Goal: Information Seeking & Learning: Check status

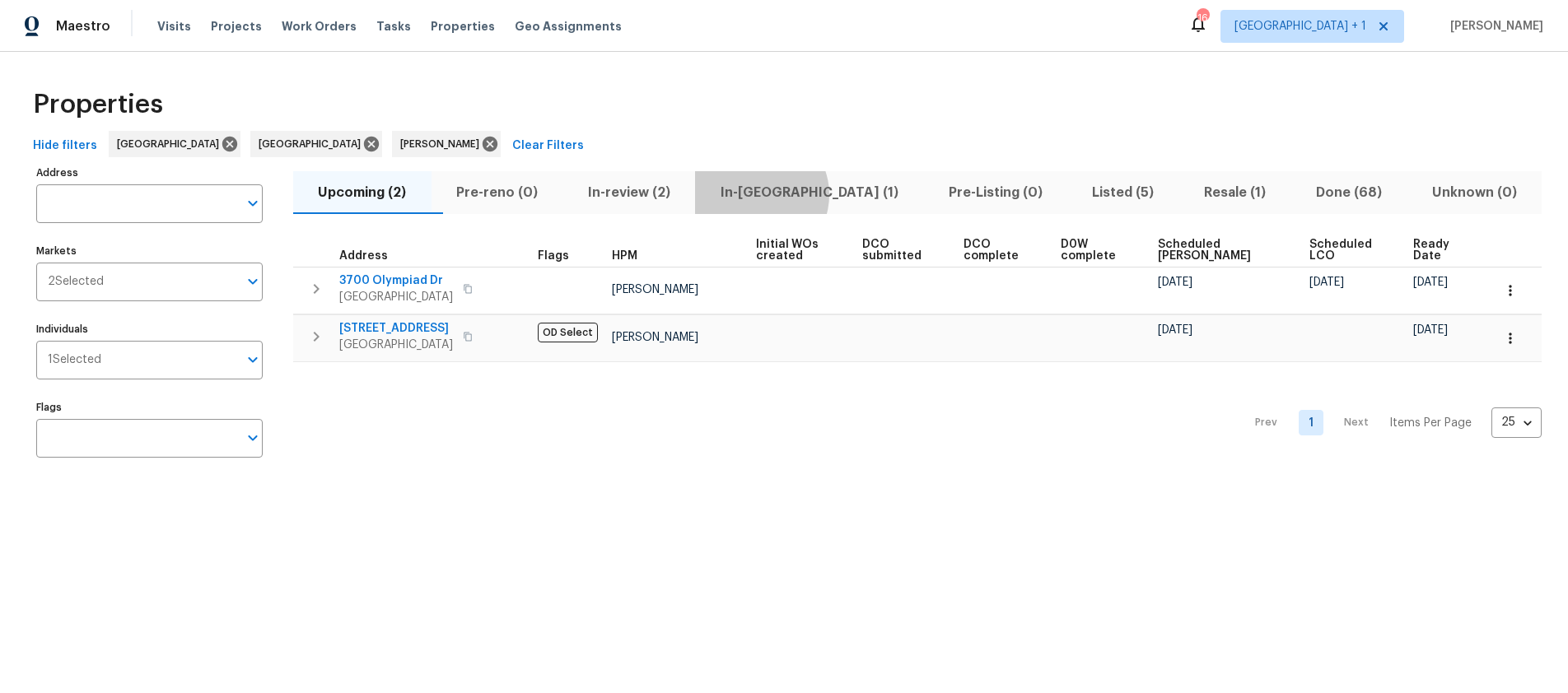
click at [789, 194] on span "In-[GEOGRAPHIC_DATA] (1)" at bounding box center [809, 193] width 209 height 23
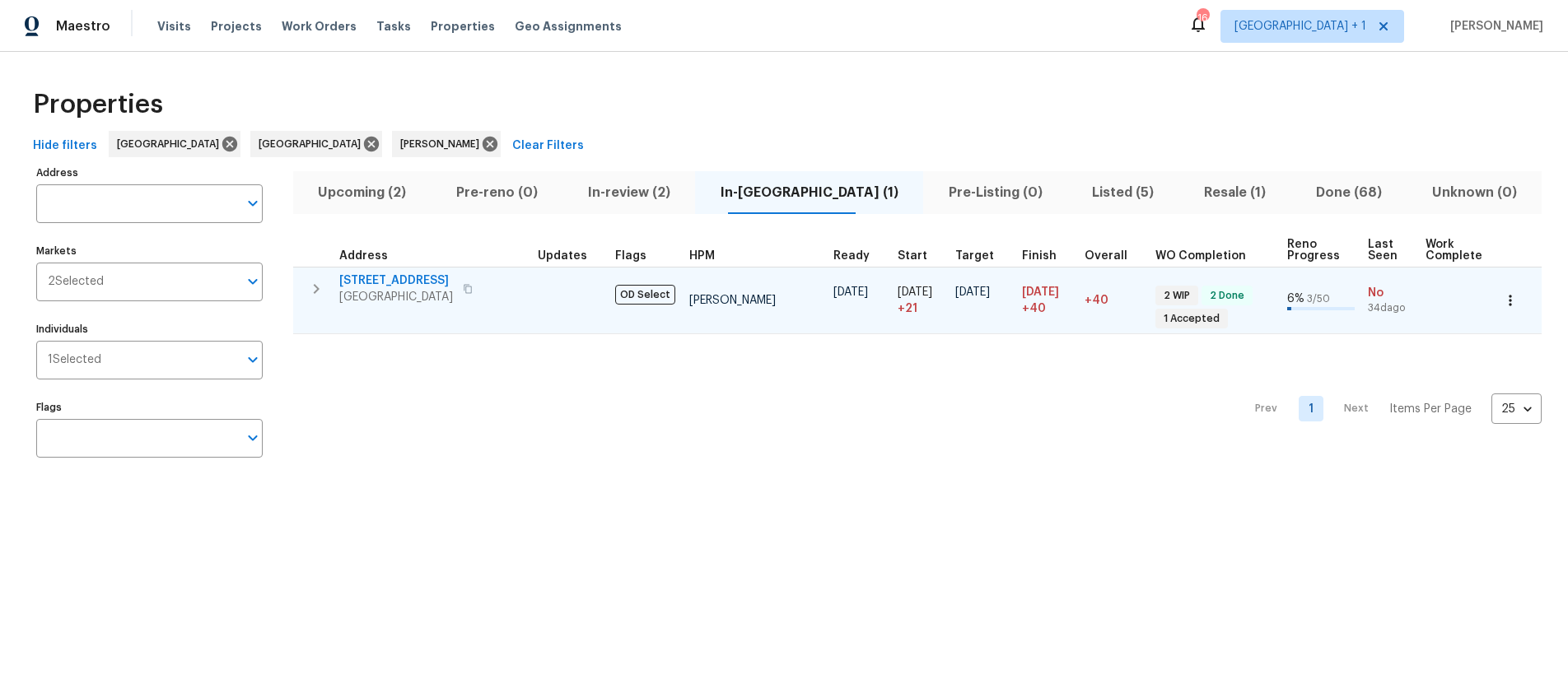
click at [408, 289] on span "[GEOGRAPHIC_DATA]" at bounding box center [396, 297] width 114 height 17
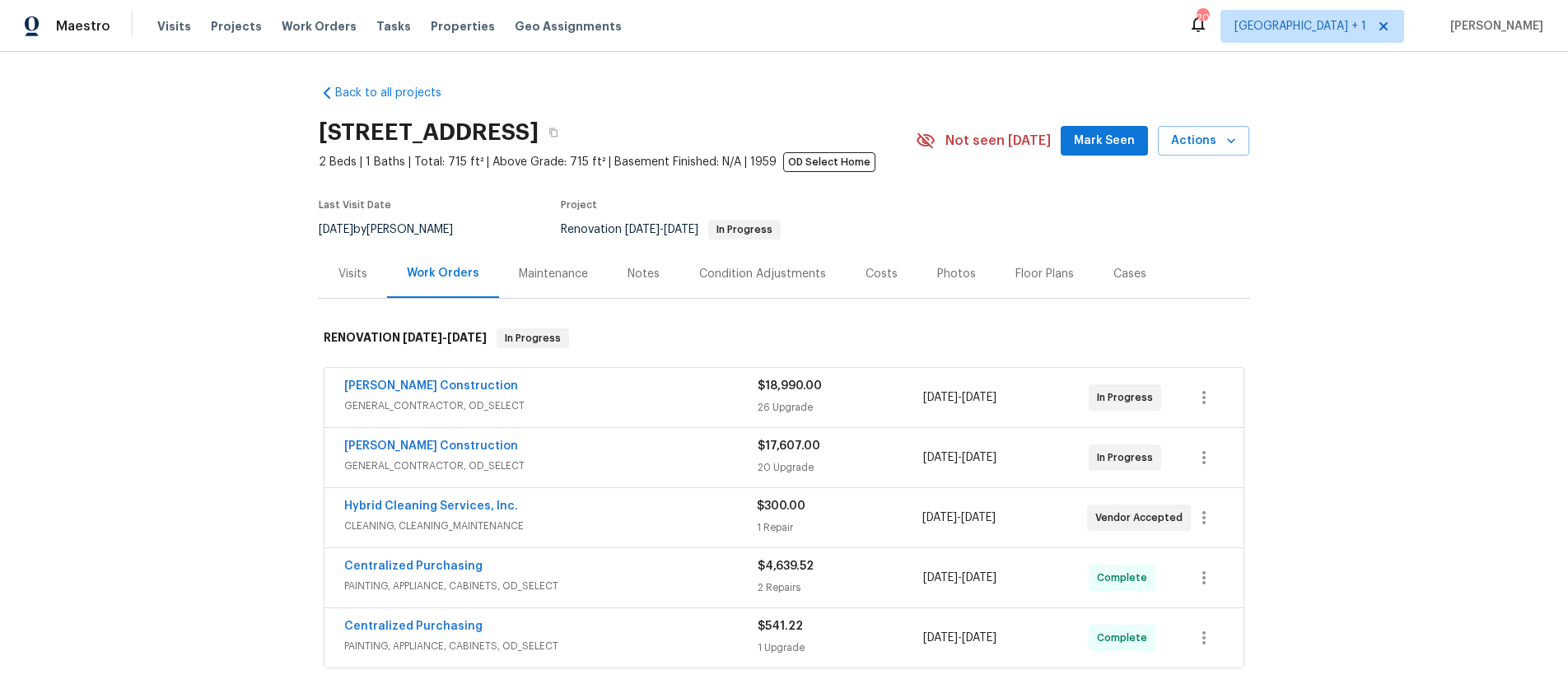
click at [1373, 294] on div "Back to all projects 2909 10th St Apt 4, Santa Monica, CA 90405 2 Beds | 1 Bath…" at bounding box center [784, 372] width 1568 height 641
click at [1428, 135] on div "Back to all projects 2909 10th St Apt 4, Santa Monica, CA 90405 2 Beds | 1 Bath…" at bounding box center [784, 372] width 1568 height 641
click at [144, 145] on div "Back to all projects 2909 10th St Apt 4, Santa Monica, CA 90405 2 Beds | 1 Bath…" at bounding box center [784, 372] width 1568 height 641
click at [174, 32] on span "Visits" at bounding box center [174, 27] width 34 height 17
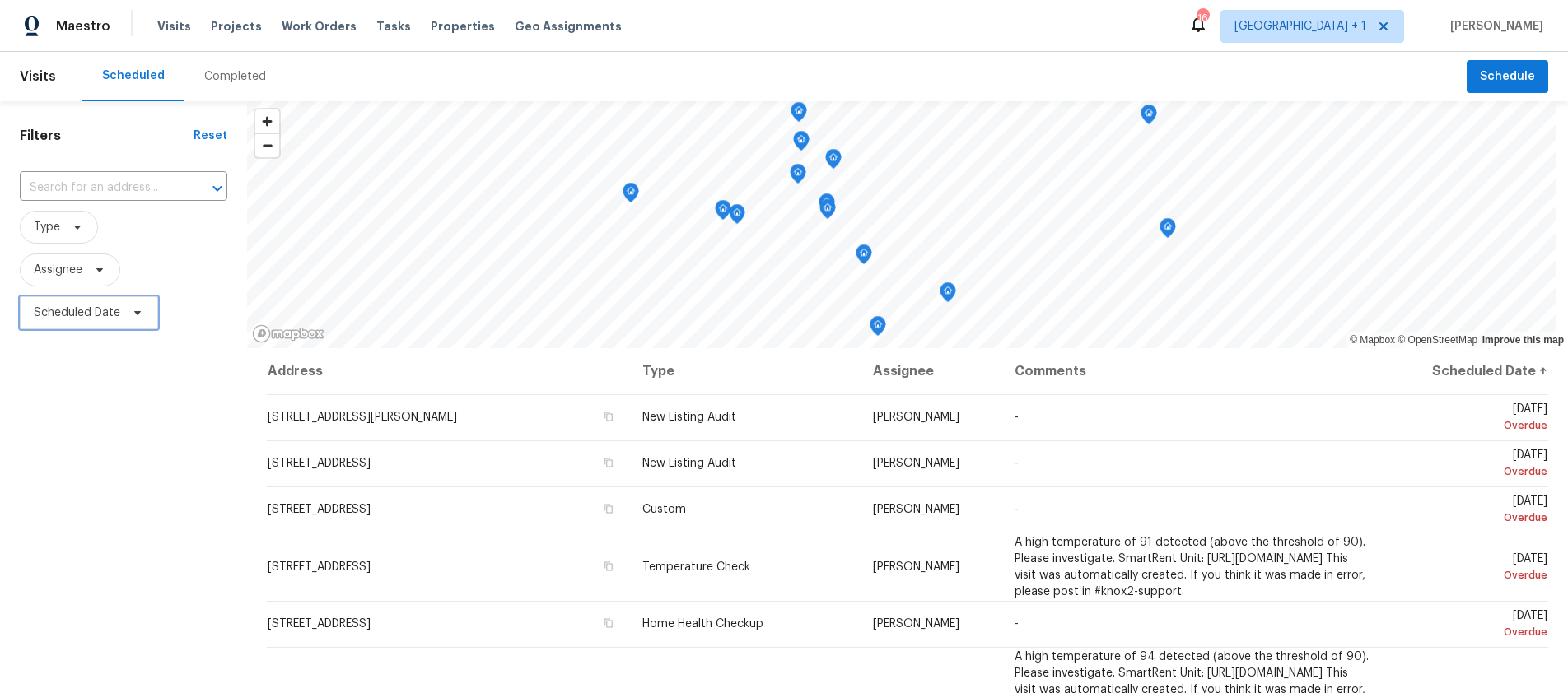
click at [72, 312] on span "Scheduled Date" at bounding box center [77, 313] width 86 height 17
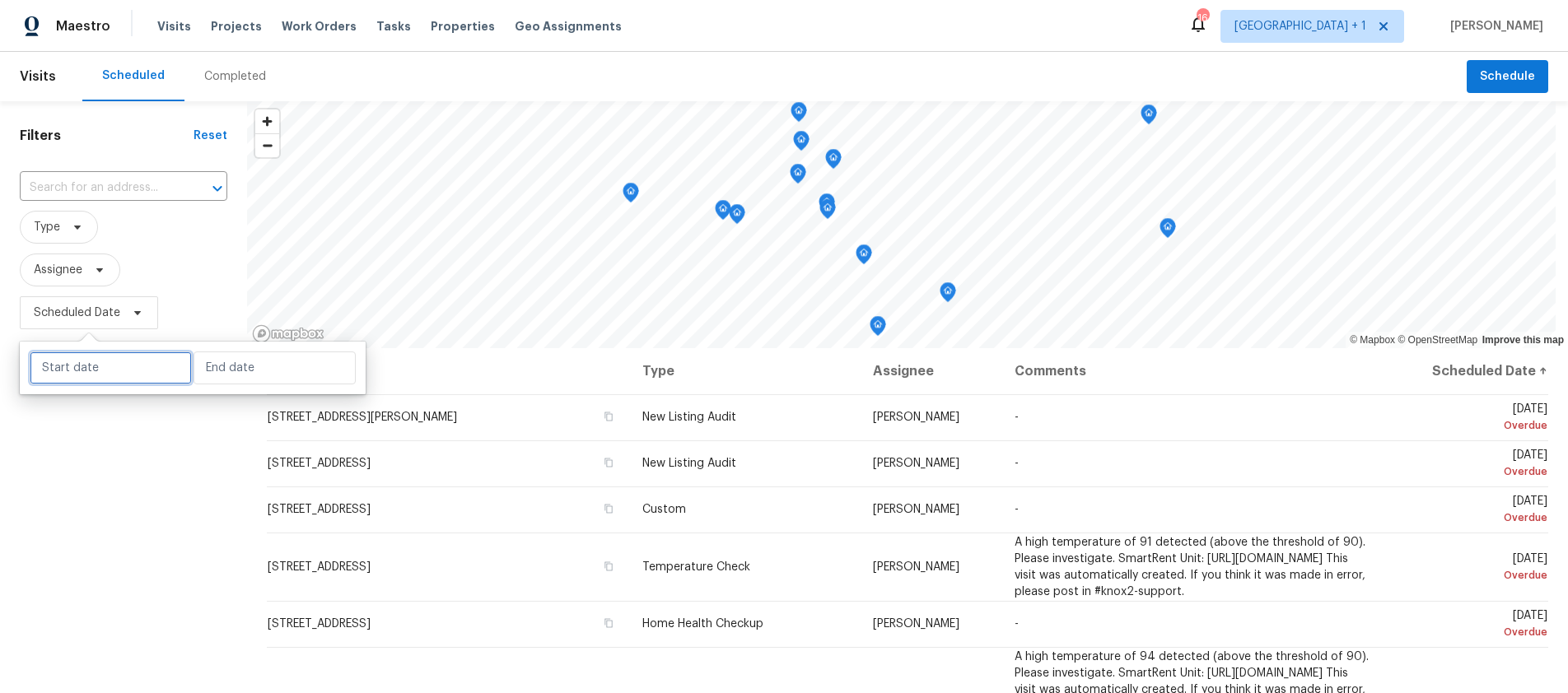
click at [104, 370] on input "text" at bounding box center [111, 368] width 162 height 33
select select "8"
select select "2025"
select select "9"
select select "2025"
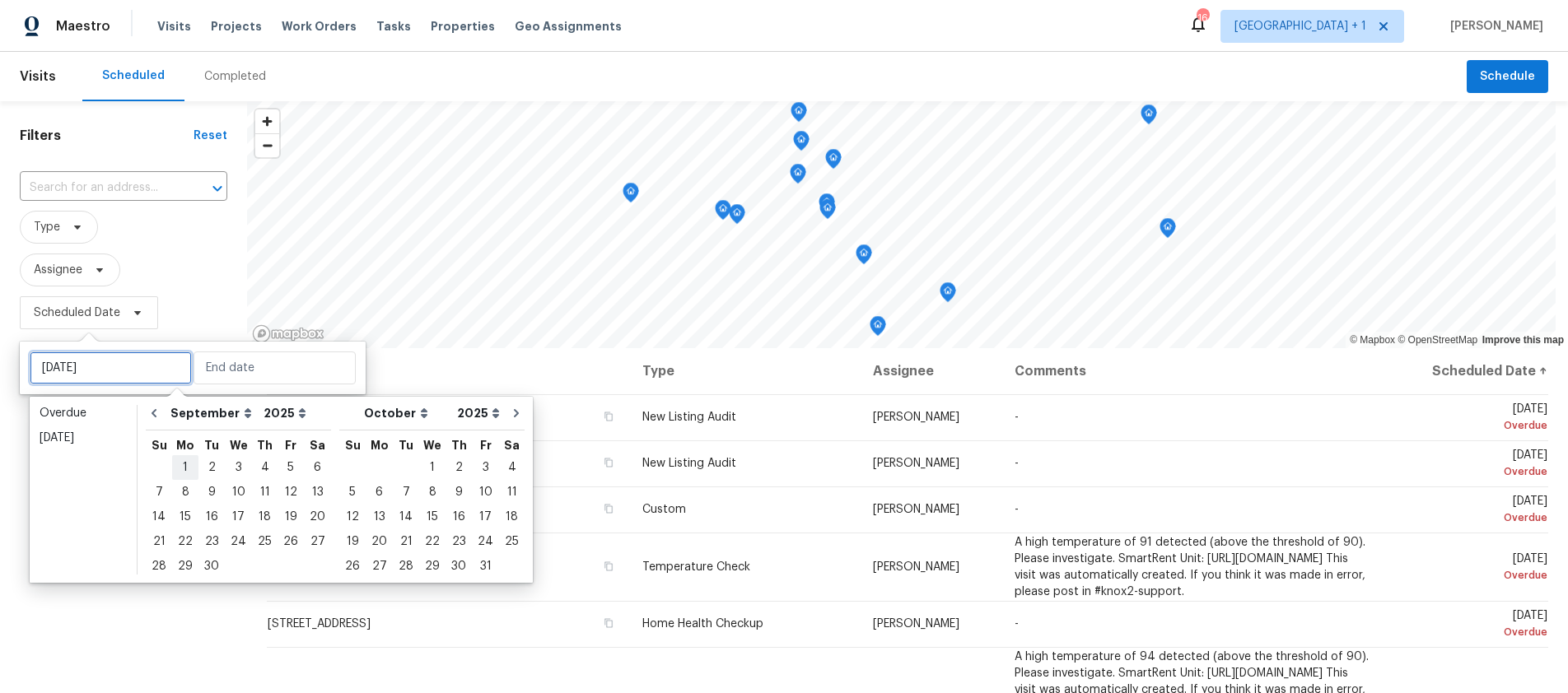
type input "[DATE]"
click at [235, 516] on div "17" at bounding box center [238, 517] width 27 height 23
type input "[DATE]"
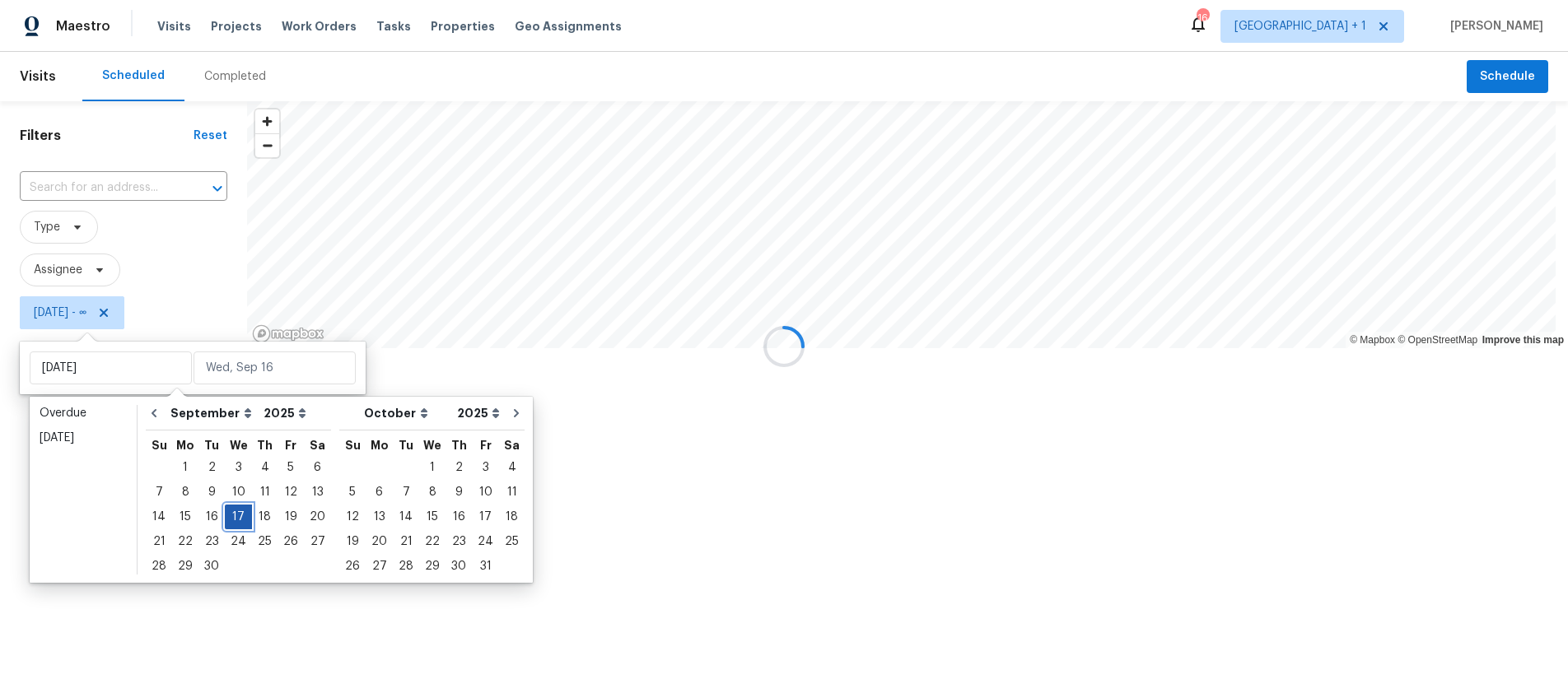
click at [235, 516] on div "17" at bounding box center [238, 517] width 27 height 23
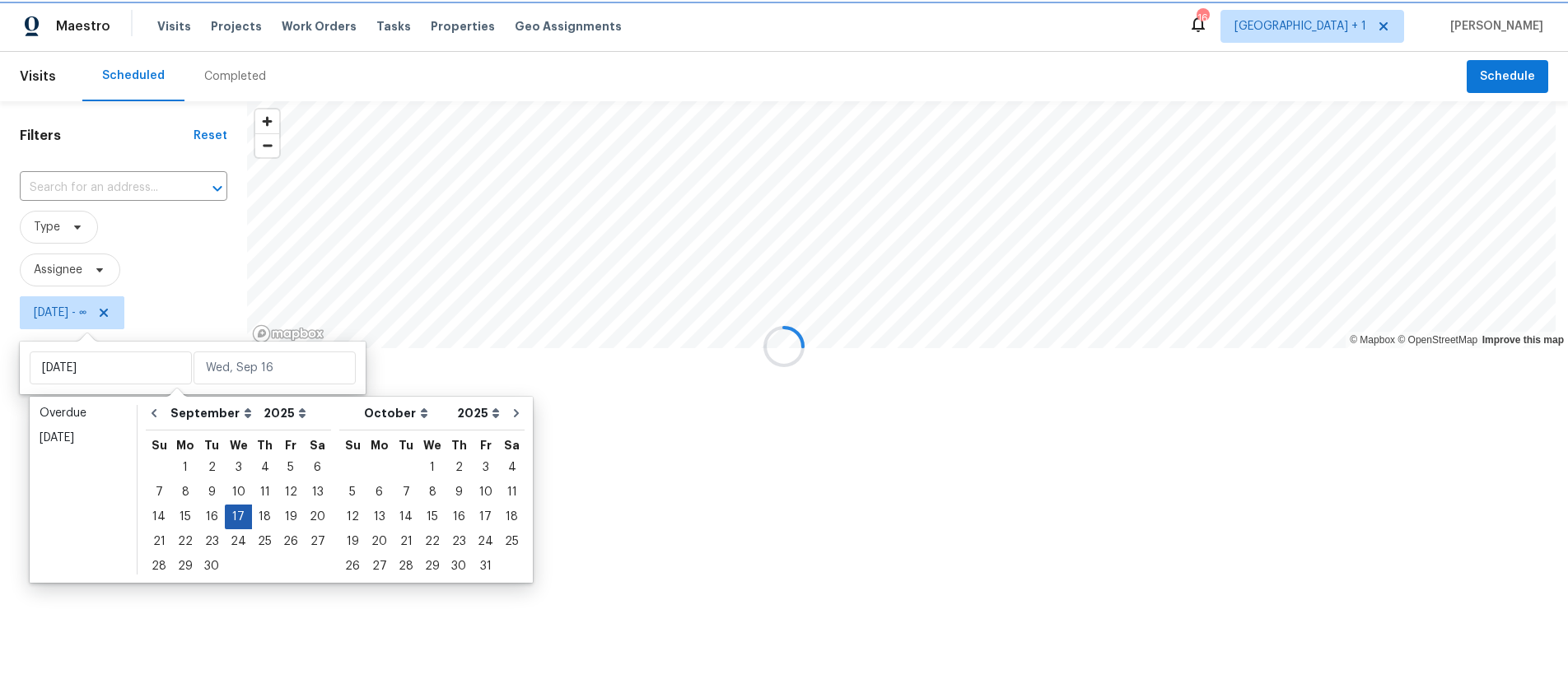
type input "[DATE]"
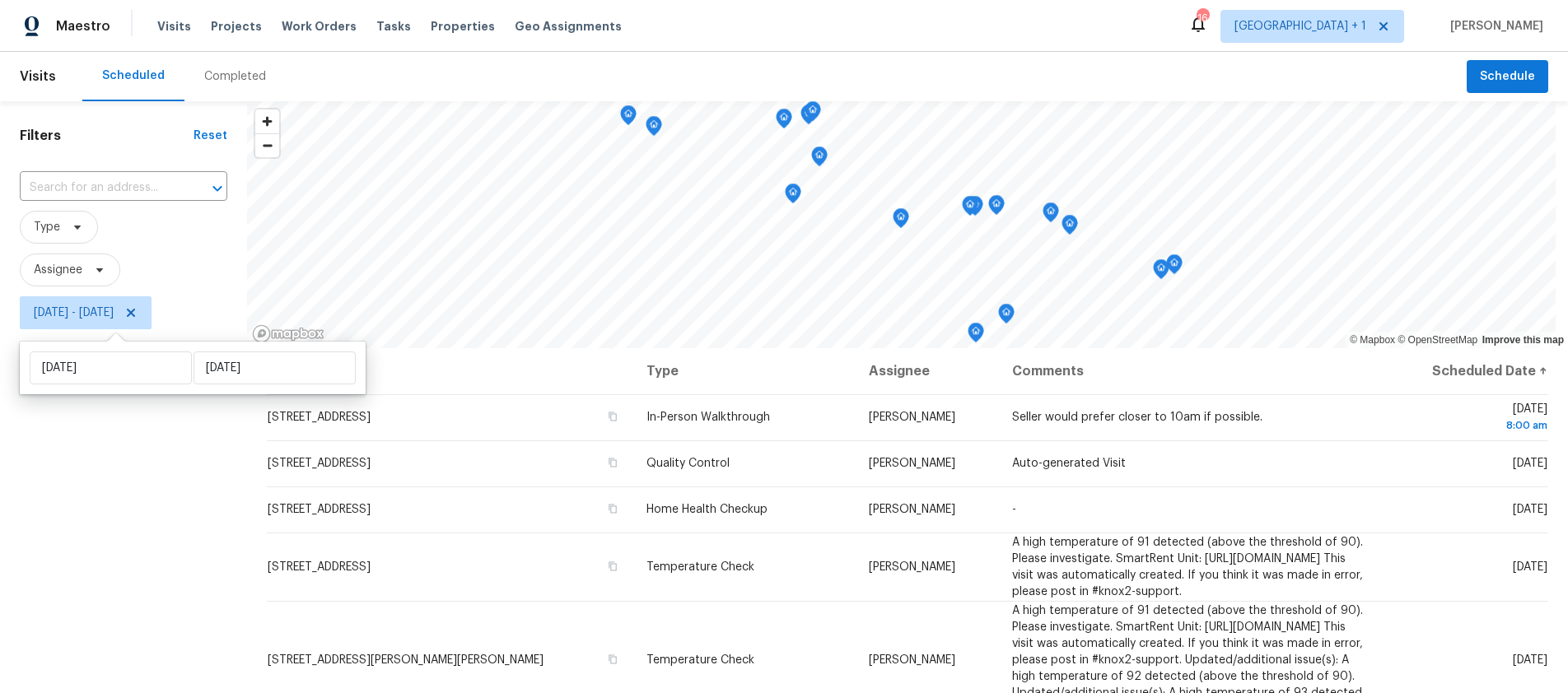
click at [168, 473] on div "Filters Reset ​ Type Assignee [DATE] - [DATE]" at bounding box center [123, 502] width 247 height 802
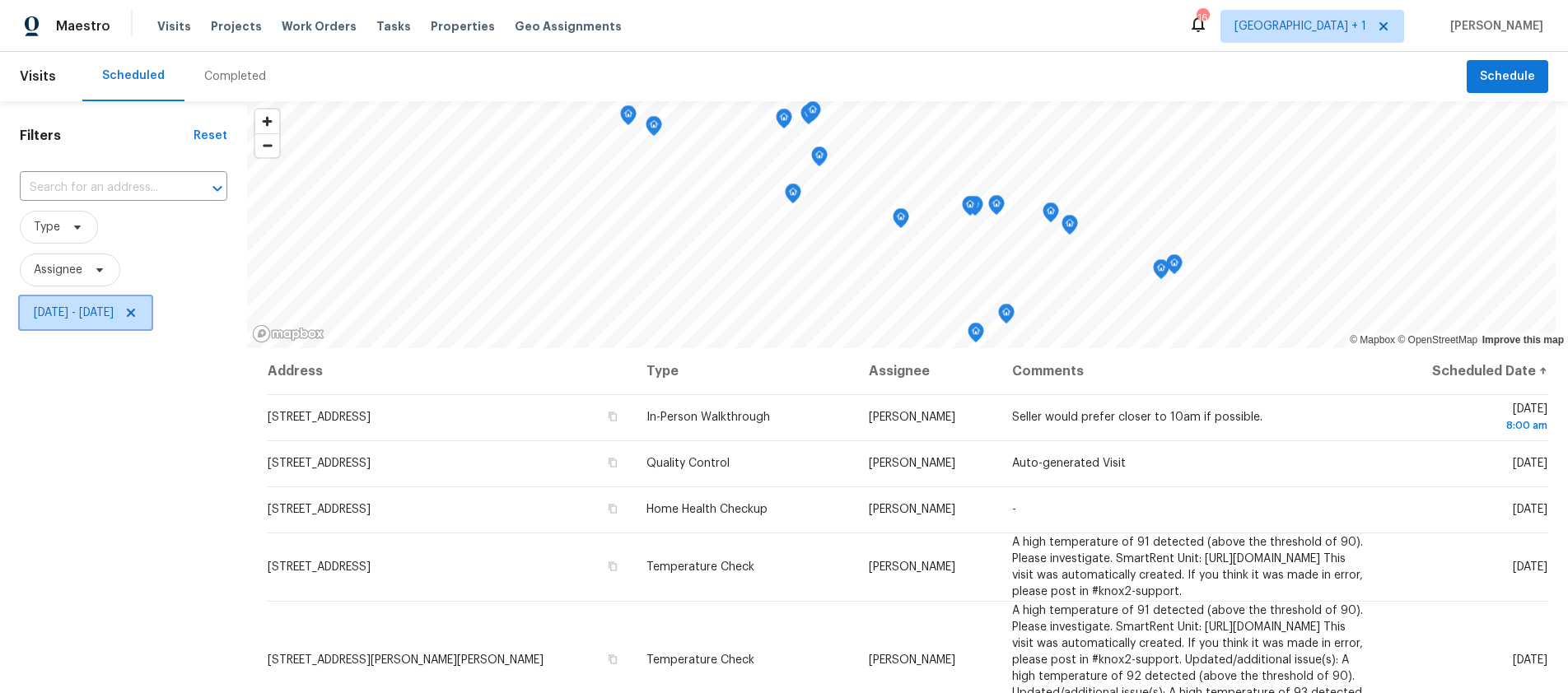
click at [107, 312] on span "[DATE] - [DATE]" at bounding box center [74, 313] width 80 height 17
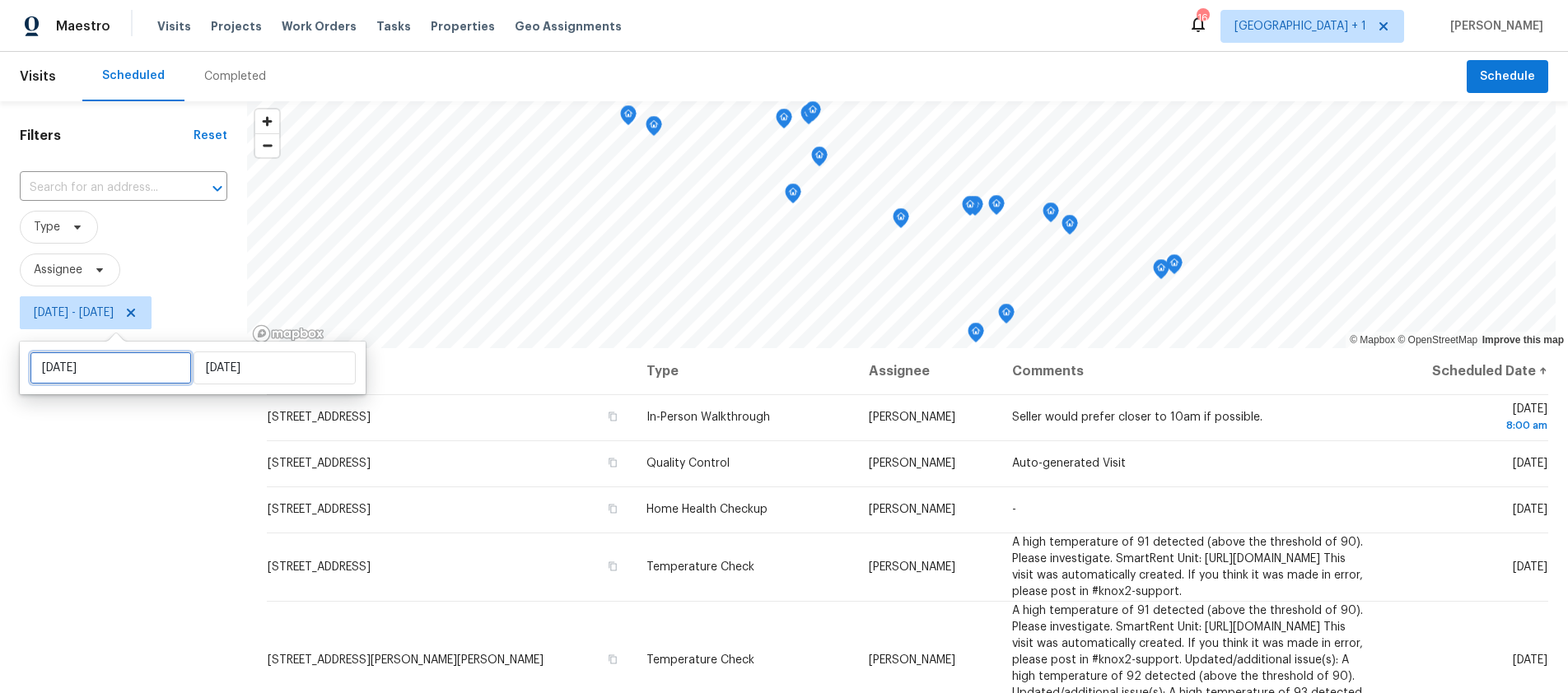
select select "8"
select select "2025"
select select "9"
select select "2025"
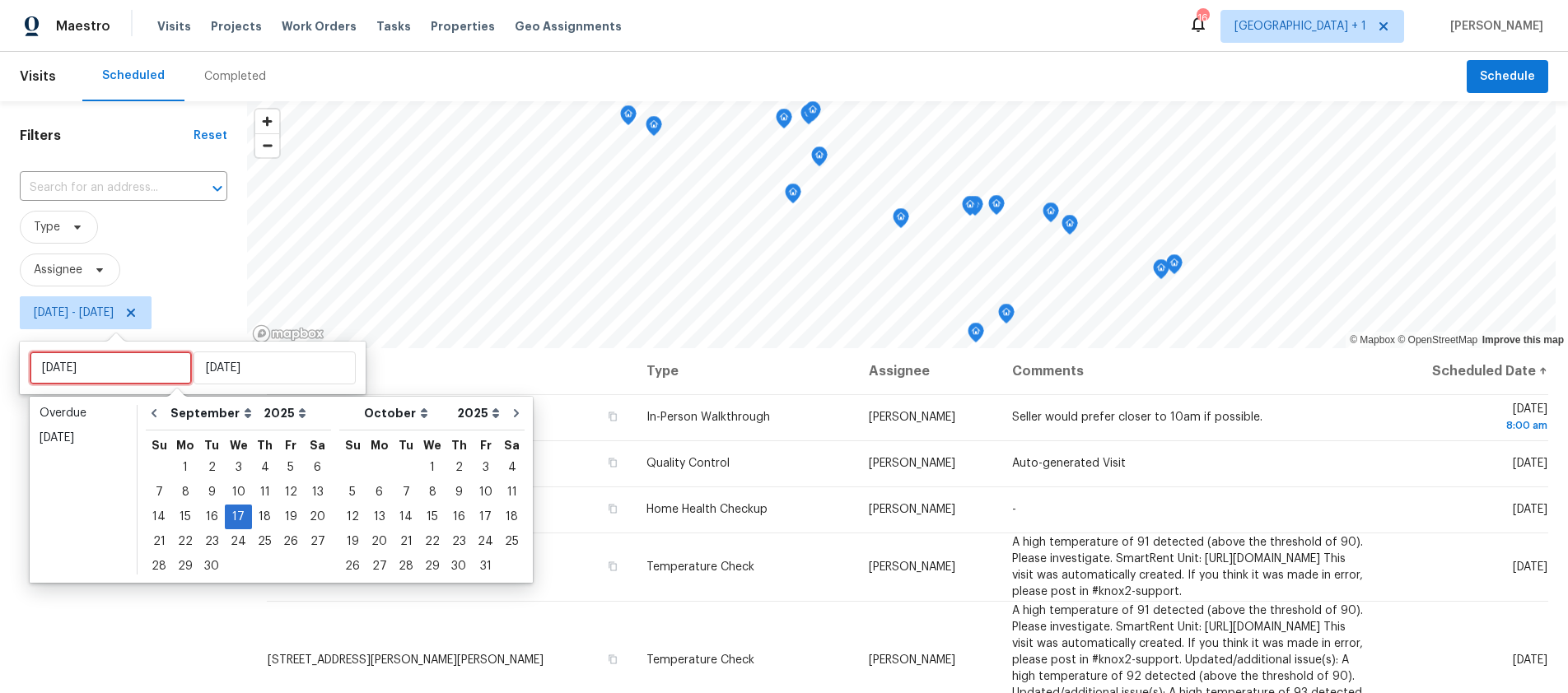
drag, startPoint x: 105, startPoint y: 353, endPoint x: 120, endPoint y: 357, distance: 15.5
click at [106, 356] on input "[DATE]" at bounding box center [111, 368] width 162 height 33
click at [203, 513] on div "16" at bounding box center [212, 517] width 27 height 23
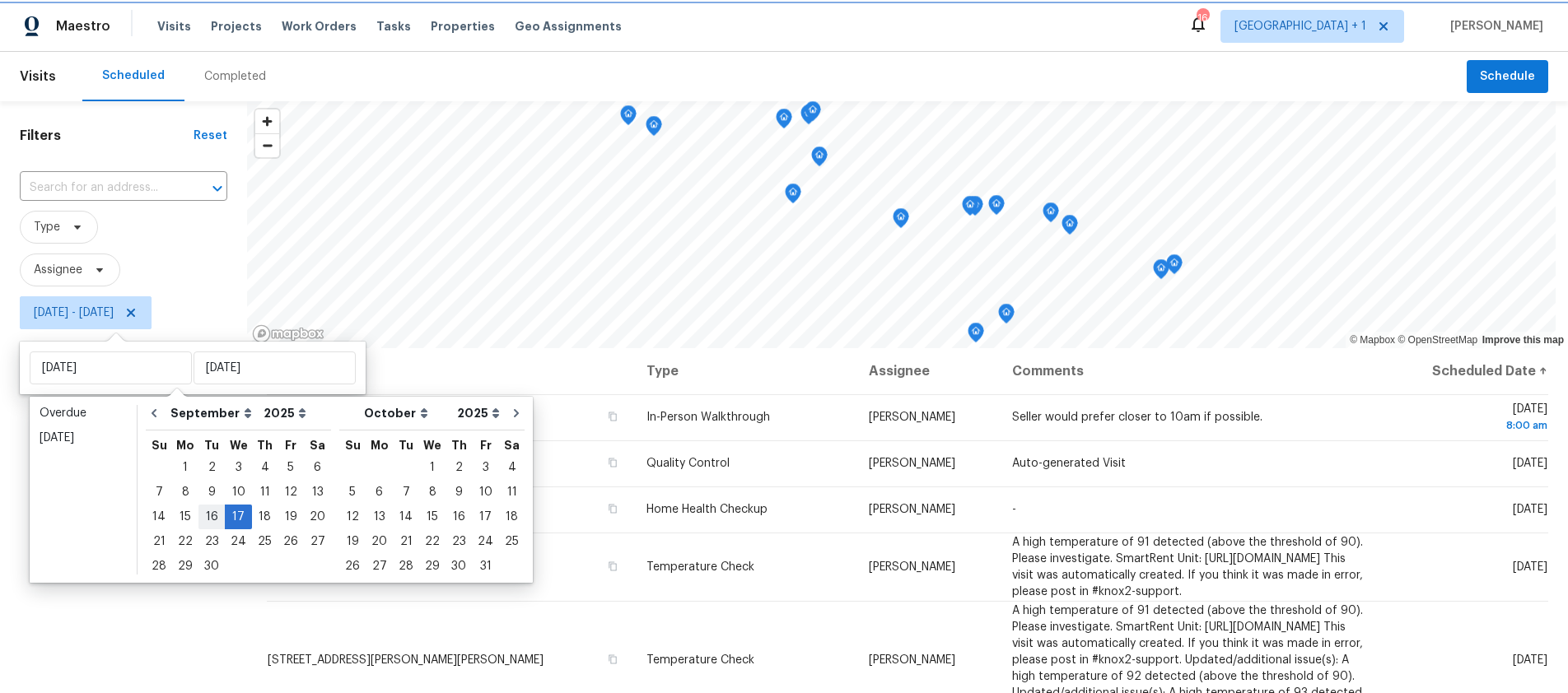
type input "[DATE]"
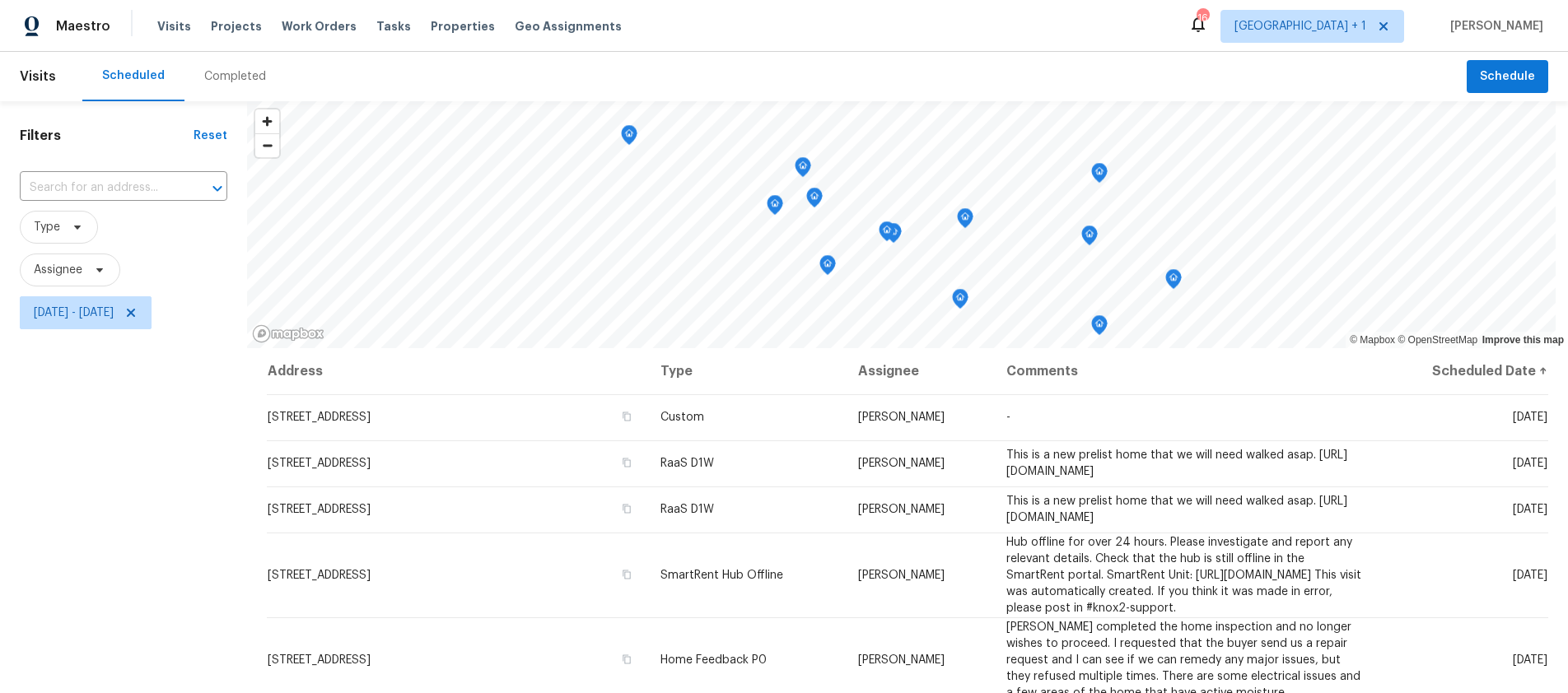
click at [132, 444] on div "Filters Reset ​ Type Assignee [DATE] - [DATE]" at bounding box center [123, 502] width 247 height 802
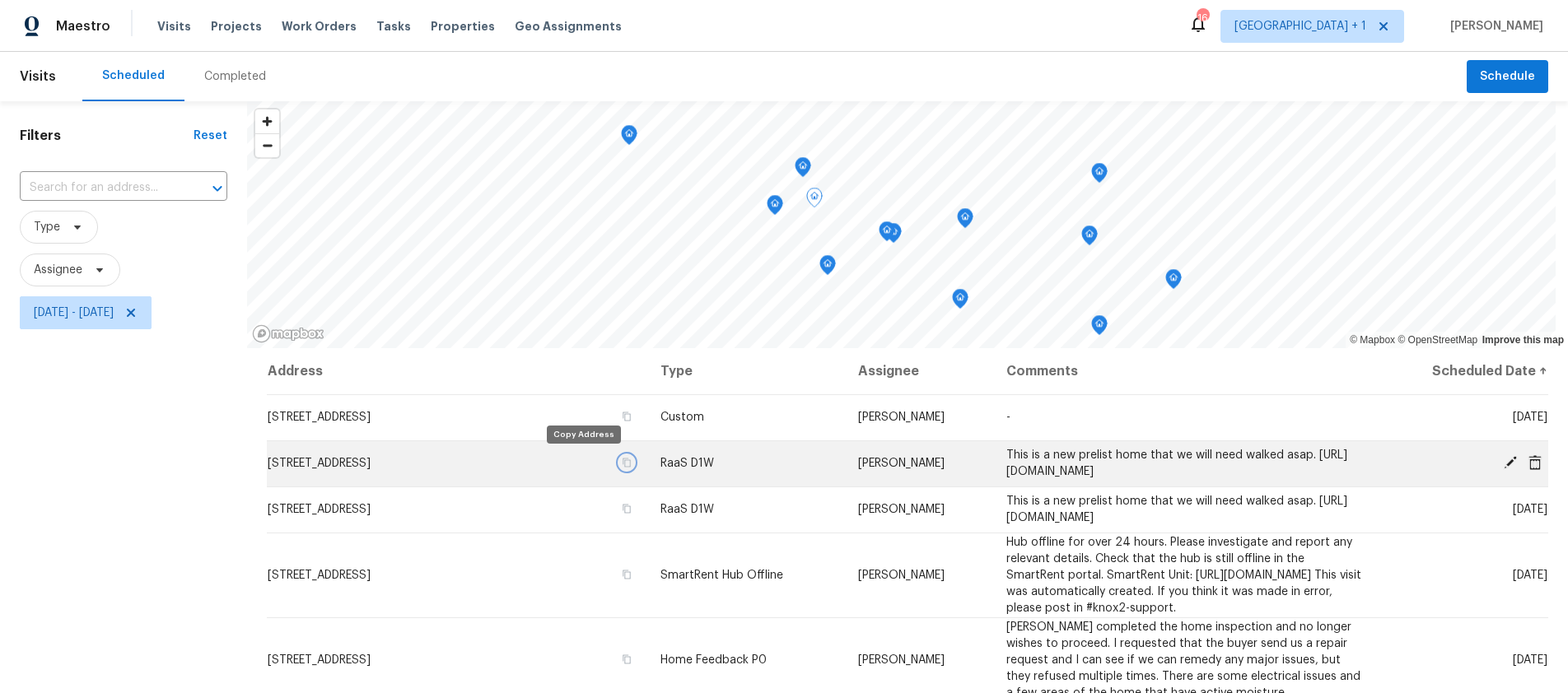
click at [622, 459] on icon "button" at bounding box center [627, 463] width 8 height 9
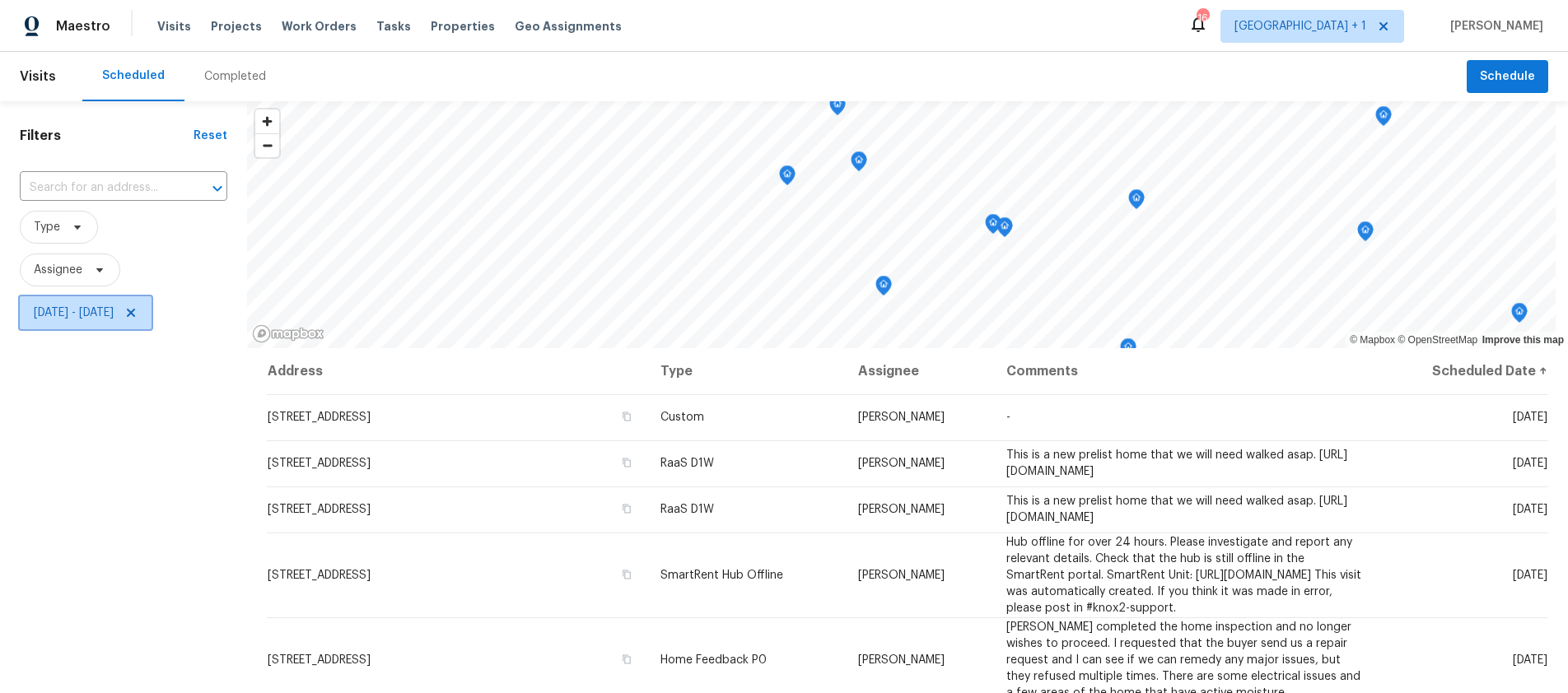
click at [114, 316] on span "[DATE] - [DATE]" at bounding box center [74, 313] width 80 height 17
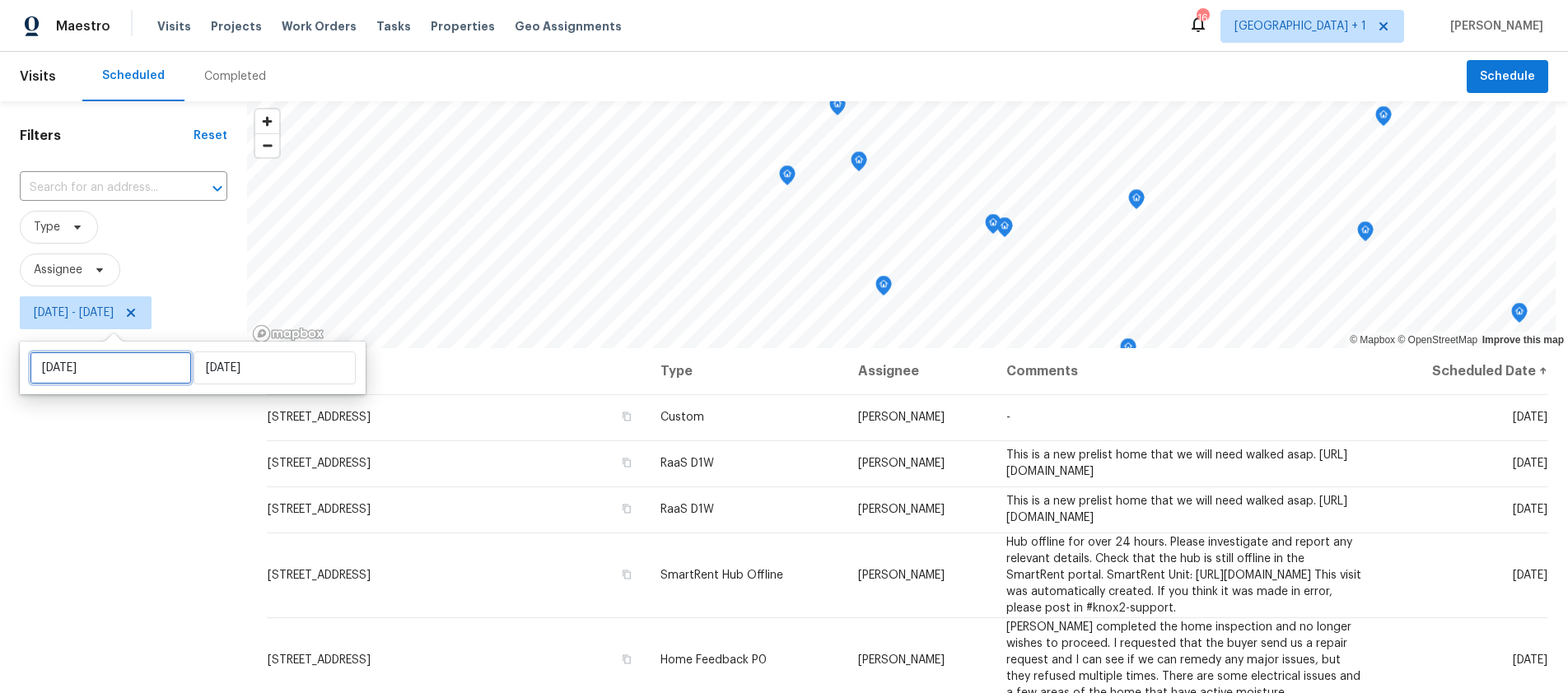
click at [107, 358] on input "[DATE]" at bounding box center [111, 368] width 162 height 33
select select "8"
select select "2025"
select select "9"
select select "2025"
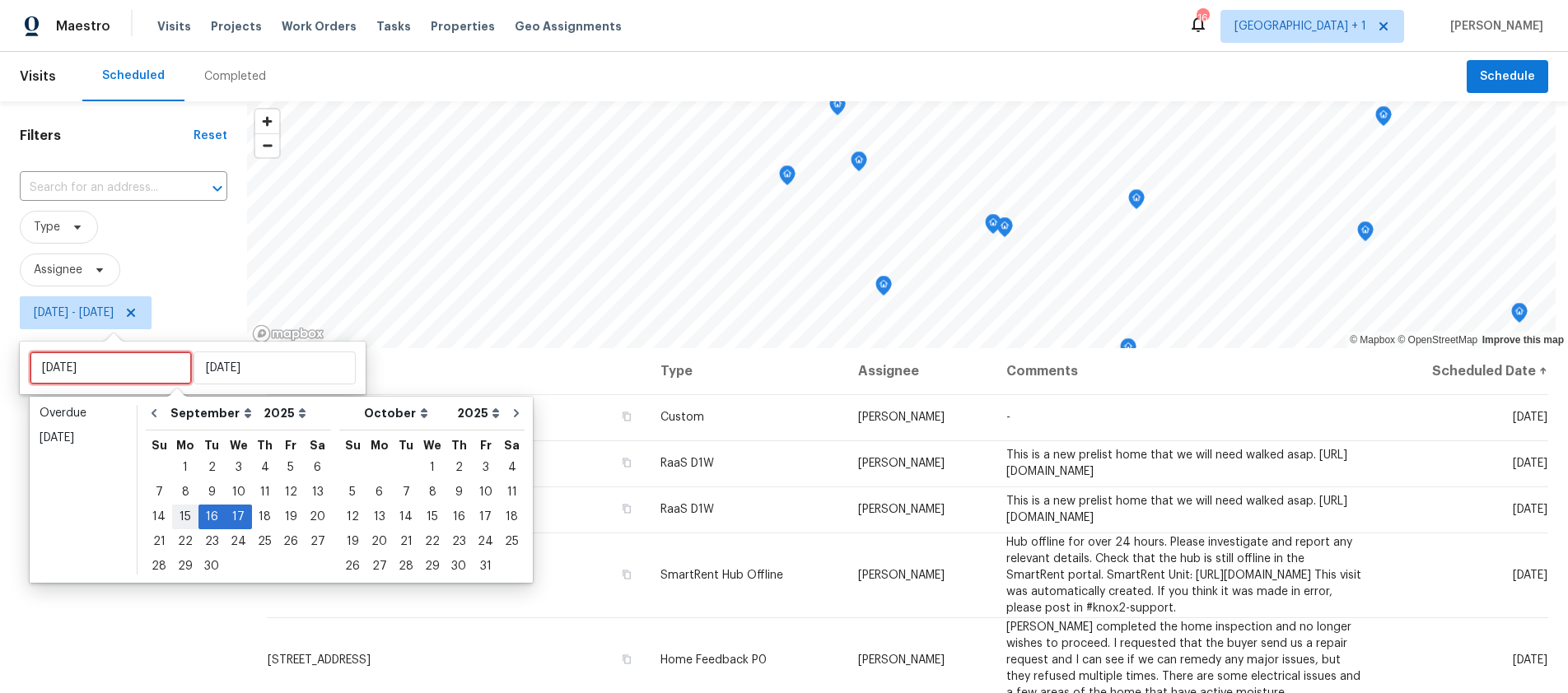
type input "[DATE]"
drag, startPoint x: 71, startPoint y: 643, endPoint x: 119, endPoint y: 604, distance: 61.8
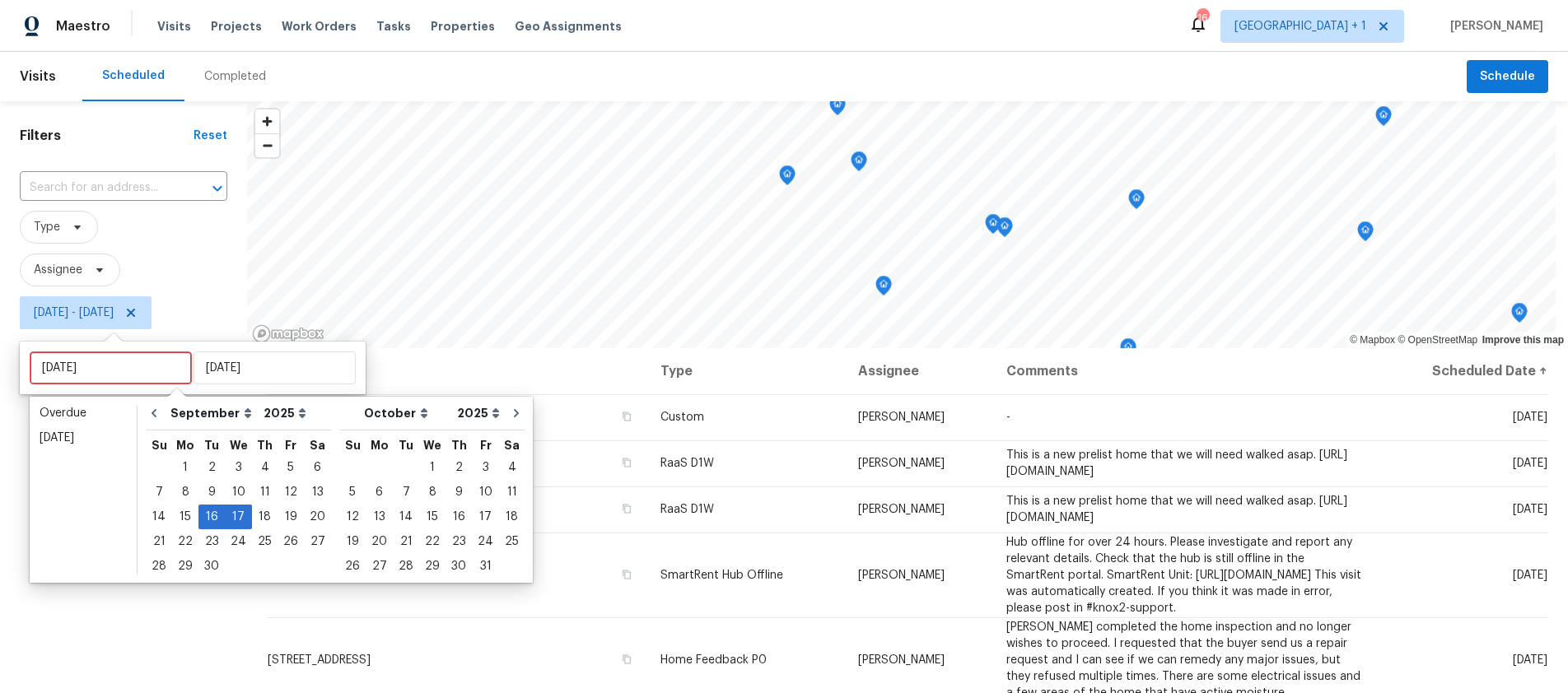
click at [72, 642] on div "Filters Reset ​ Type Assignee [DATE] - [DATE]" at bounding box center [123, 502] width 247 height 802
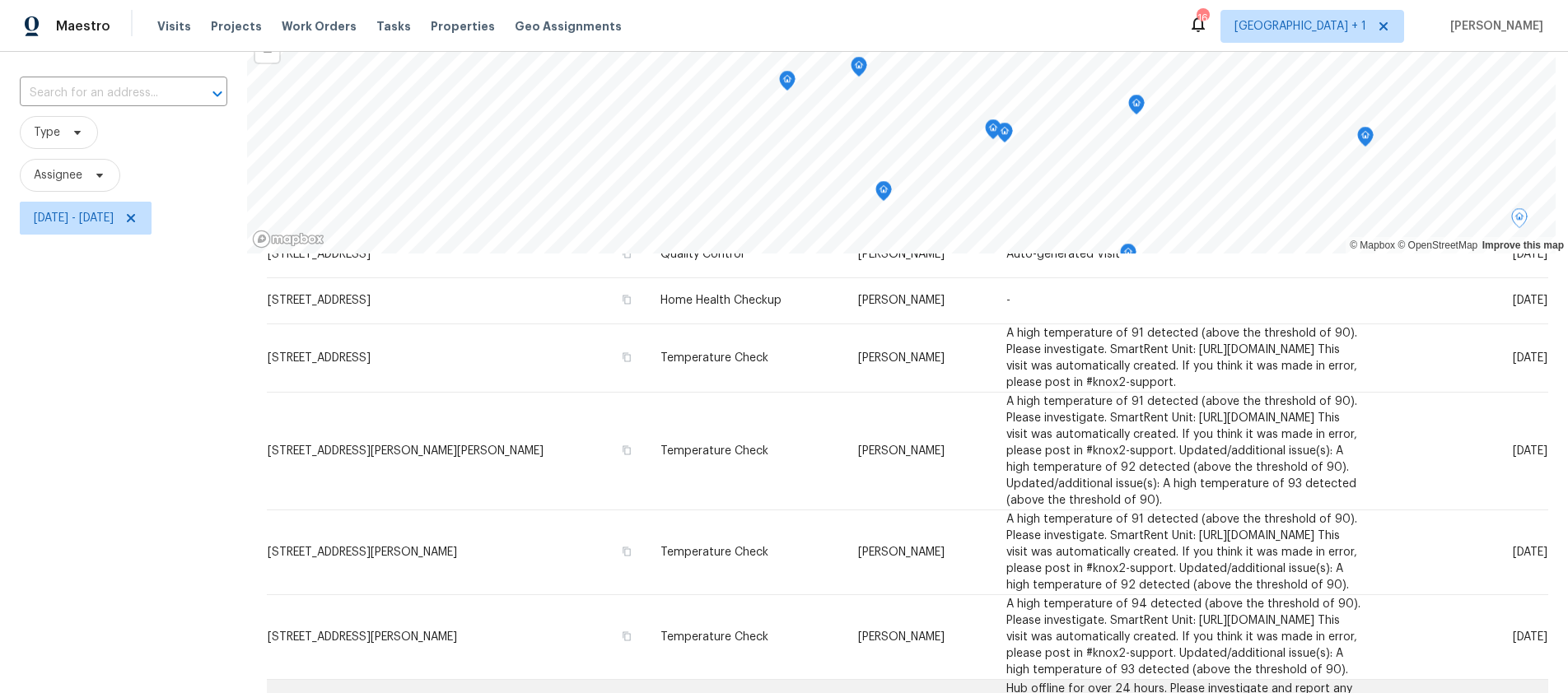
scroll to position [223, 0]
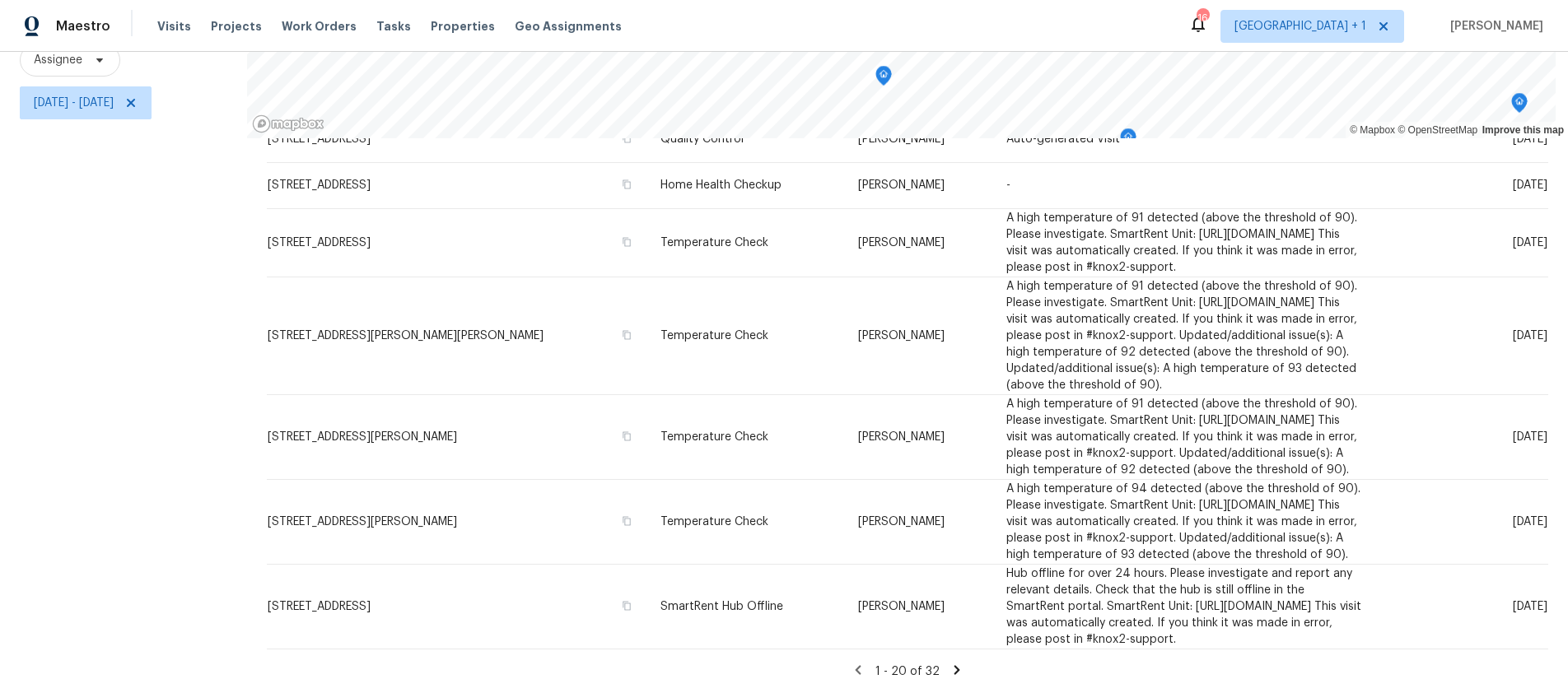
click at [949, 663] on icon at bounding box center [956, 671] width 15 height 15
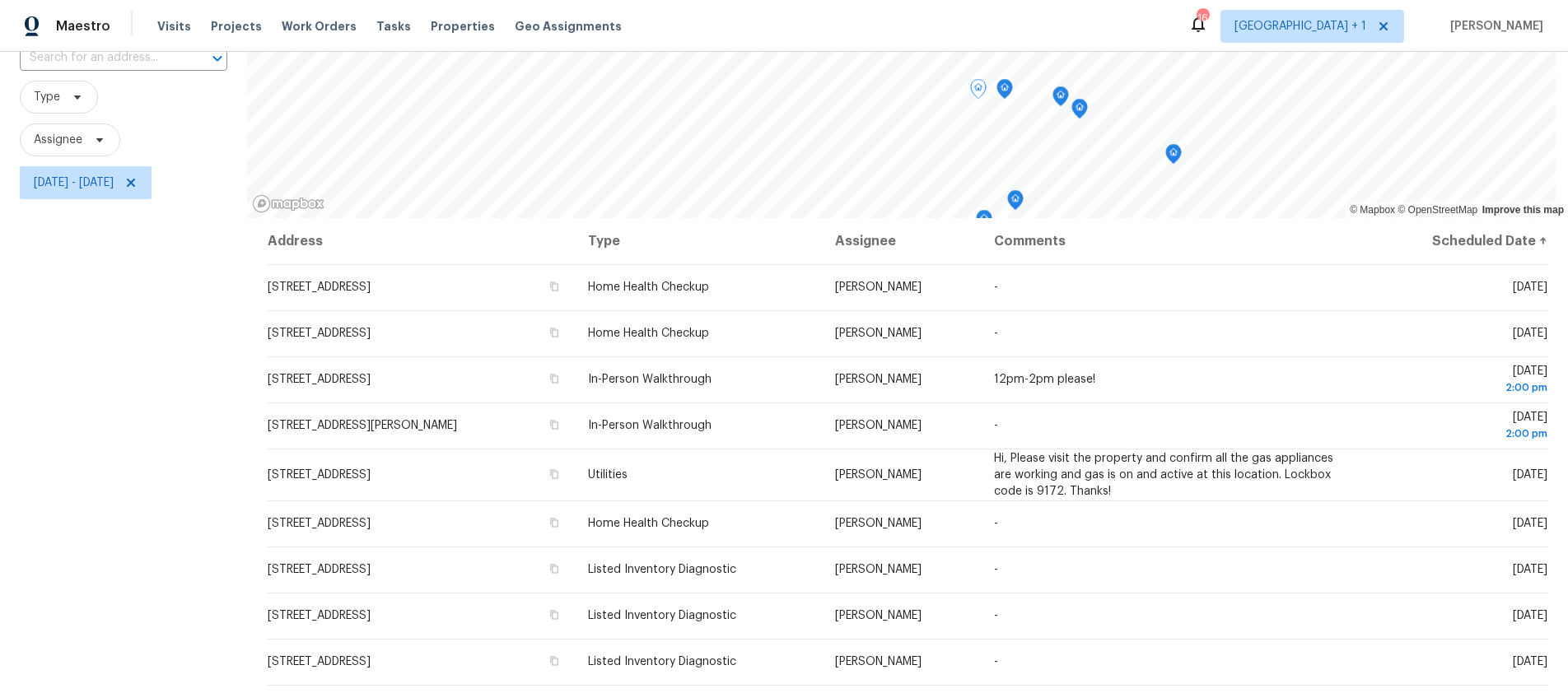
scroll to position [0, 0]
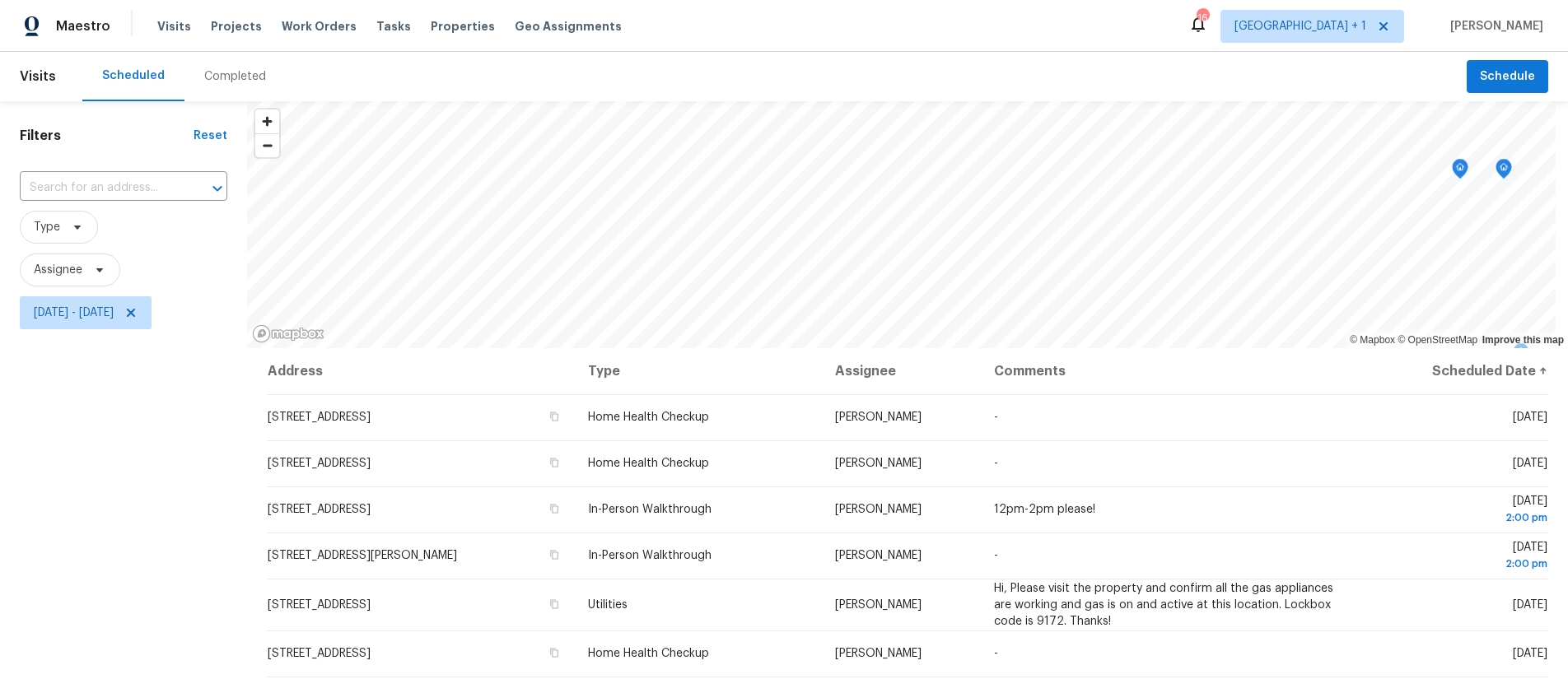
click at [226, 70] on div "Completed" at bounding box center [235, 76] width 61 height 17
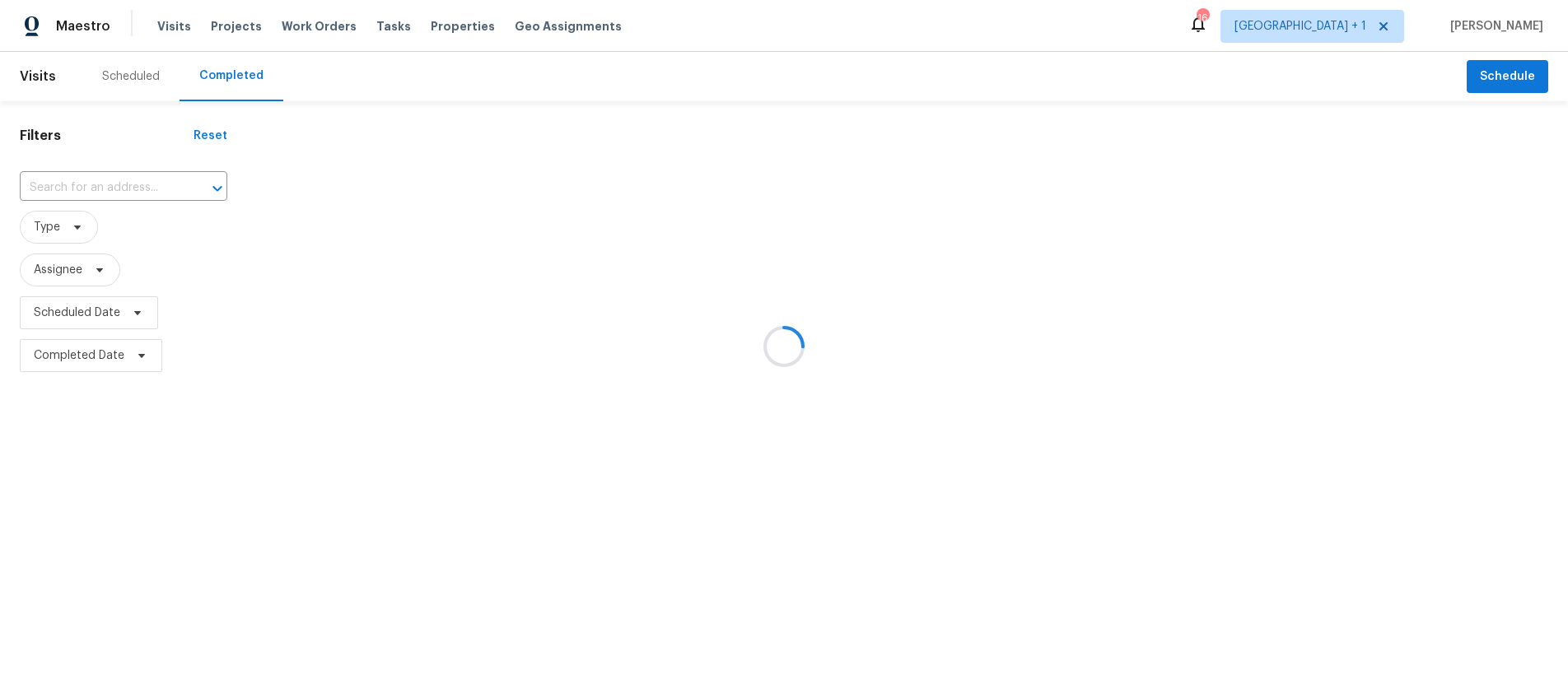
click at [90, 307] on div at bounding box center [784, 346] width 1568 height 693
click at [91, 310] on div at bounding box center [784, 346] width 1568 height 693
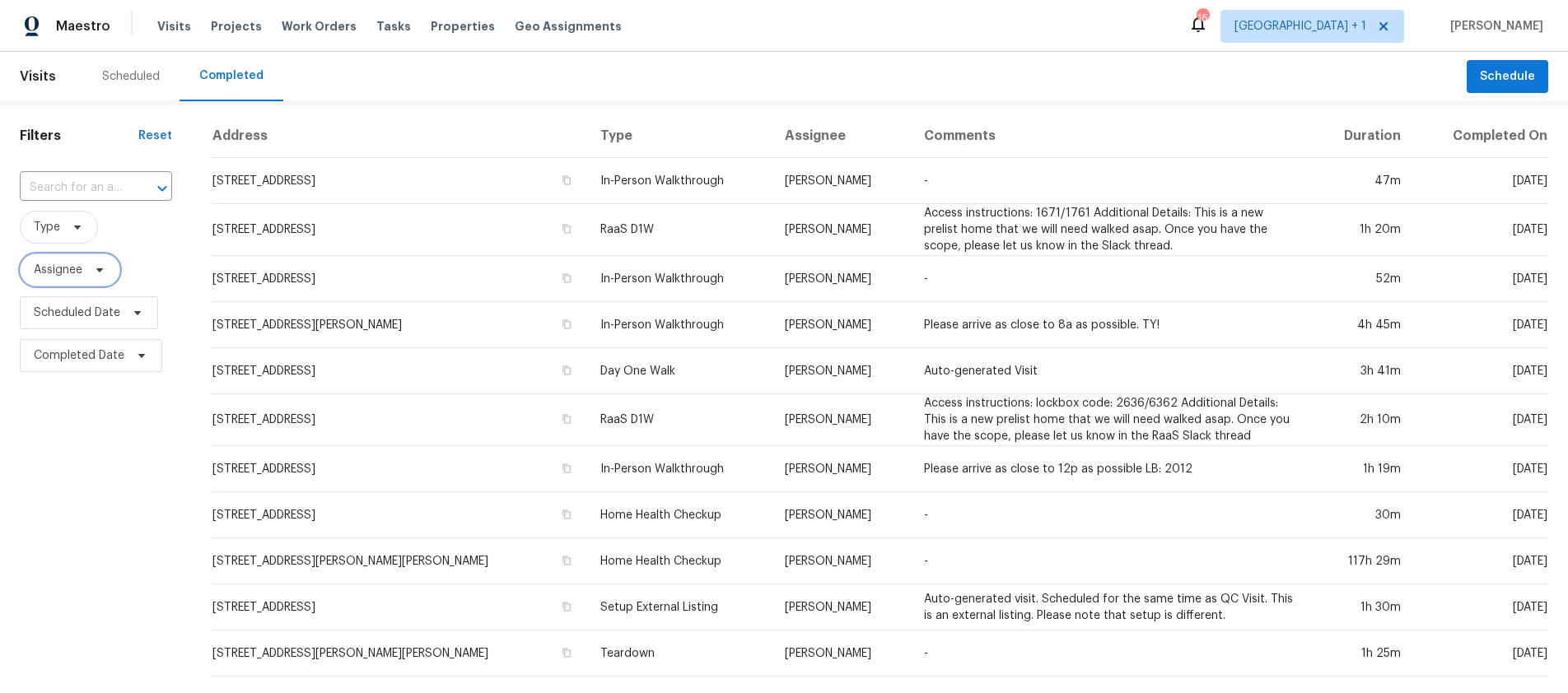
click at [78, 270] on span "Assignee" at bounding box center [58, 270] width 48 height 17
click at [87, 415] on div "Filters Reset ​ Type Assignee Scheduled Date Completed Date" at bounding box center [96, 618] width 192 height 1035
click at [55, 225] on span "Type" at bounding box center [47, 228] width 27 height 17
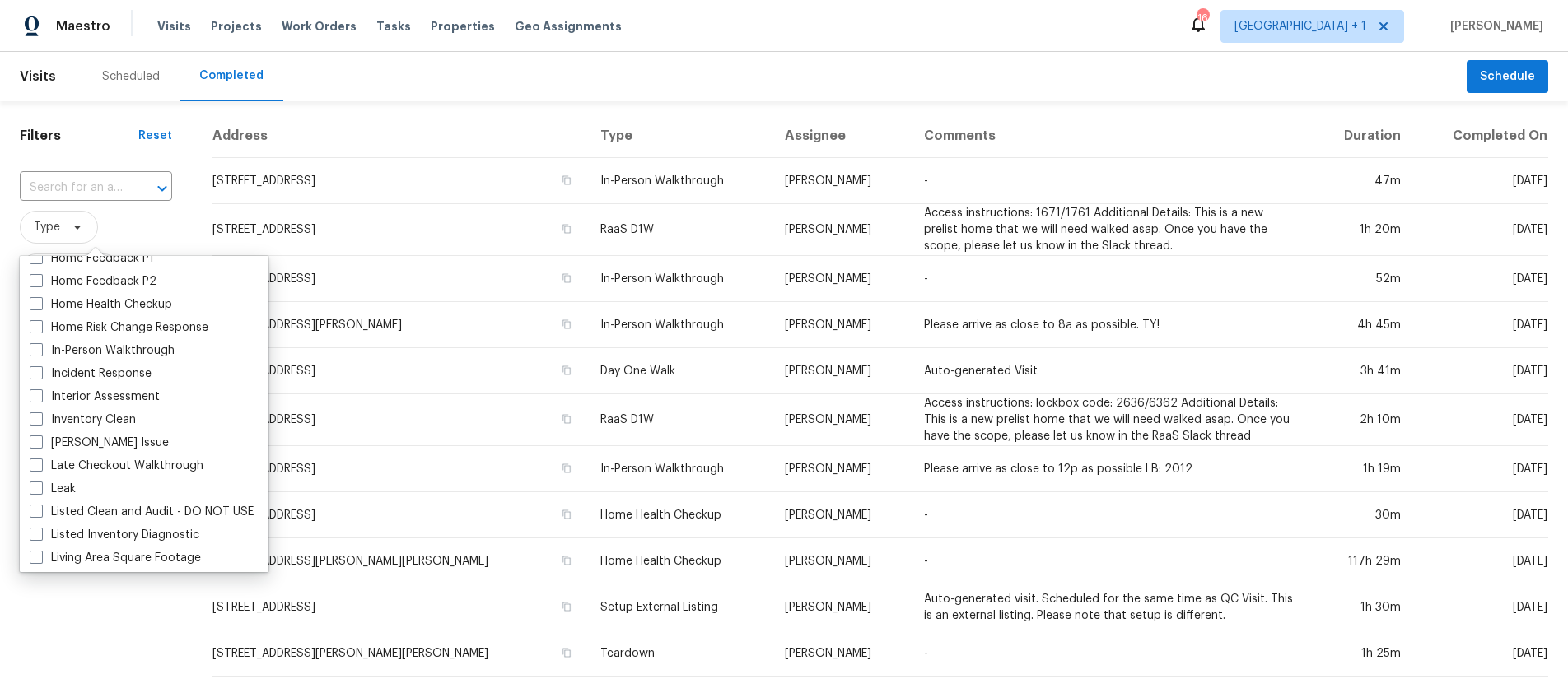
scroll to position [1104, 0]
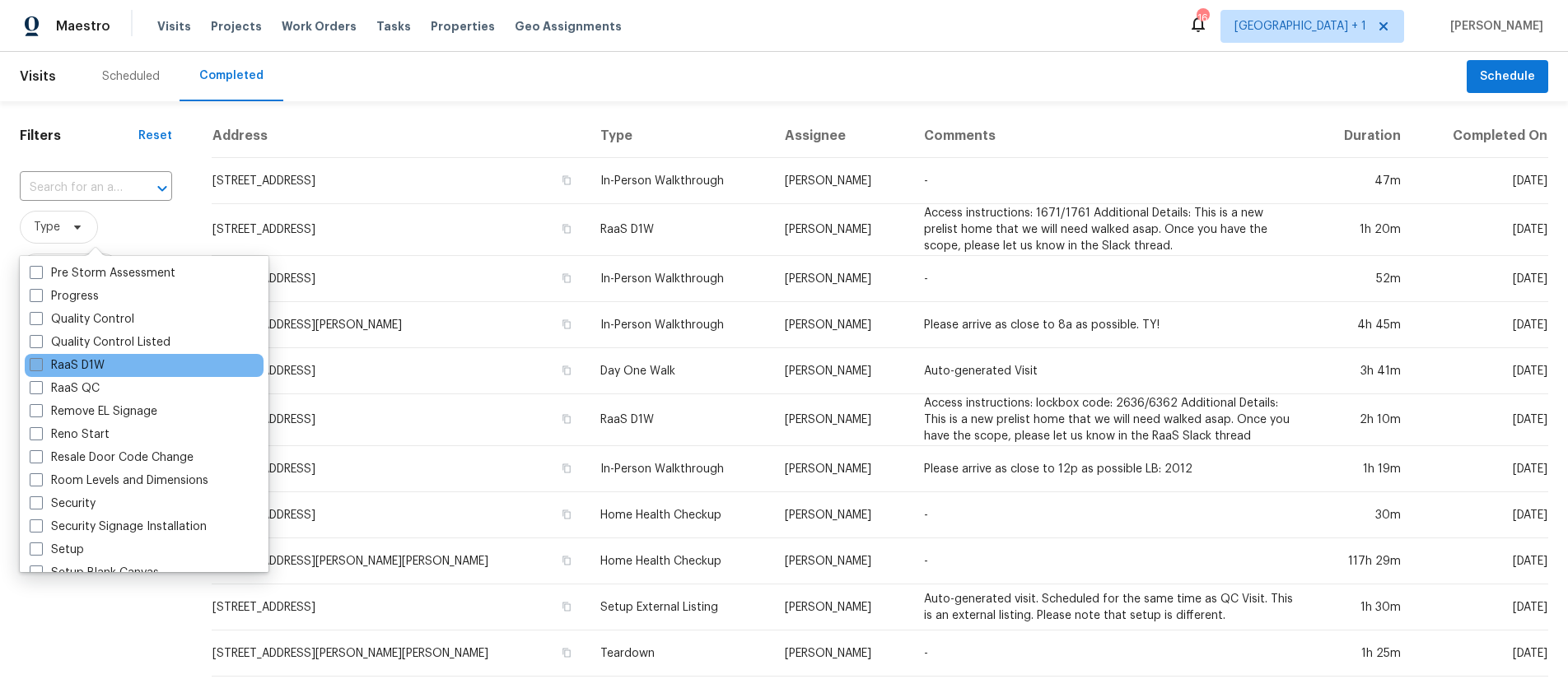
click at [35, 365] on span at bounding box center [37, 365] width 13 height 13
click at [35, 365] on input "RaaS D1W" at bounding box center [35, 362] width 11 height 11
checkbox input "true"
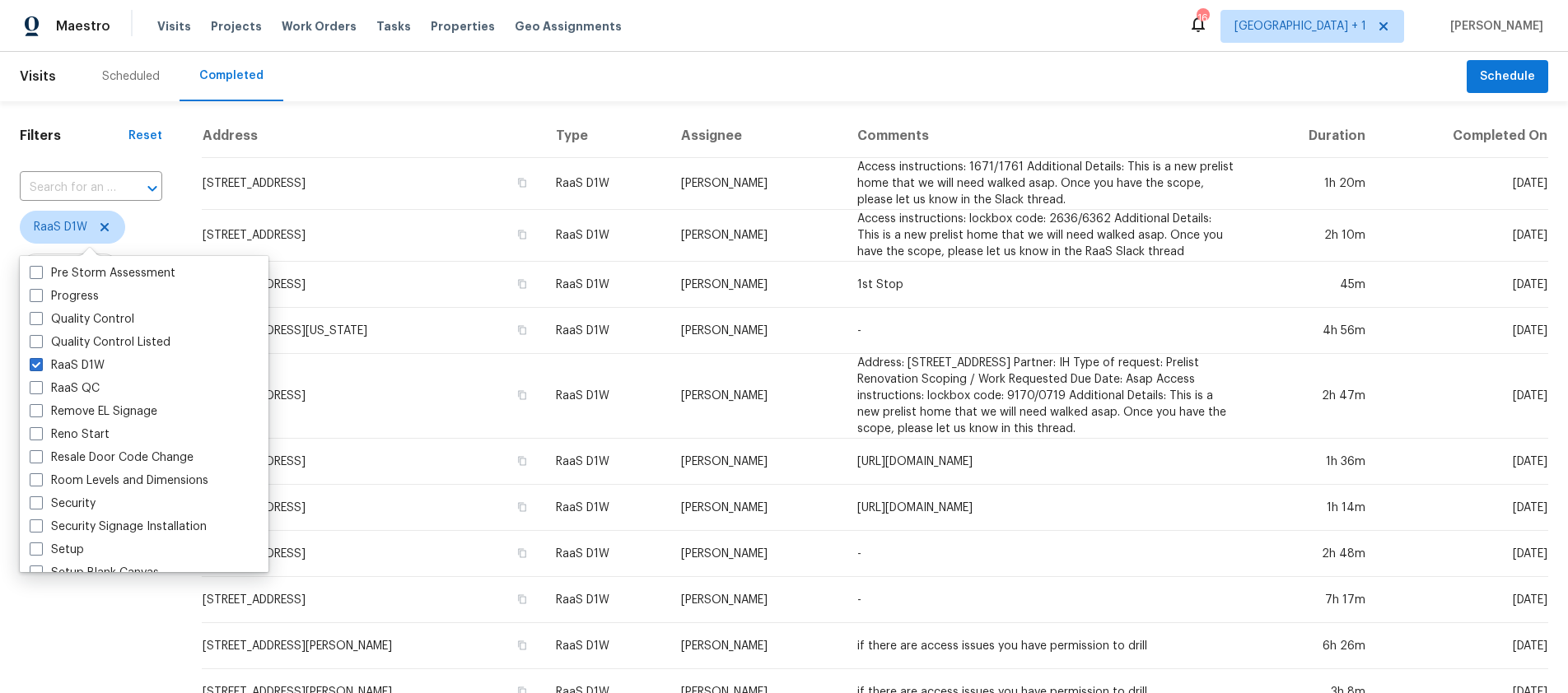
click at [56, 647] on div "Filters Reset ​ RaaS D1W Assignee Scheduled Date Completed Date" at bounding box center [91, 461] width 182 height 720
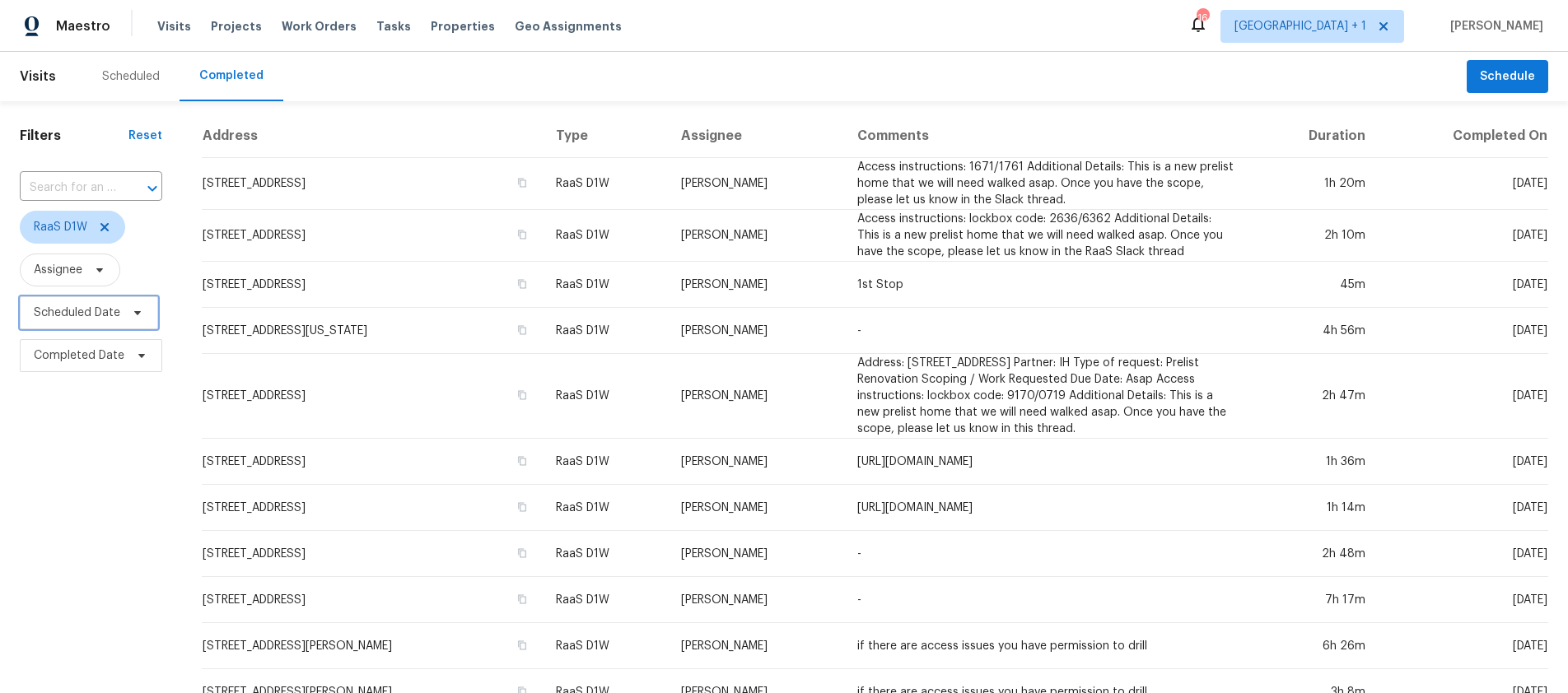
click at [88, 322] on span "Scheduled Date" at bounding box center [89, 313] width 138 height 33
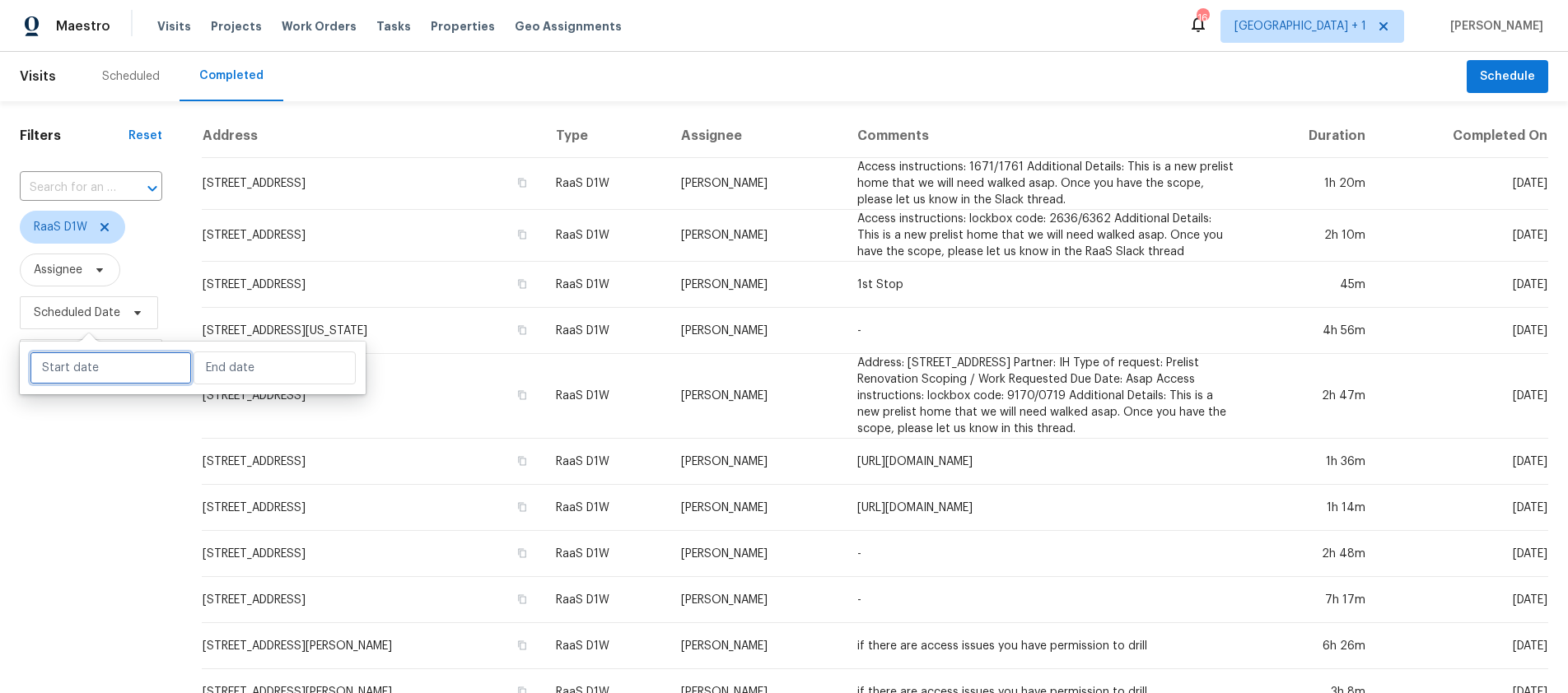
click at [103, 362] on input "text" at bounding box center [111, 368] width 162 height 33
select select "8"
select select "2025"
select select "9"
select select "2025"
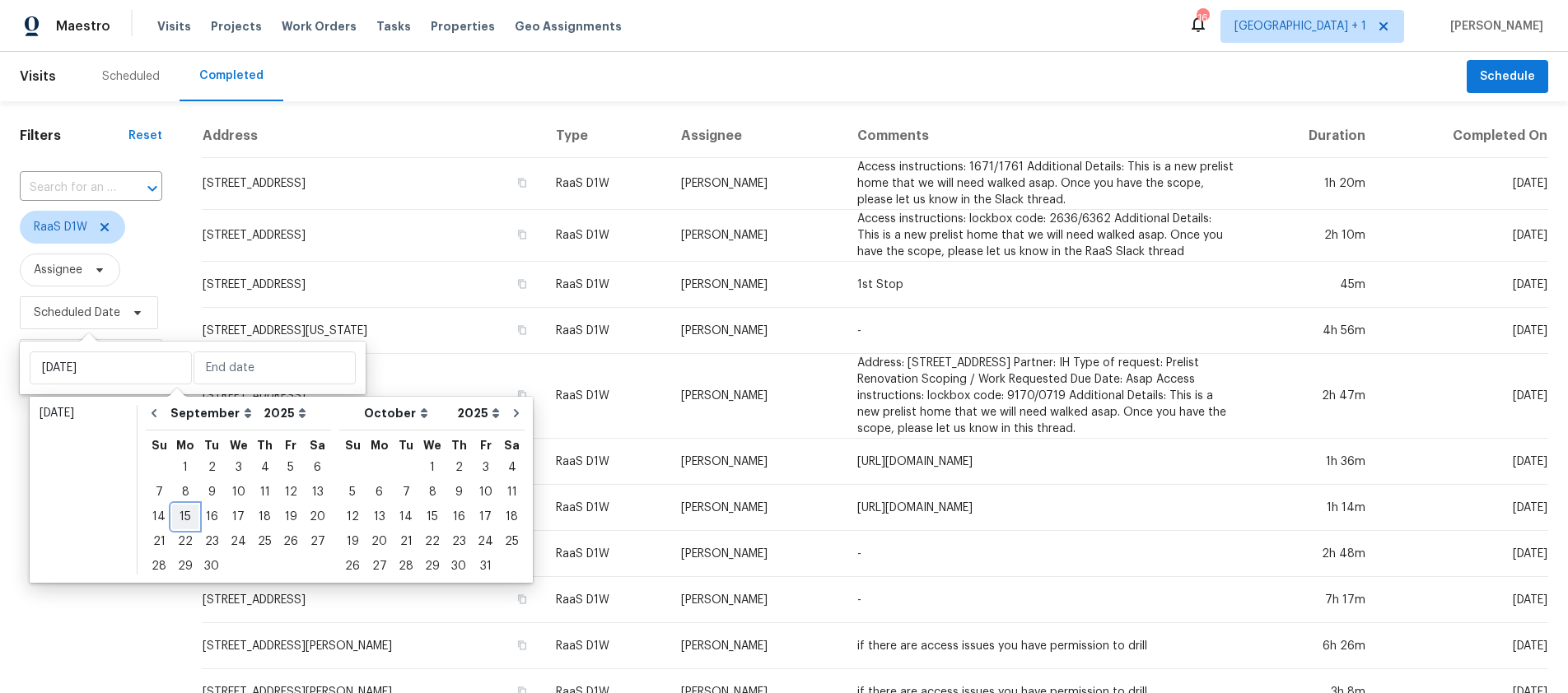
click at [180, 519] on div "15" at bounding box center [185, 517] width 27 height 23
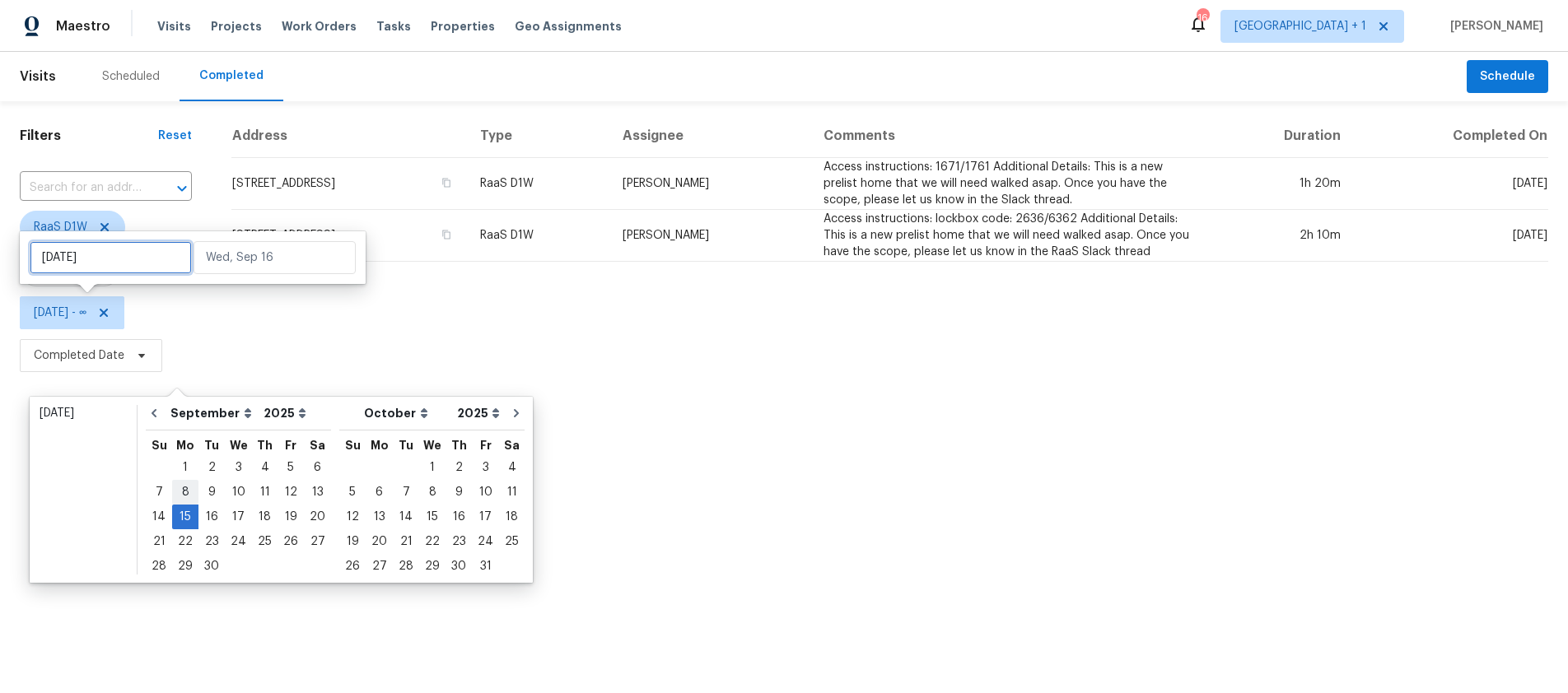
type input "[DATE]"
click at [107, 355] on span "Completed Date" at bounding box center [79, 356] width 91 height 17
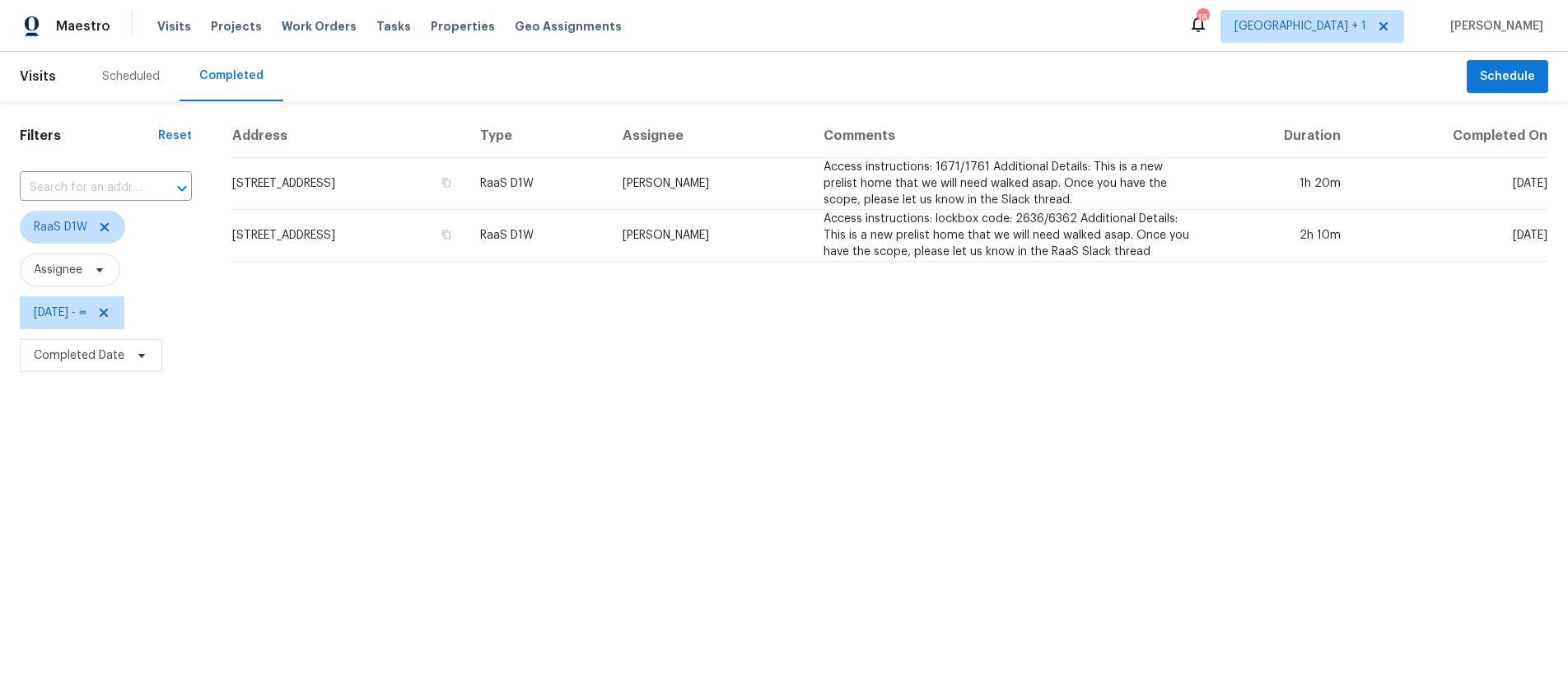
click at [111, 377] on html "Maestro Visits Projects Work Orders Tasks Properties Geo Assignments 16 [GEOGRA…" at bounding box center [784, 189] width 1568 height 377
click at [120, 354] on span "Completed Date" at bounding box center [79, 356] width 91 height 17
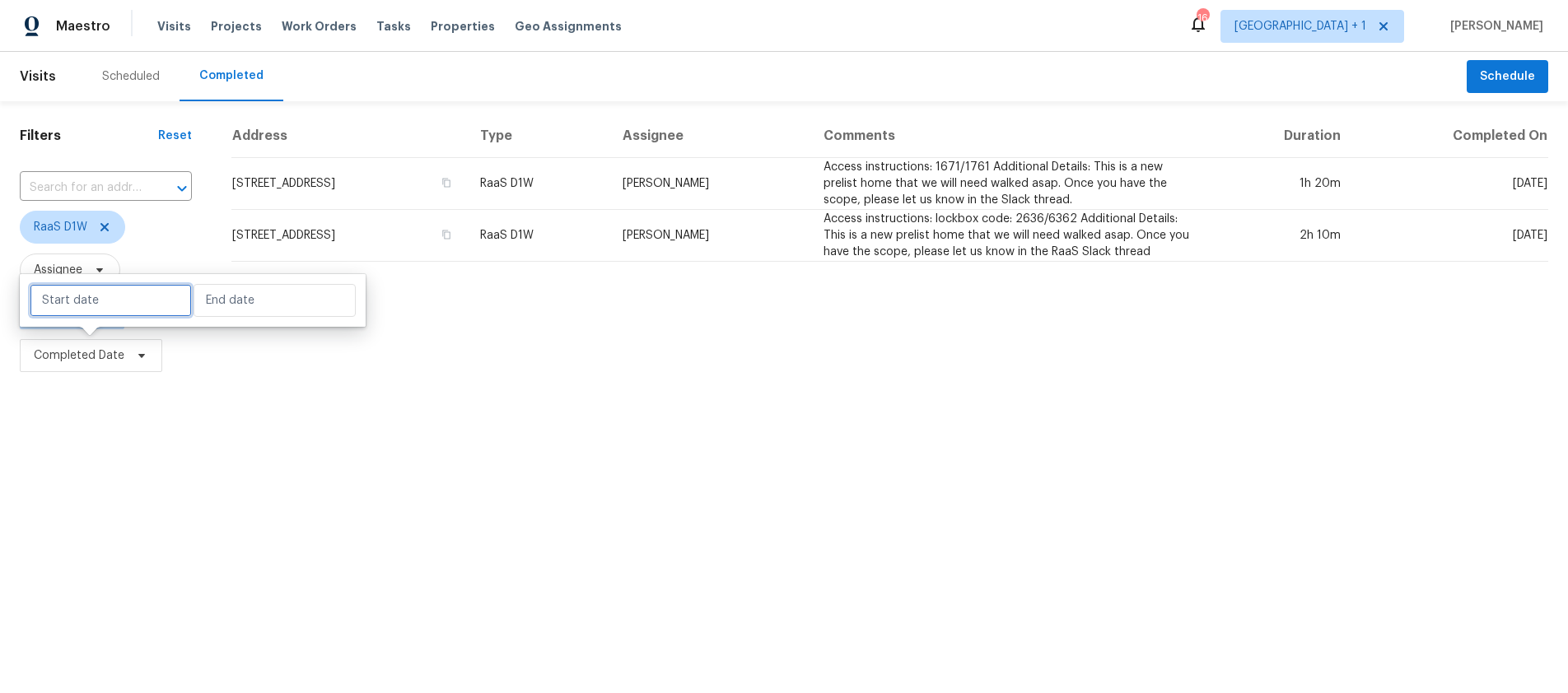
click at [122, 306] on input "text" at bounding box center [111, 301] width 162 height 33
select select "8"
select select "2025"
select select "9"
select select "2025"
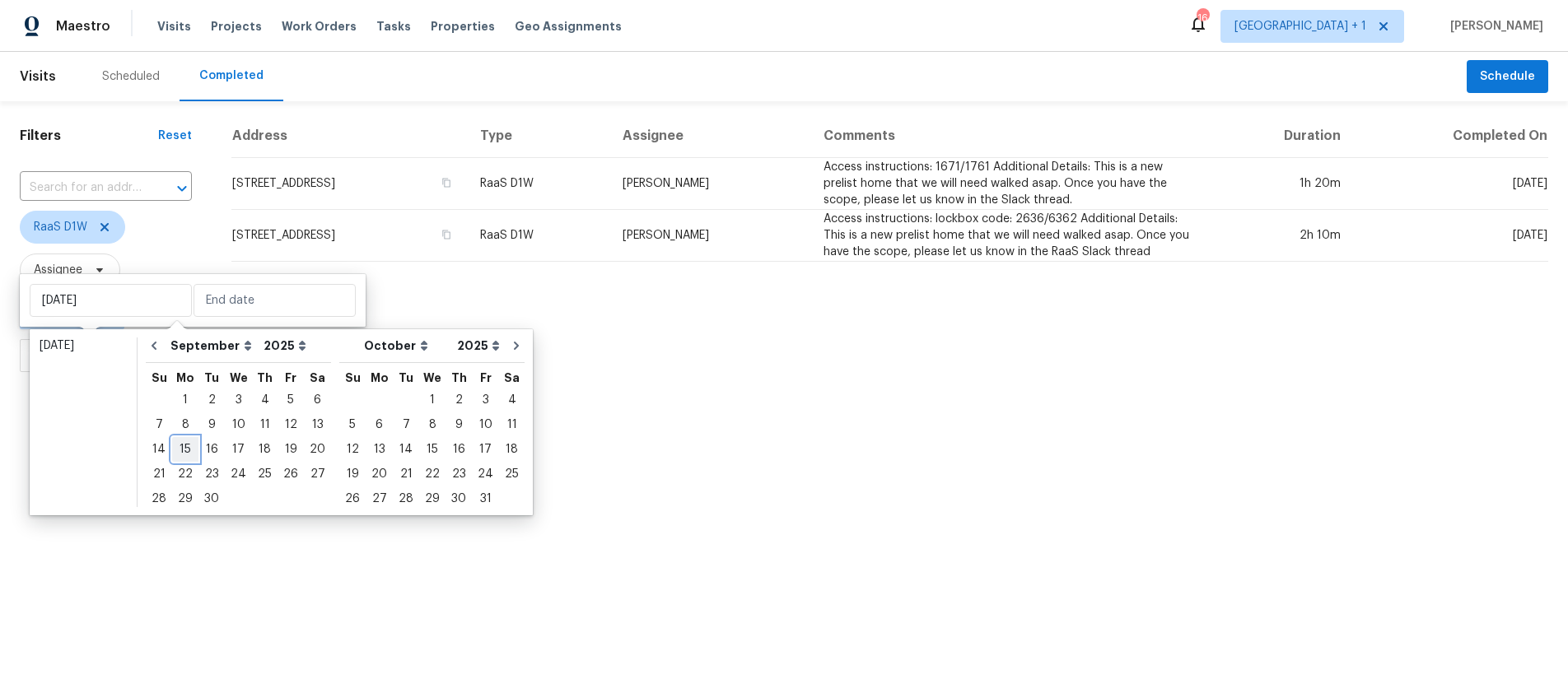
click at [193, 448] on div "15" at bounding box center [185, 450] width 27 height 23
type input "[DATE]"
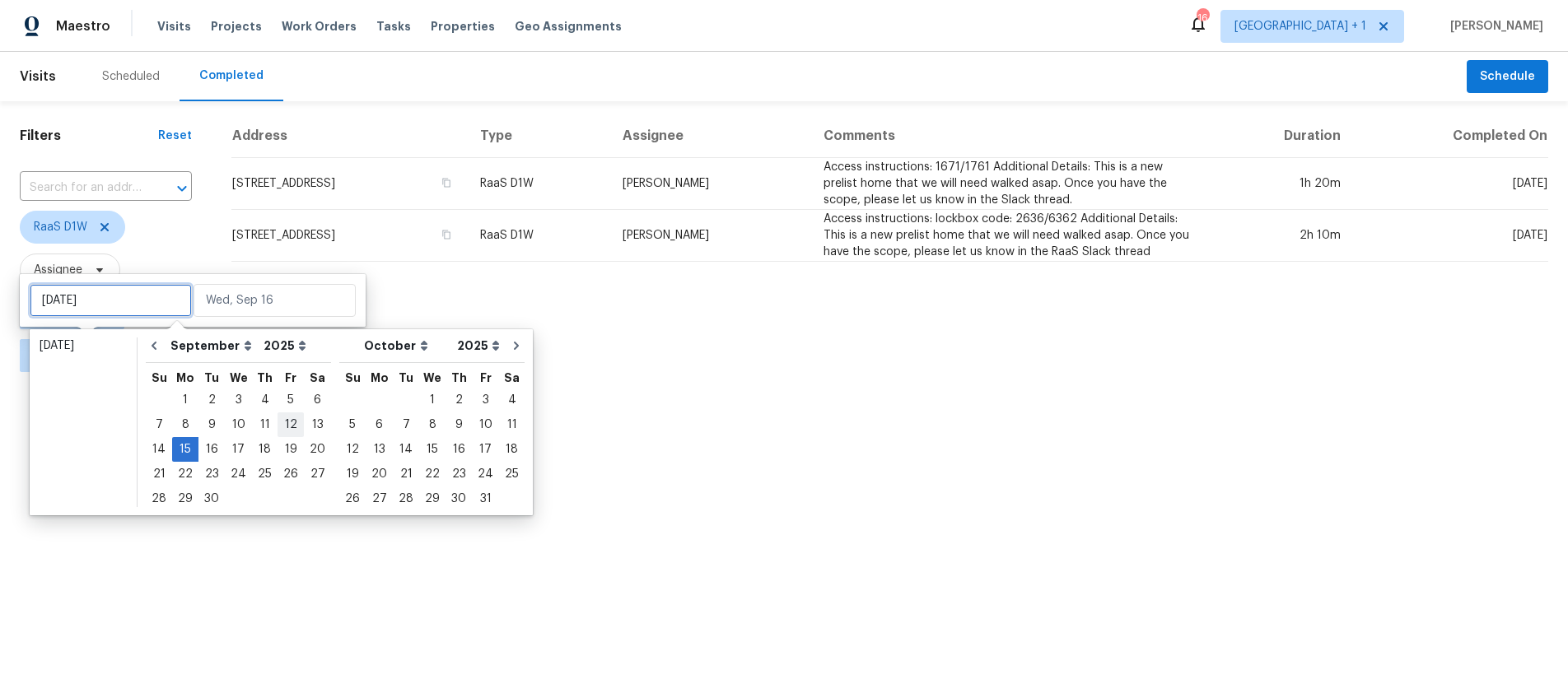
type input "[DATE]"
click at [287, 453] on div "19" at bounding box center [291, 450] width 27 height 23
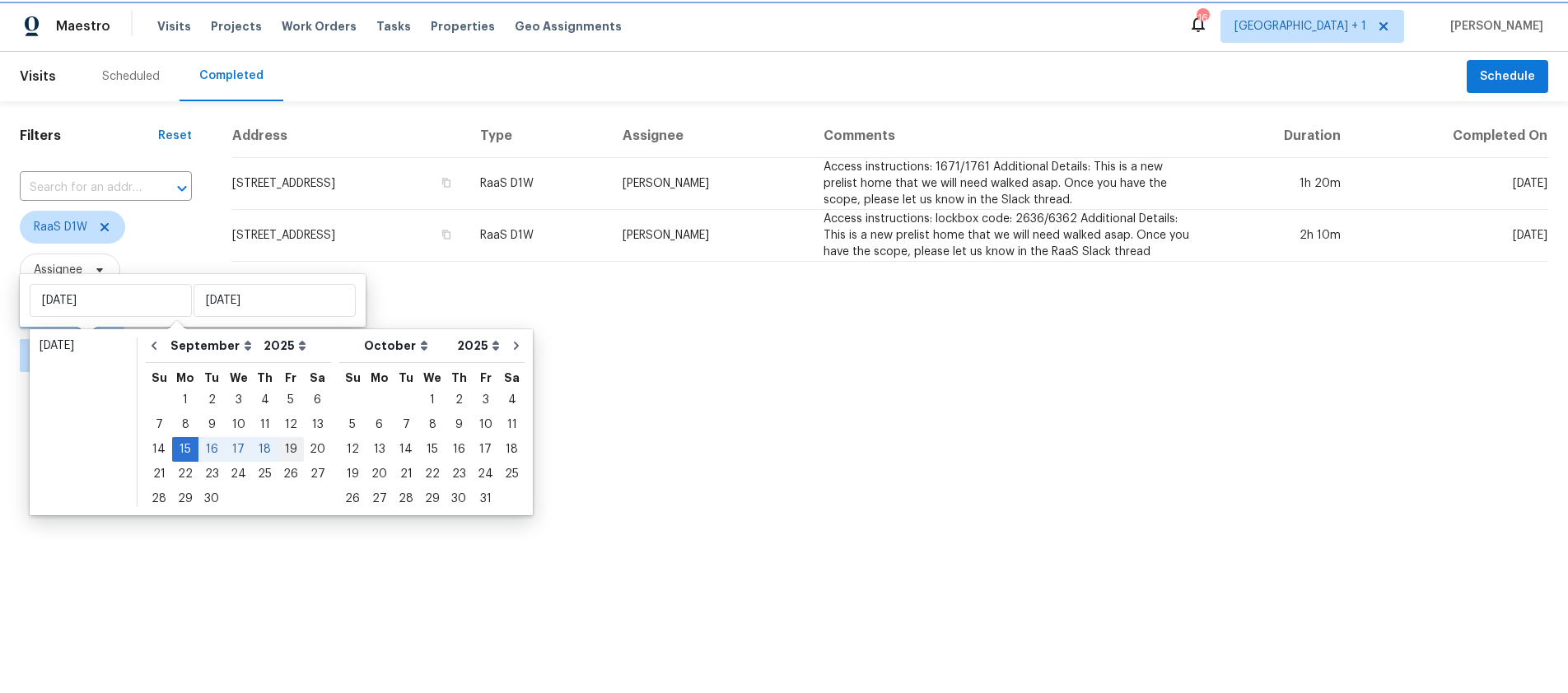
type input "[DATE]"
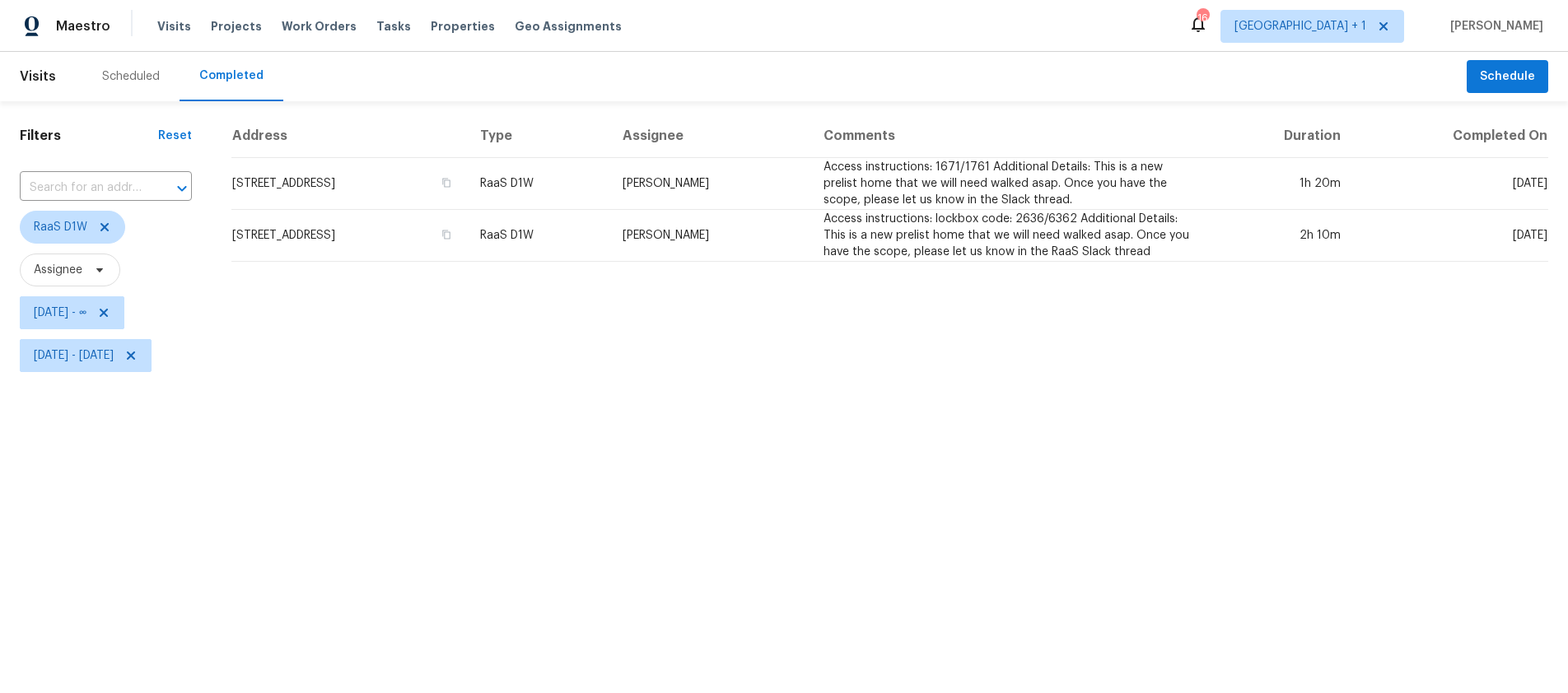
click at [135, 377] on html "Maestro Visits Projects Work Orders Tasks Properties Geo Assignments 16 [GEOGRA…" at bounding box center [784, 189] width 1568 height 377
click at [65, 318] on span "[DATE] - ∞" at bounding box center [60, 313] width 52 height 17
click at [104, 244] on input "[DATE]" at bounding box center [111, 258] width 162 height 33
select select "8"
select select "2025"
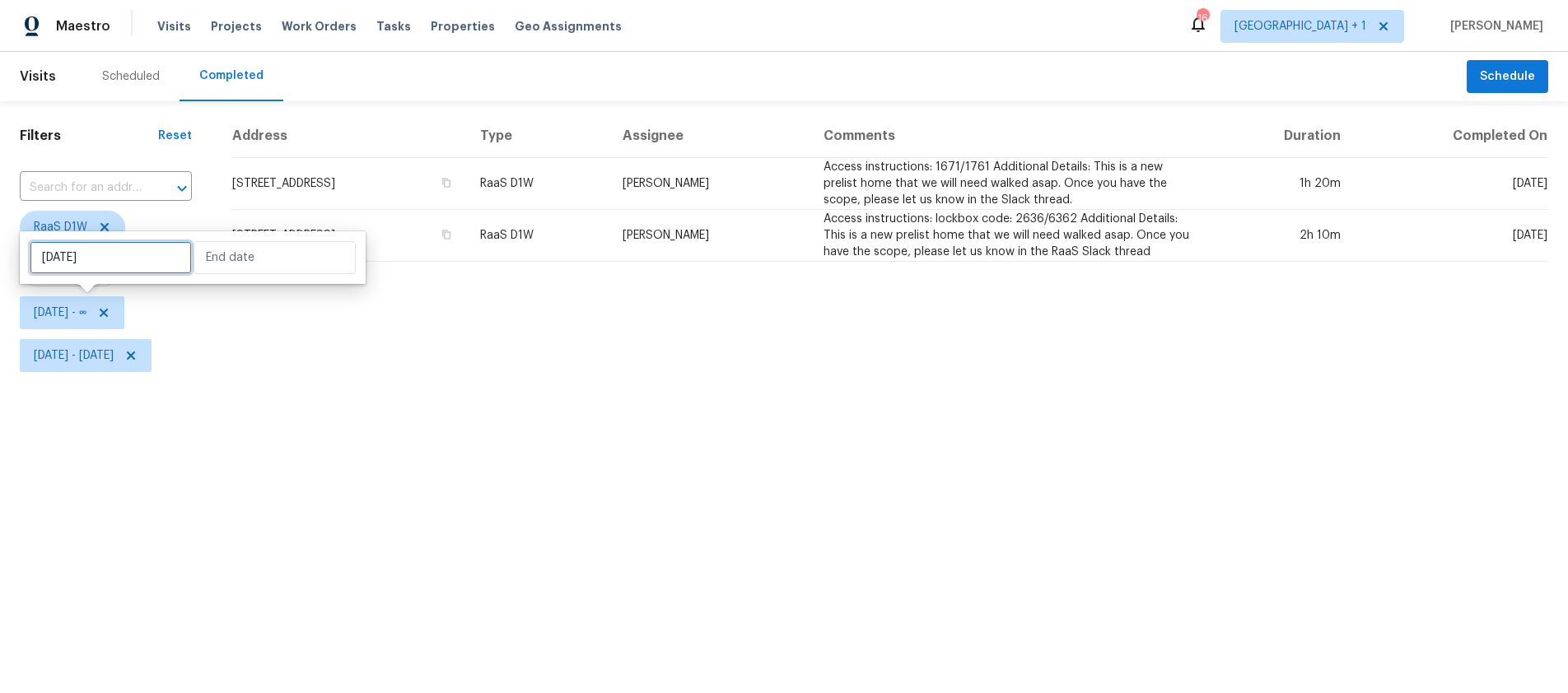
select select "9"
select select "2025"
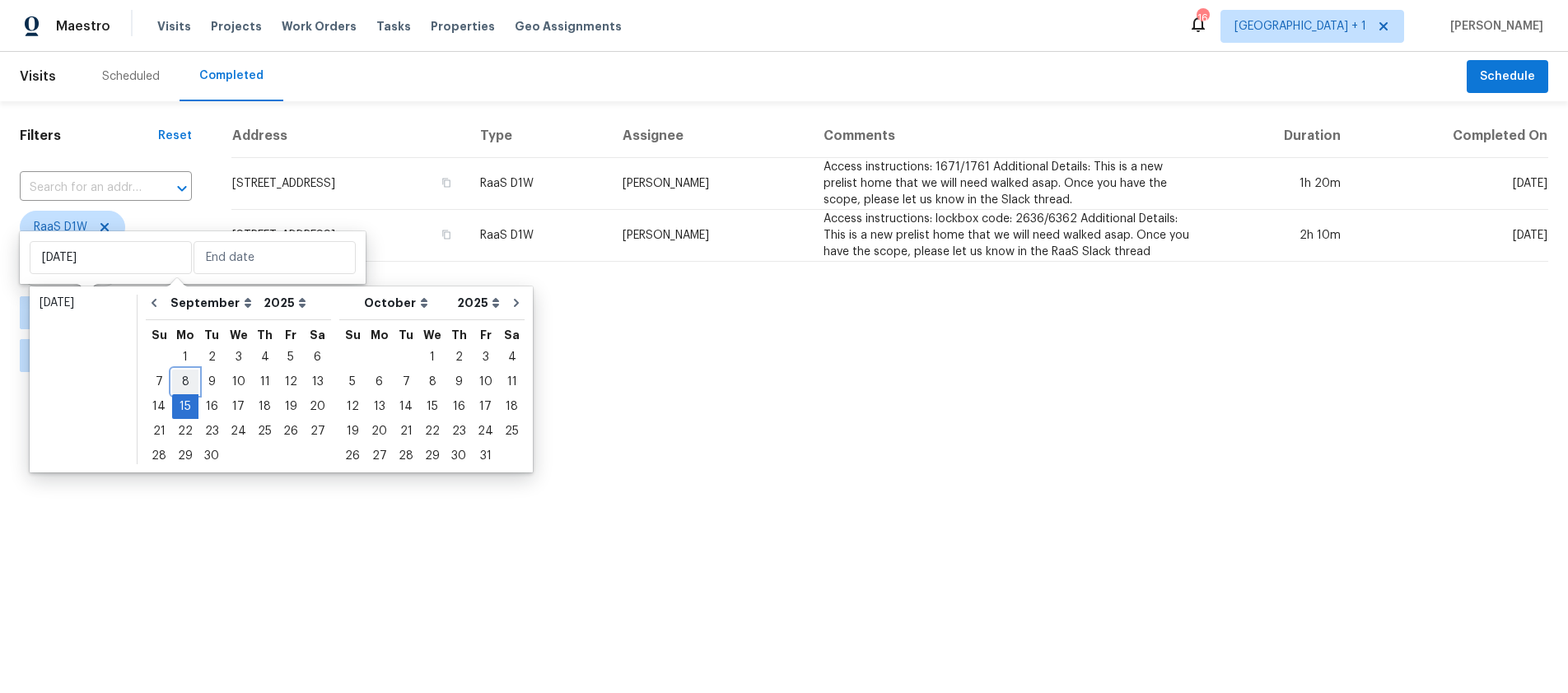
click at [183, 384] on div "8" at bounding box center [185, 382] width 27 height 23
type input "[DATE]"
click at [283, 405] on div "19" at bounding box center [291, 407] width 27 height 23
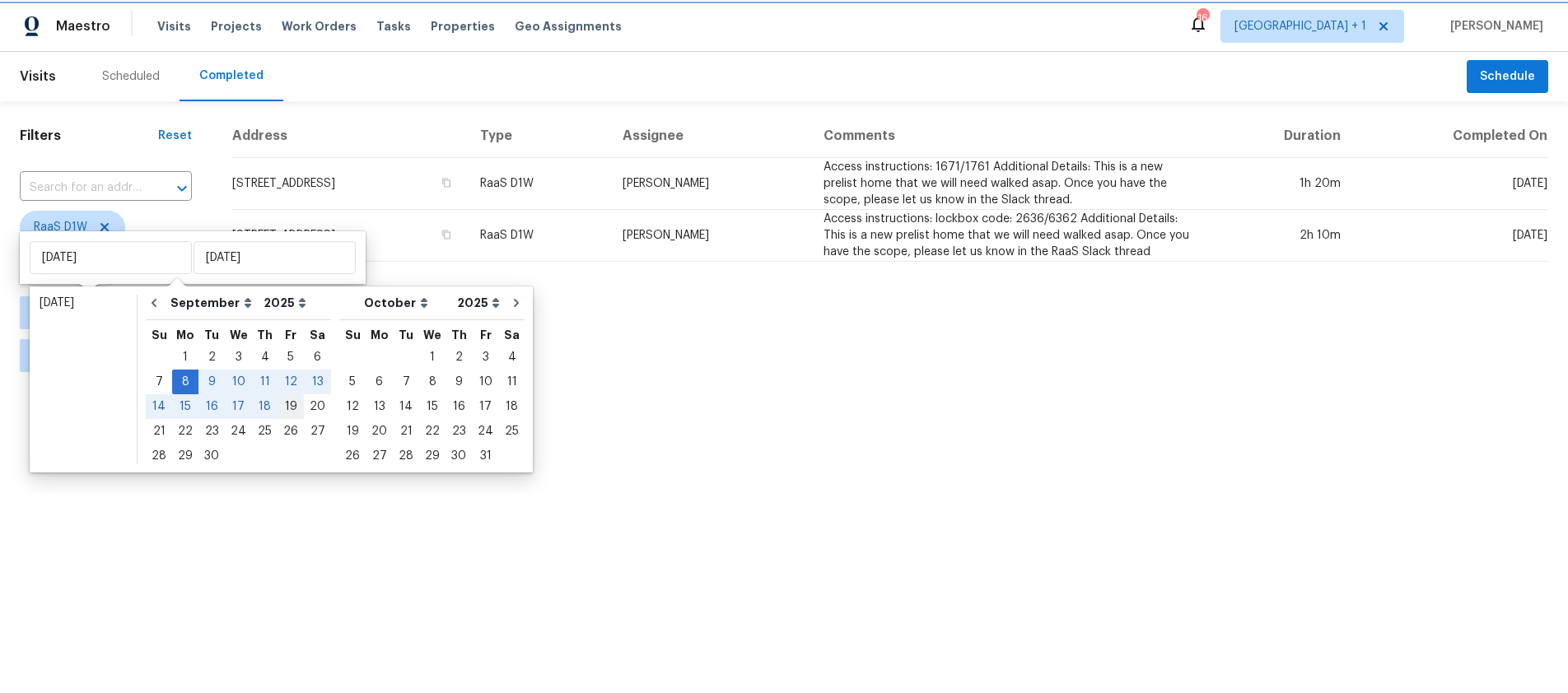
type input "[DATE]"
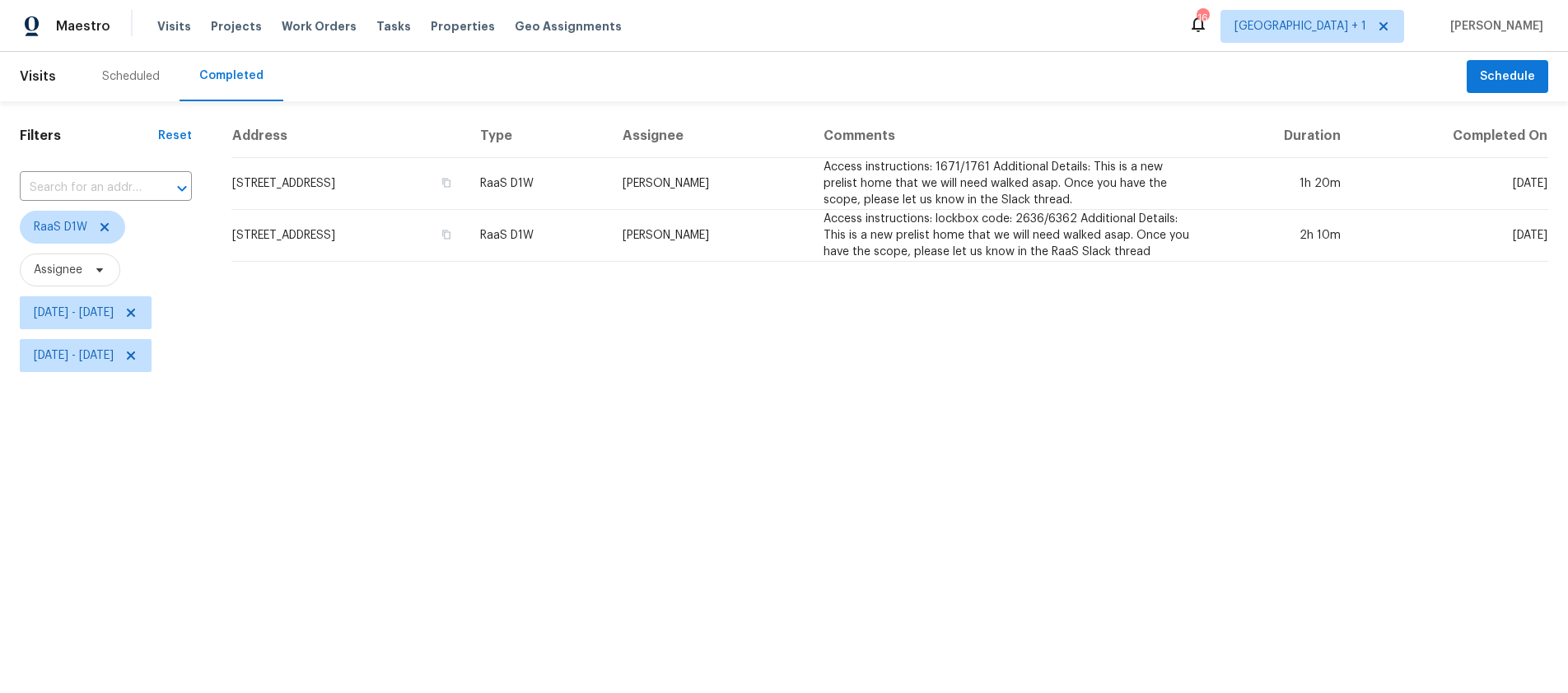
click at [35, 377] on html "Maestro Visits Projects Work Orders Tasks Properties Geo Assignments 16 [GEOGRA…" at bounding box center [784, 189] width 1568 height 377
click at [137, 313] on icon at bounding box center [131, 313] width 13 height 13
click at [137, 359] on icon at bounding box center [131, 356] width 13 height 13
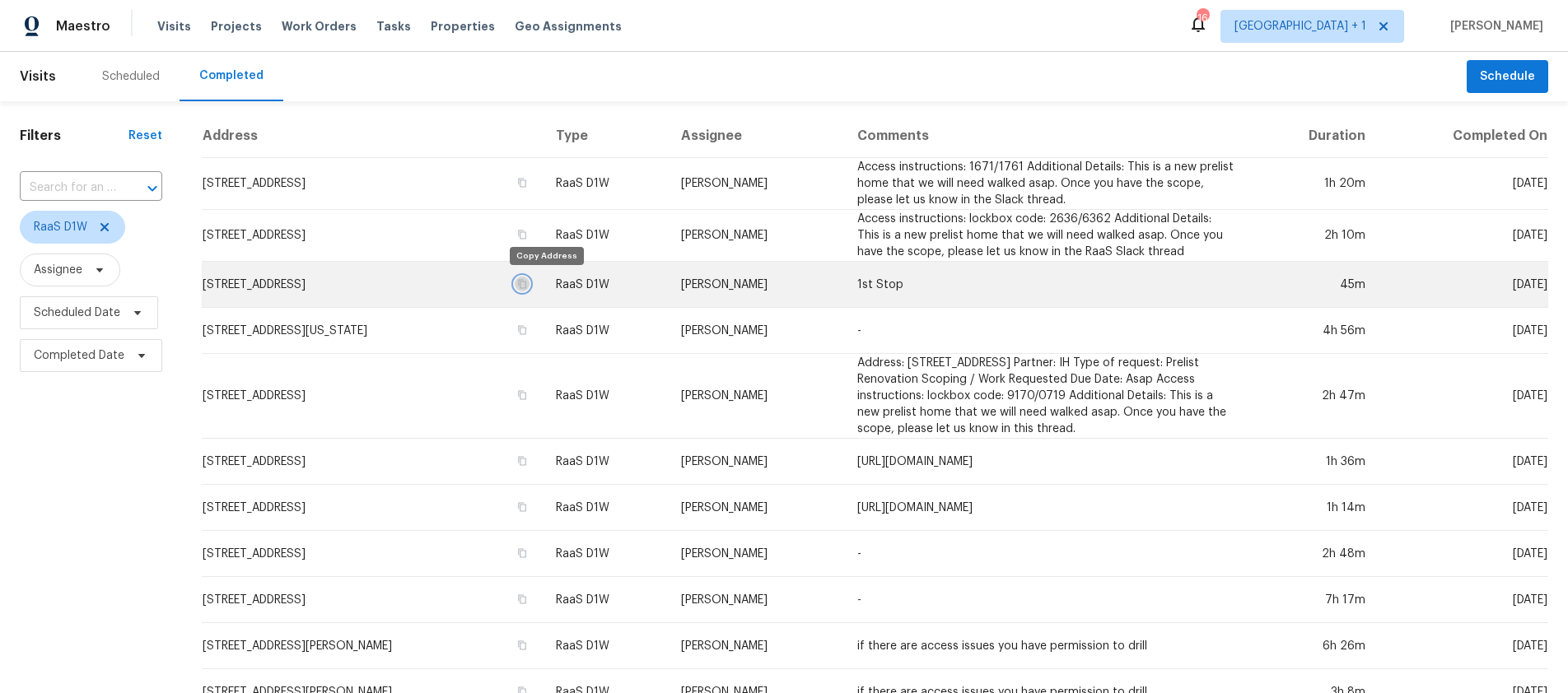
click at [527, 285] on icon "button" at bounding box center [522, 284] width 10 height 10
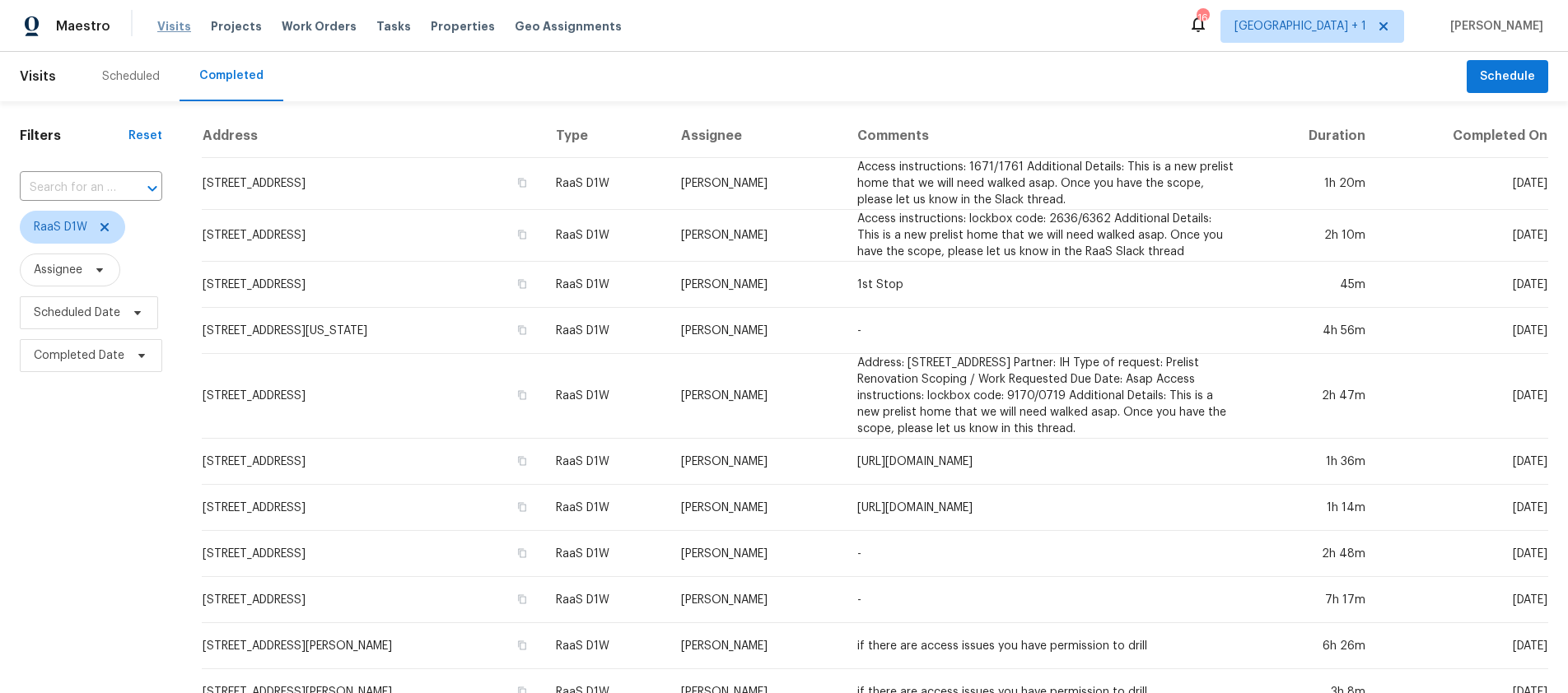
click at [172, 33] on span "Visits" at bounding box center [174, 27] width 34 height 17
click at [169, 27] on span "Visits" at bounding box center [174, 27] width 34 height 17
click at [110, 227] on icon at bounding box center [105, 228] width 13 height 13
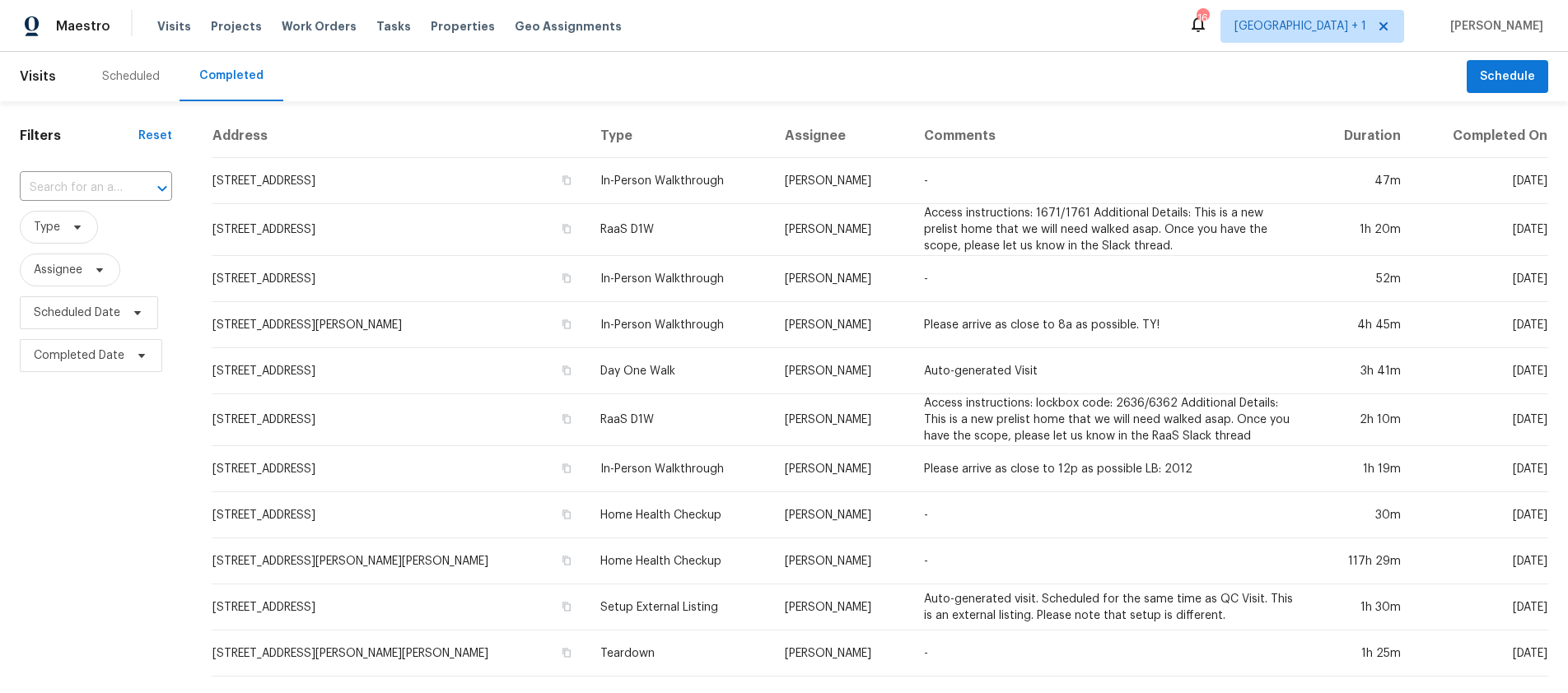
click at [166, 35] on div "Visits Projects Work Orders Tasks Properties Geo Assignments" at bounding box center [399, 27] width 484 height 33
click at [165, 30] on span "Visits" at bounding box center [174, 27] width 34 height 17
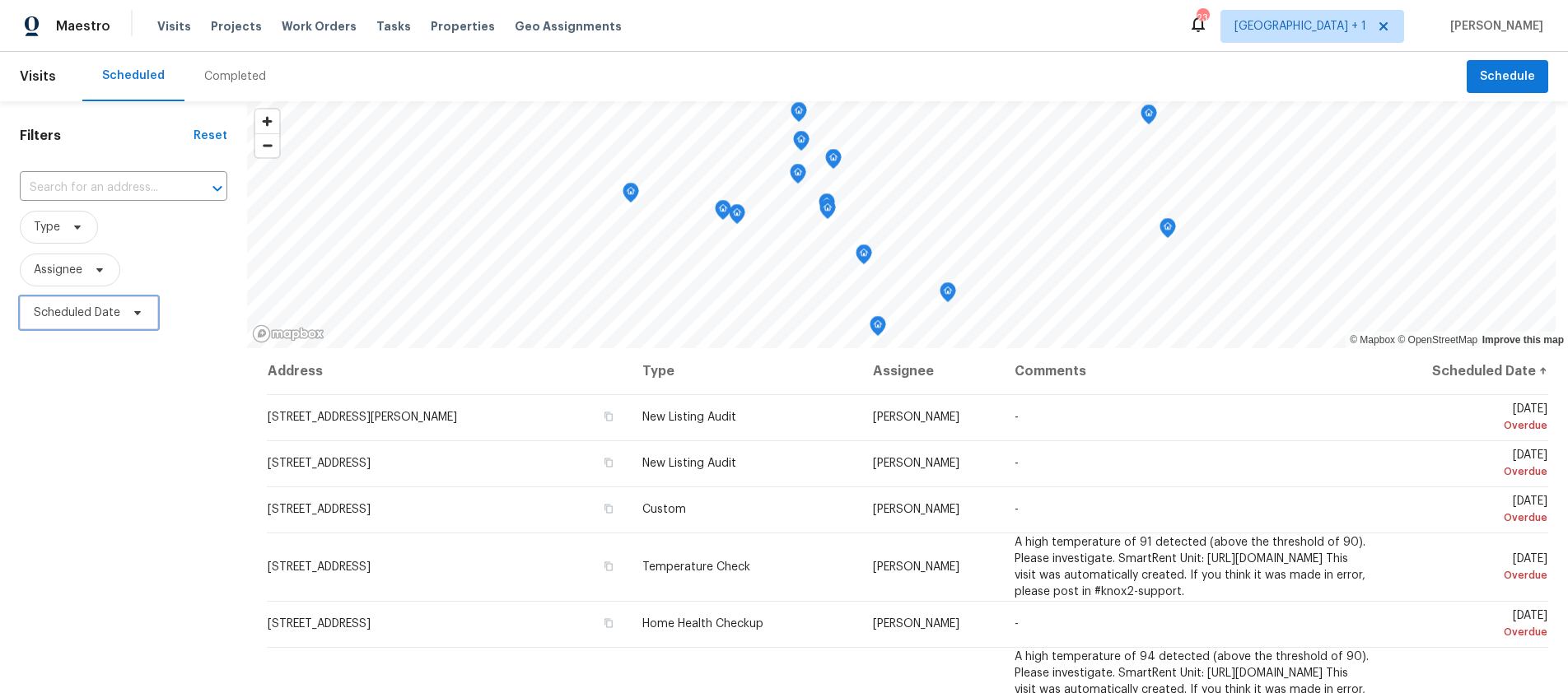
click at [80, 317] on span "Scheduled Date" at bounding box center [77, 313] width 86 height 17
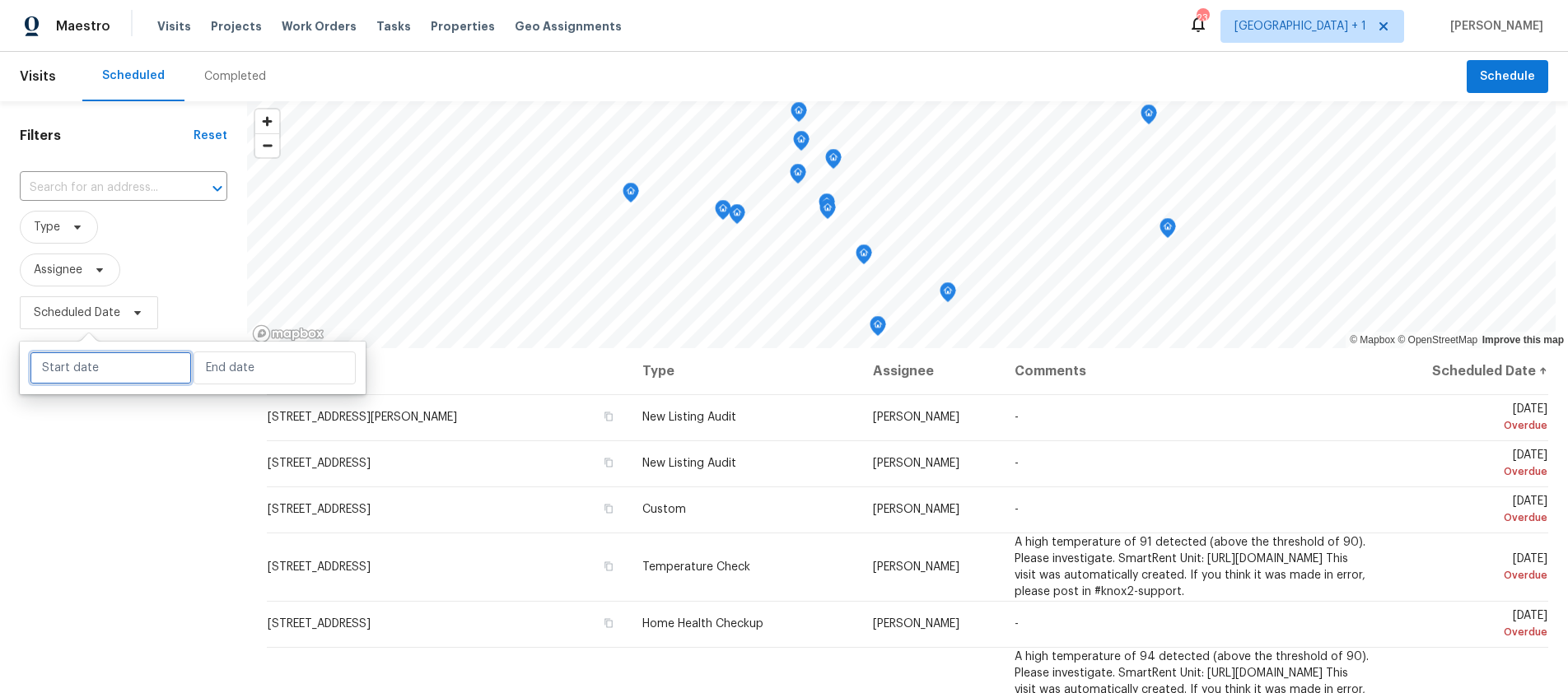
select select "8"
select select "2025"
select select "9"
select select "2025"
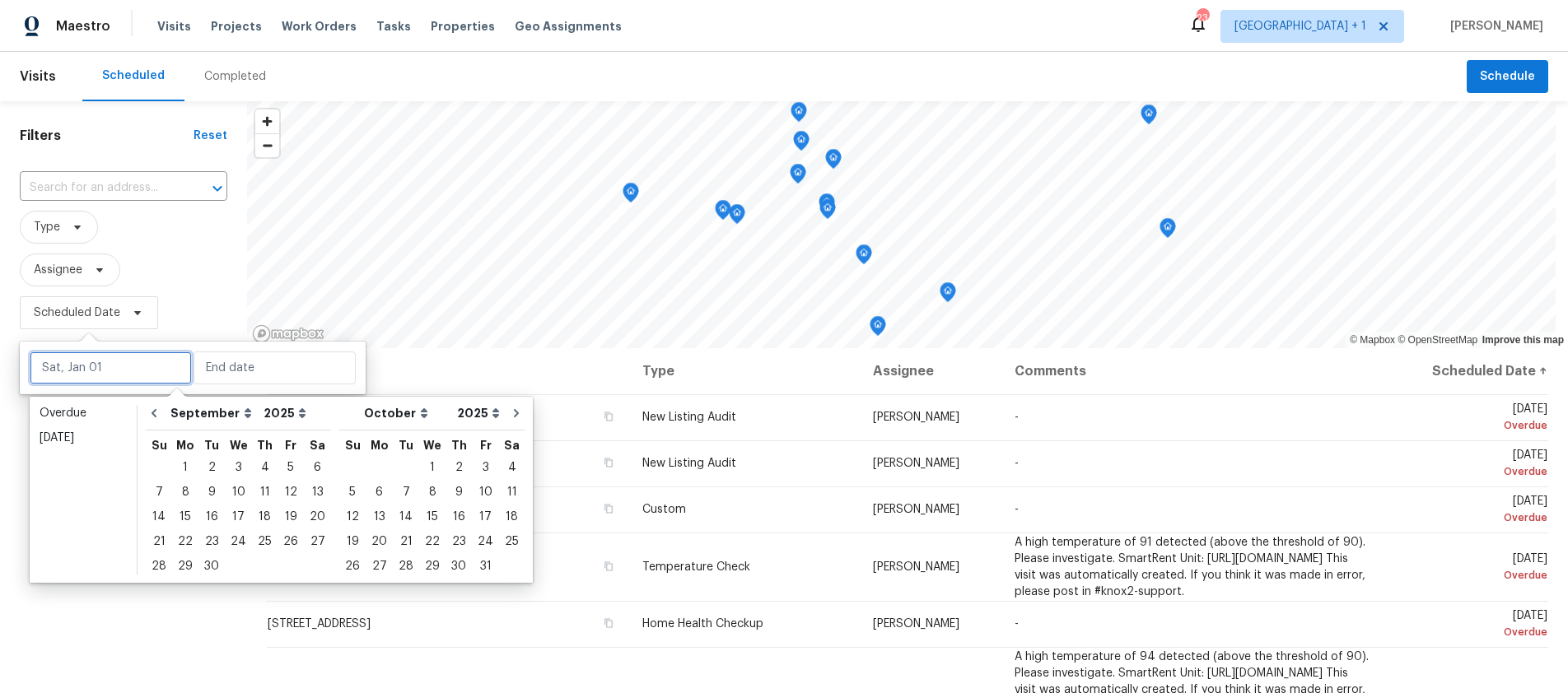
click at [98, 358] on input "text" at bounding box center [111, 368] width 162 height 33
click at [199, 514] on div "16" at bounding box center [212, 517] width 27 height 23
type input "[DATE]"
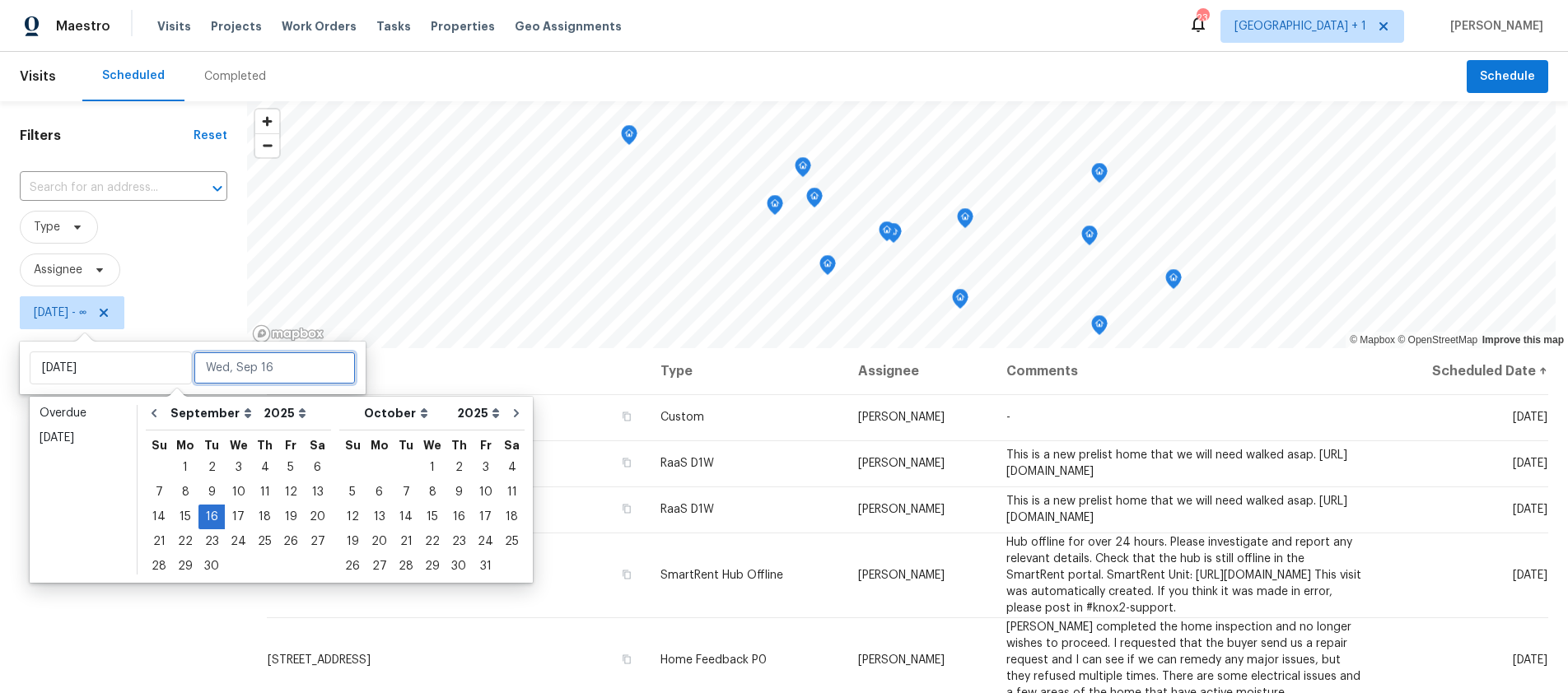
type input "[DATE]"
click at [247, 653] on div "Address Type Assignee Comments Scheduled Date ↑ 28544 Foxboro Ln, Highland, CA …" at bounding box center [907, 626] width 1320 height 555
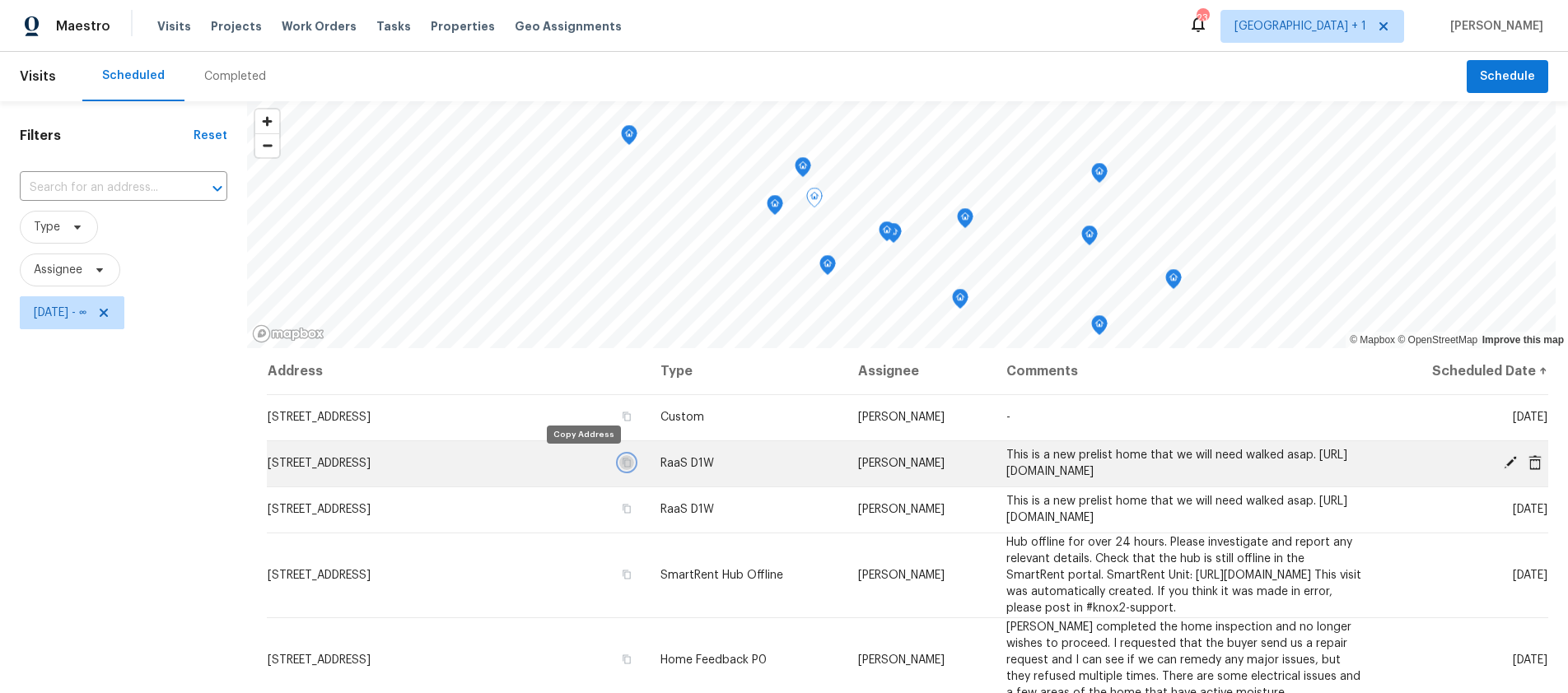
click at [622, 464] on icon "button" at bounding box center [627, 463] width 10 height 10
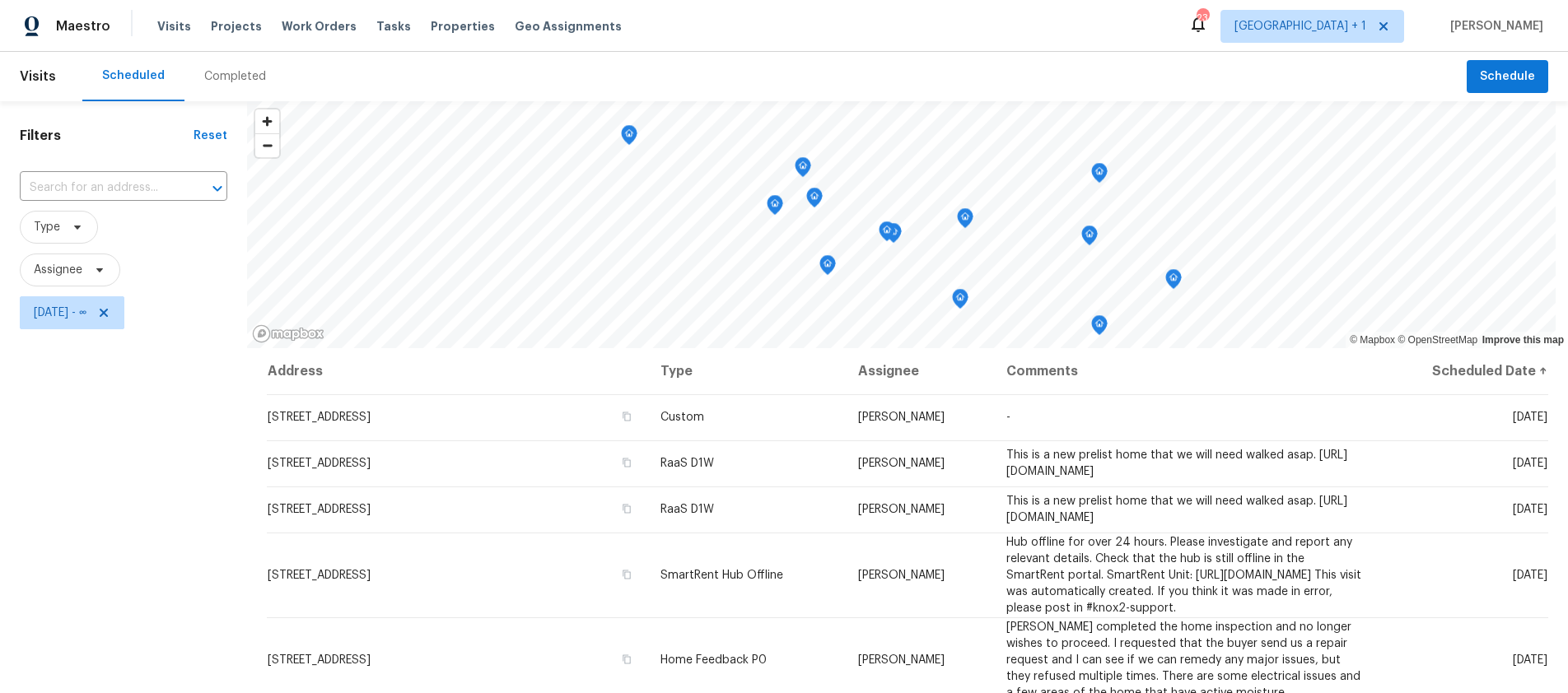
click at [144, 519] on div "Filters Reset ​ Type Assignee Tue, Sep 16 - ∞" at bounding box center [123, 502] width 247 height 802
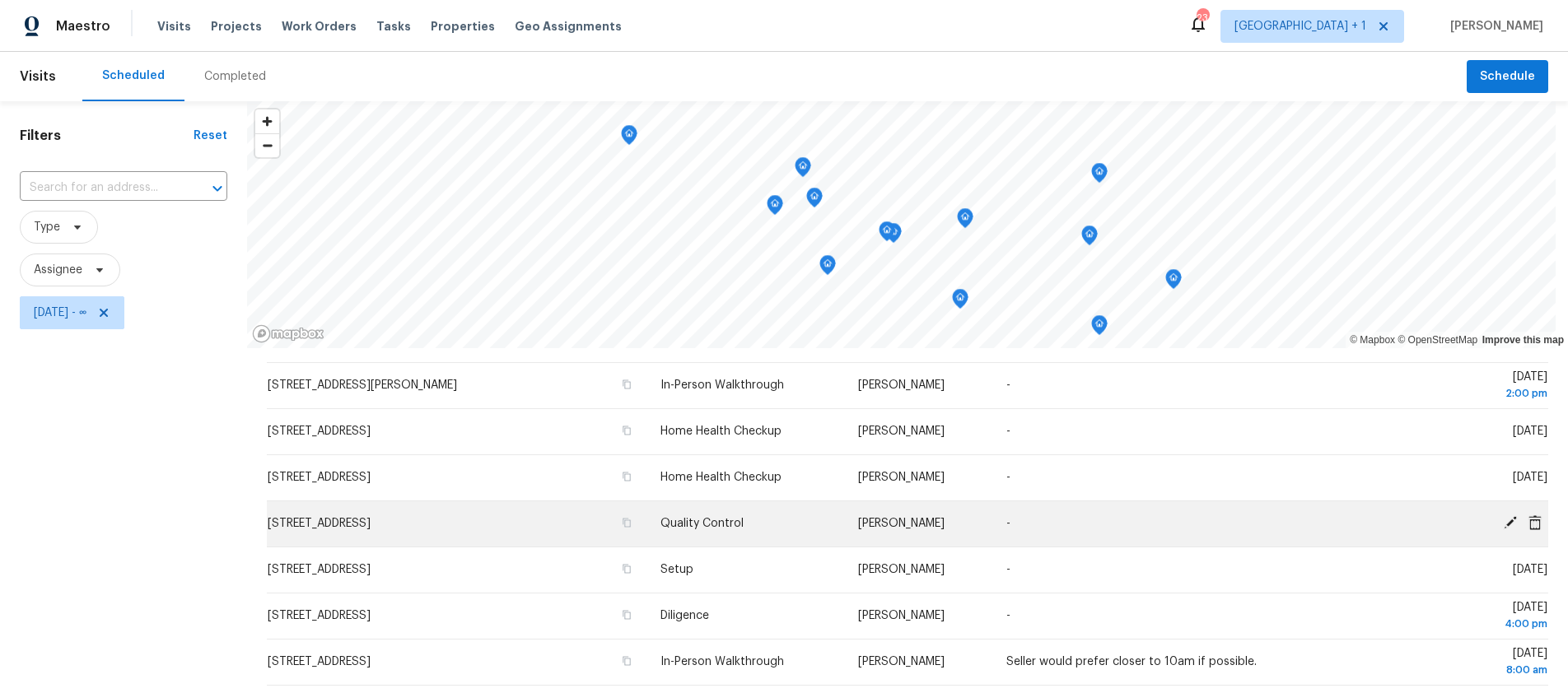
scroll to position [365, 0]
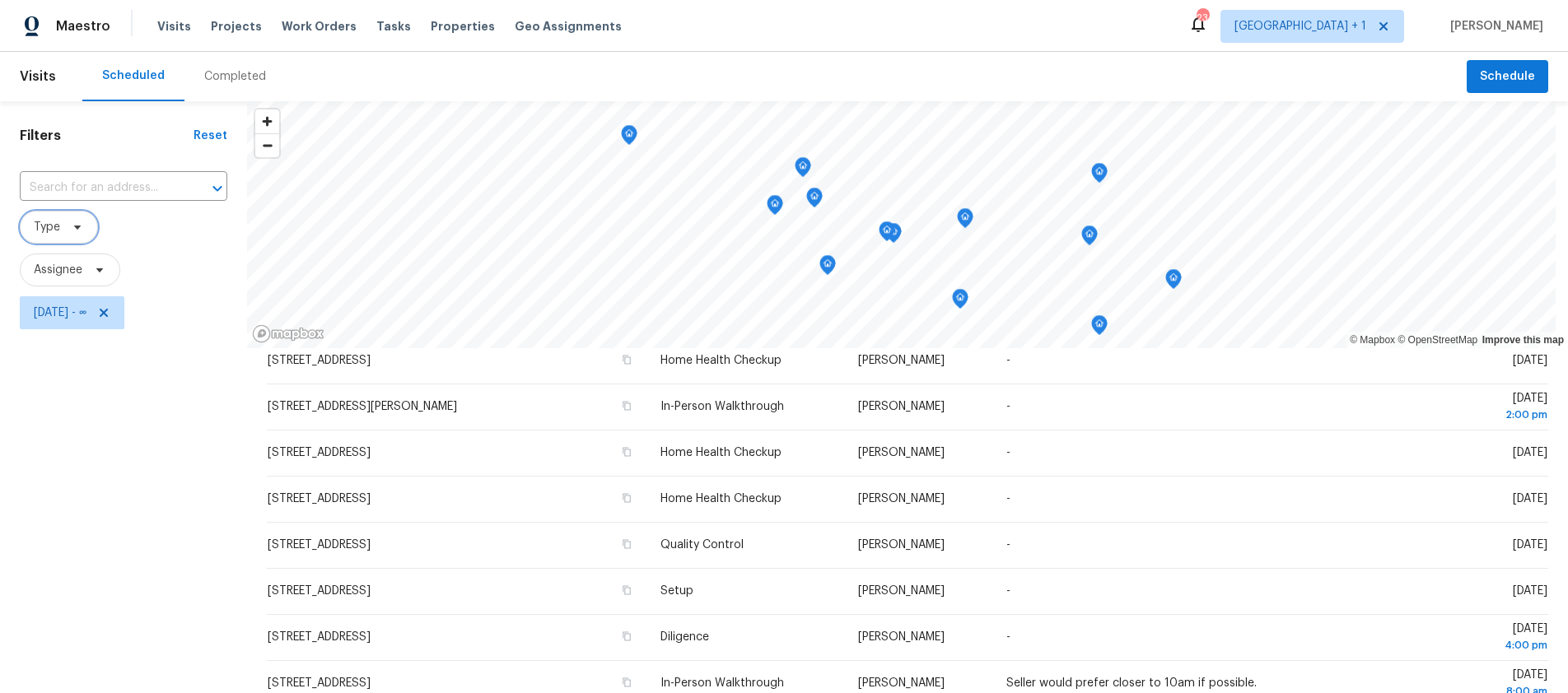
click at [66, 224] on span at bounding box center [75, 228] width 18 height 13
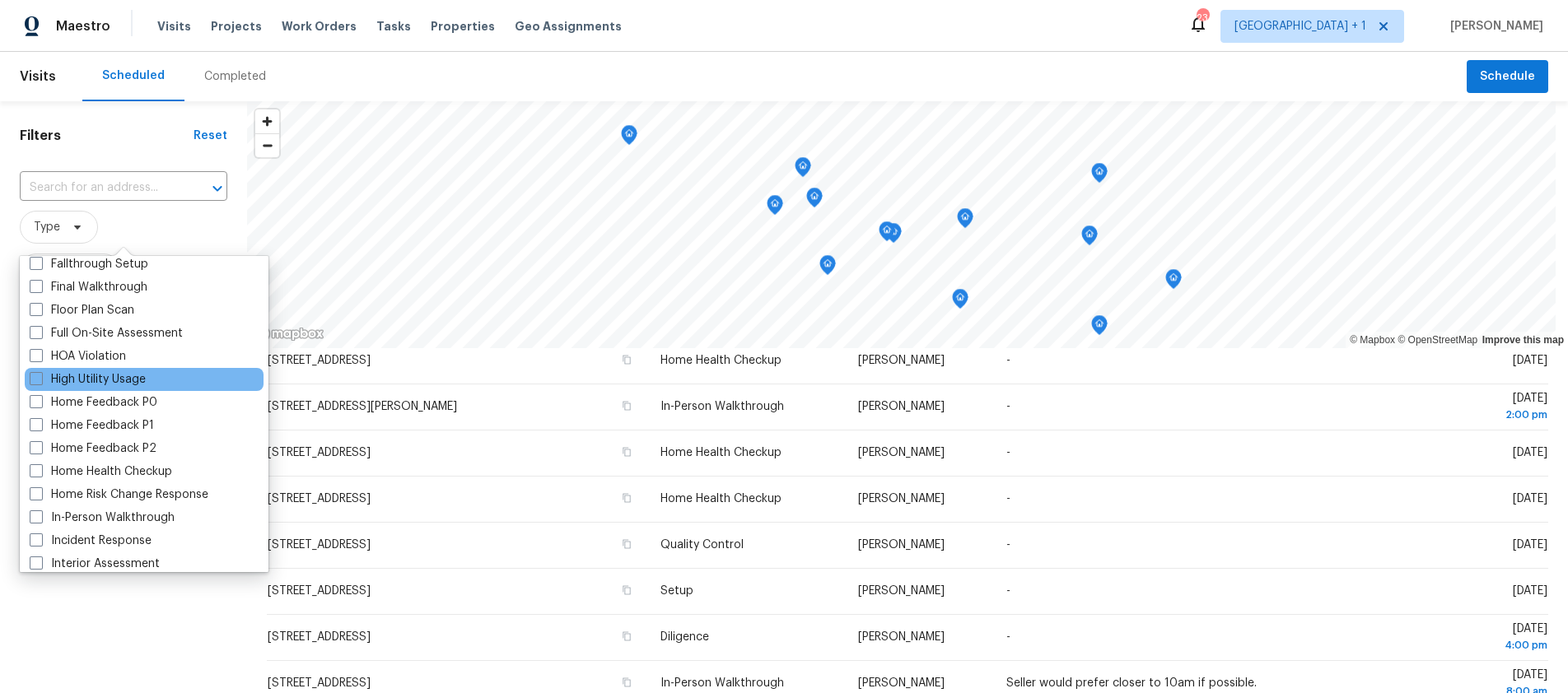
scroll to position [498, 0]
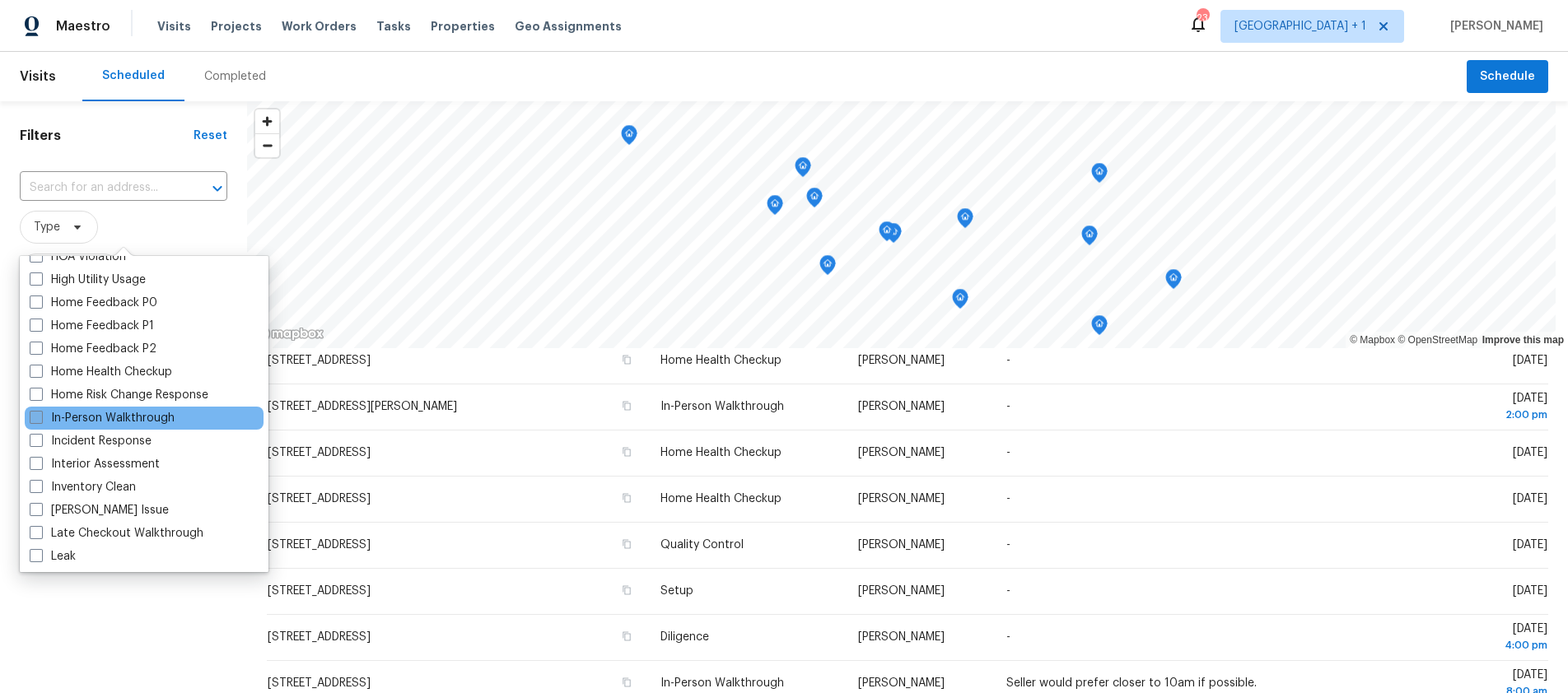
click at [42, 418] on span at bounding box center [37, 417] width 13 height 13
click at [41, 418] on input "In-Person Walkthrough" at bounding box center [35, 415] width 11 height 11
checkbox input "true"
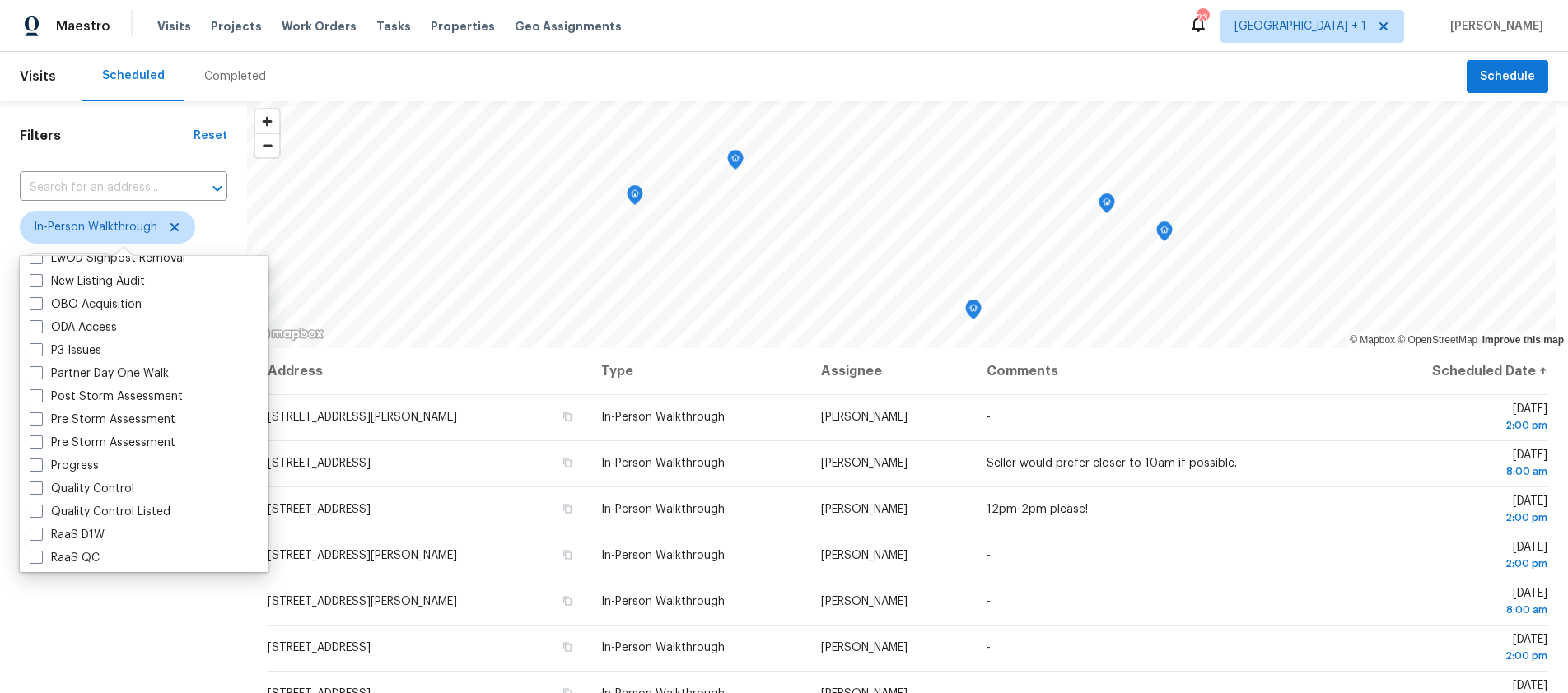
scroll to position [955, 0]
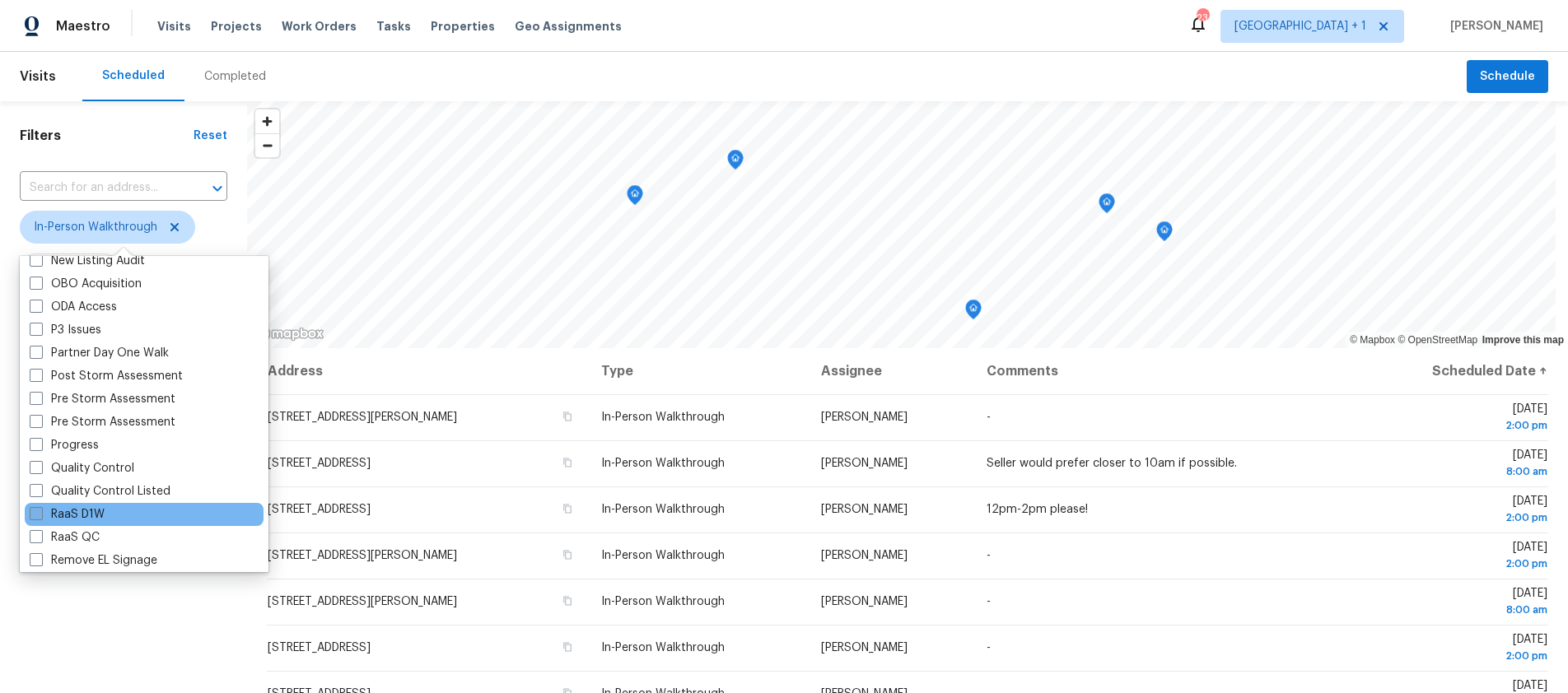
click at [38, 516] on span at bounding box center [37, 514] width 13 height 13
click at [38, 516] on input "RaaS D1W" at bounding box center [35, 511] width 11 height 11
checkbox input "true"
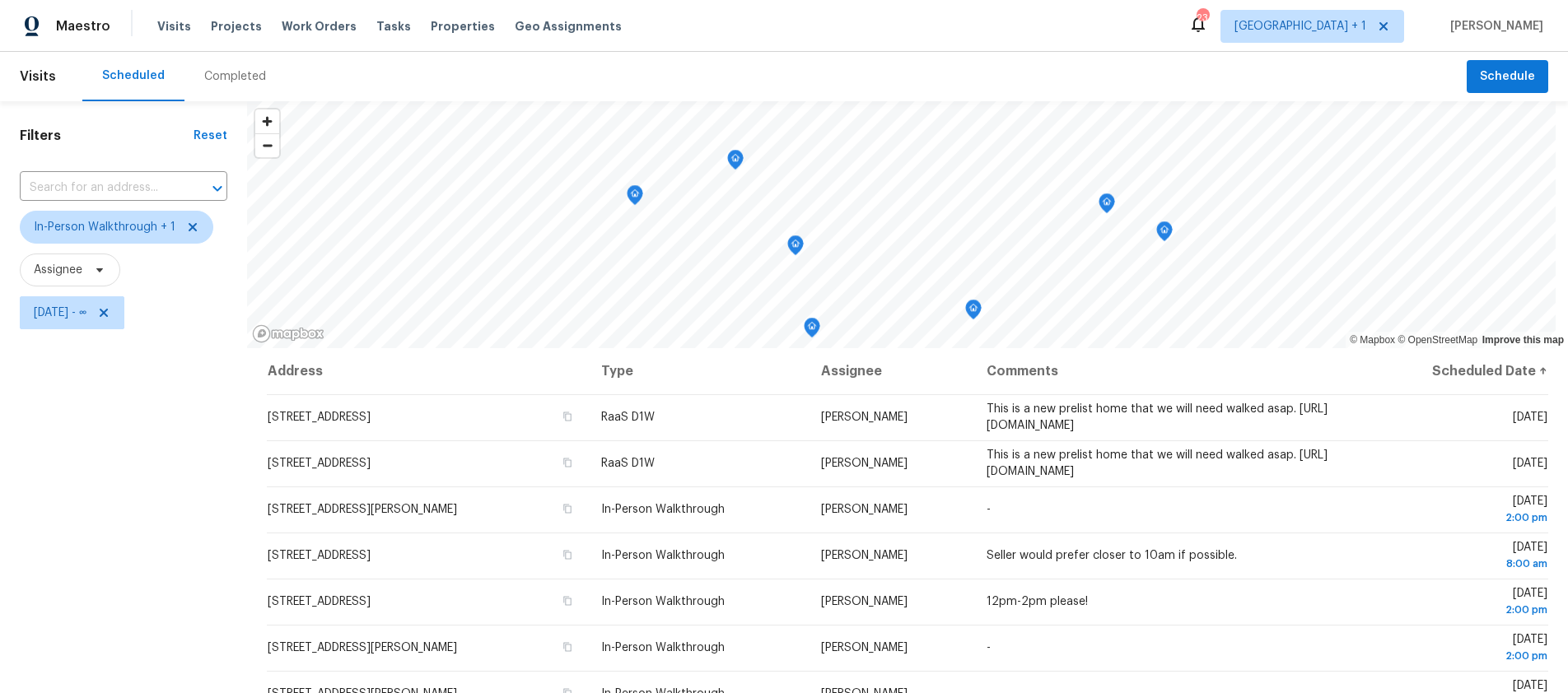
click at [97, 661] on div "Filters Reset ​ In-Person Walkthrough + 1 Assignee Tue, Sep 16 - ∞" at bounding box center [123, 502] width 247 height 802
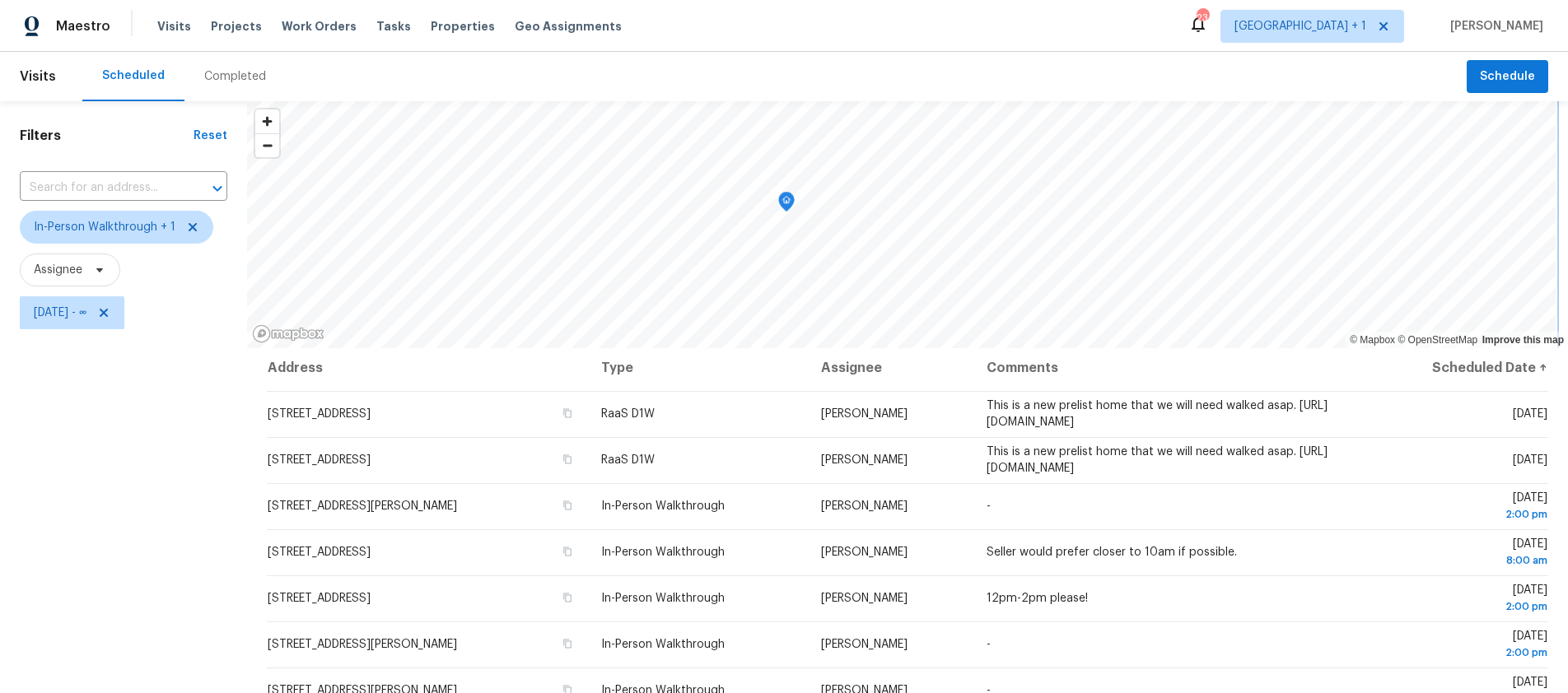
click at [1019, 367] on div "© Mapbox © OpenStreetMap Improve this map Address Type Assignee Comments Schedu…" at bounding box center [907, 502] width 1320 height 802
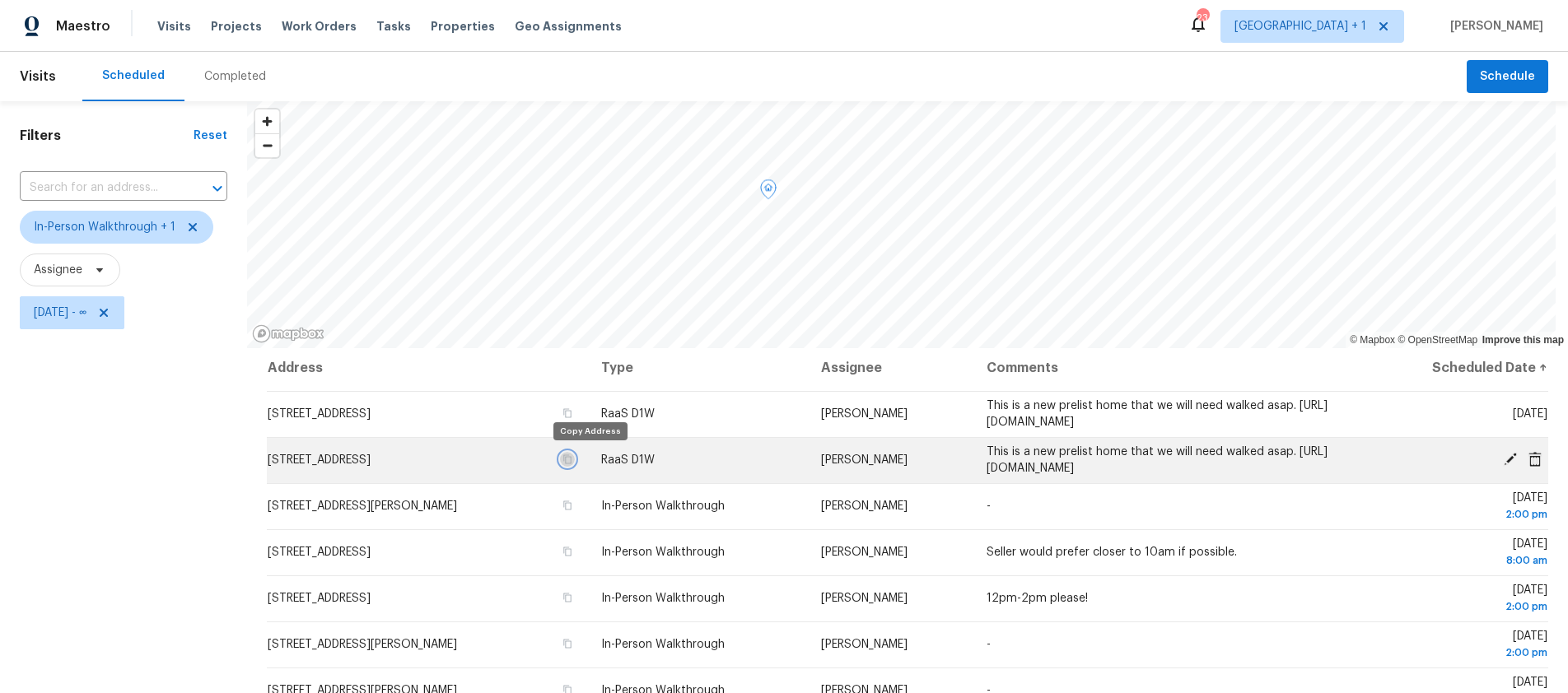
click at [573, 461] on icon "button" at bounding box center [568, 460] width 10 height 10
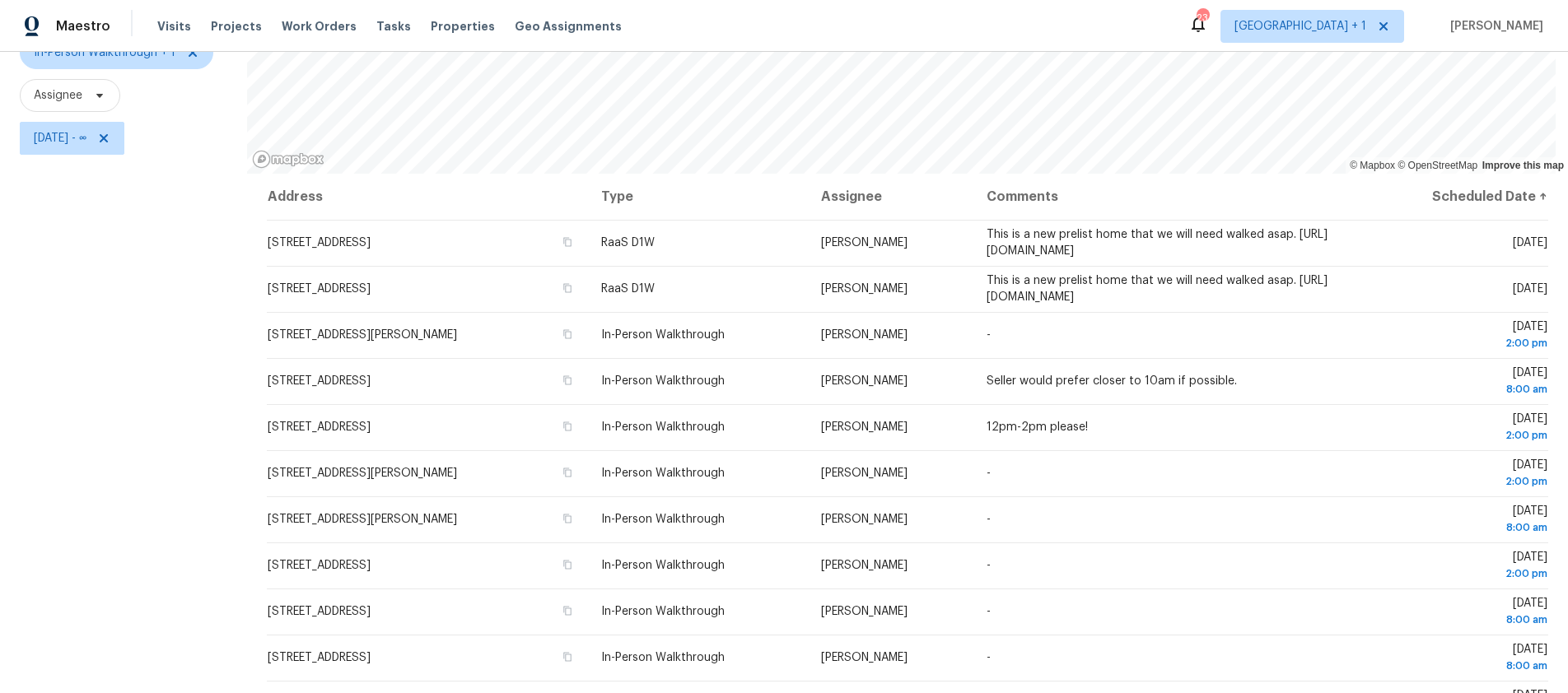
scroll to position [71, 0]
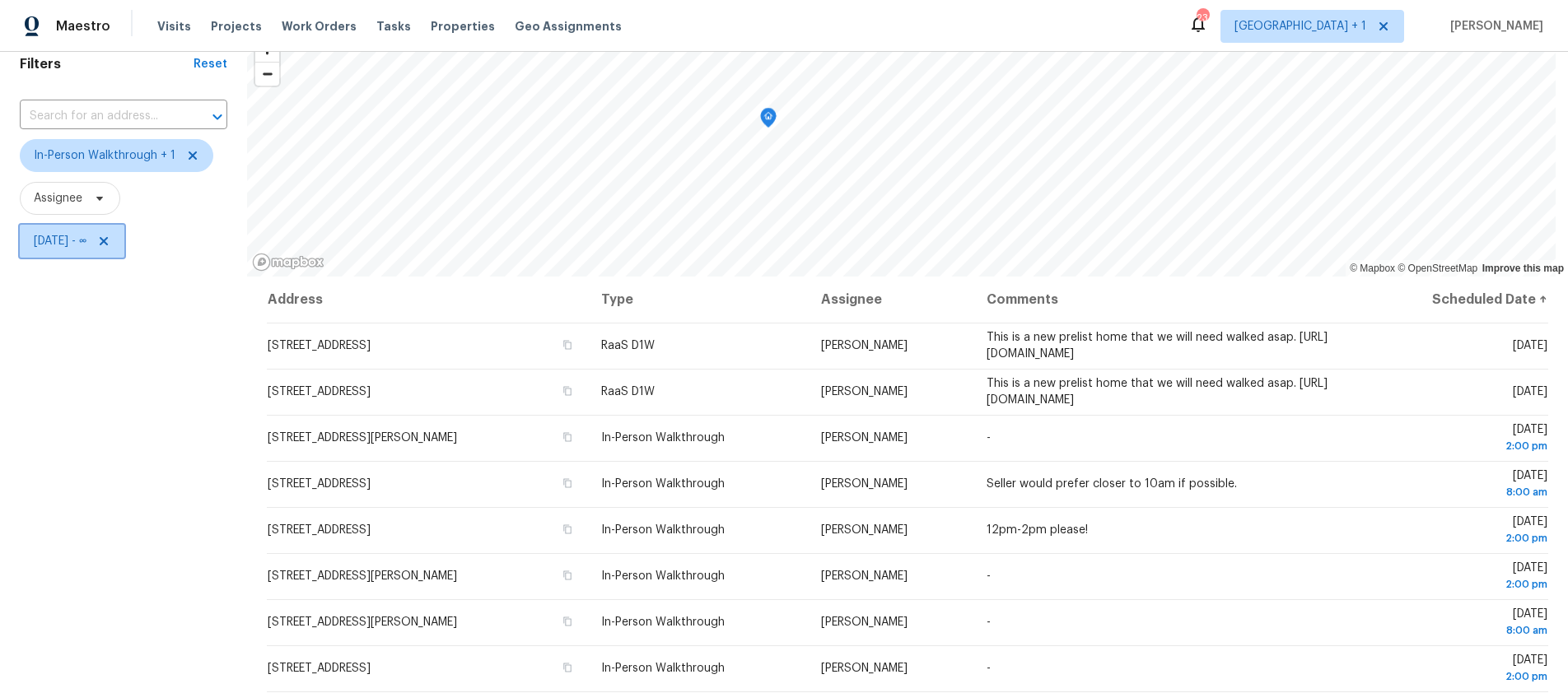
click at [86, 242] on span "Tue, Sep 16 - ∞" at bounding box center [60, 241] width 52 height 17
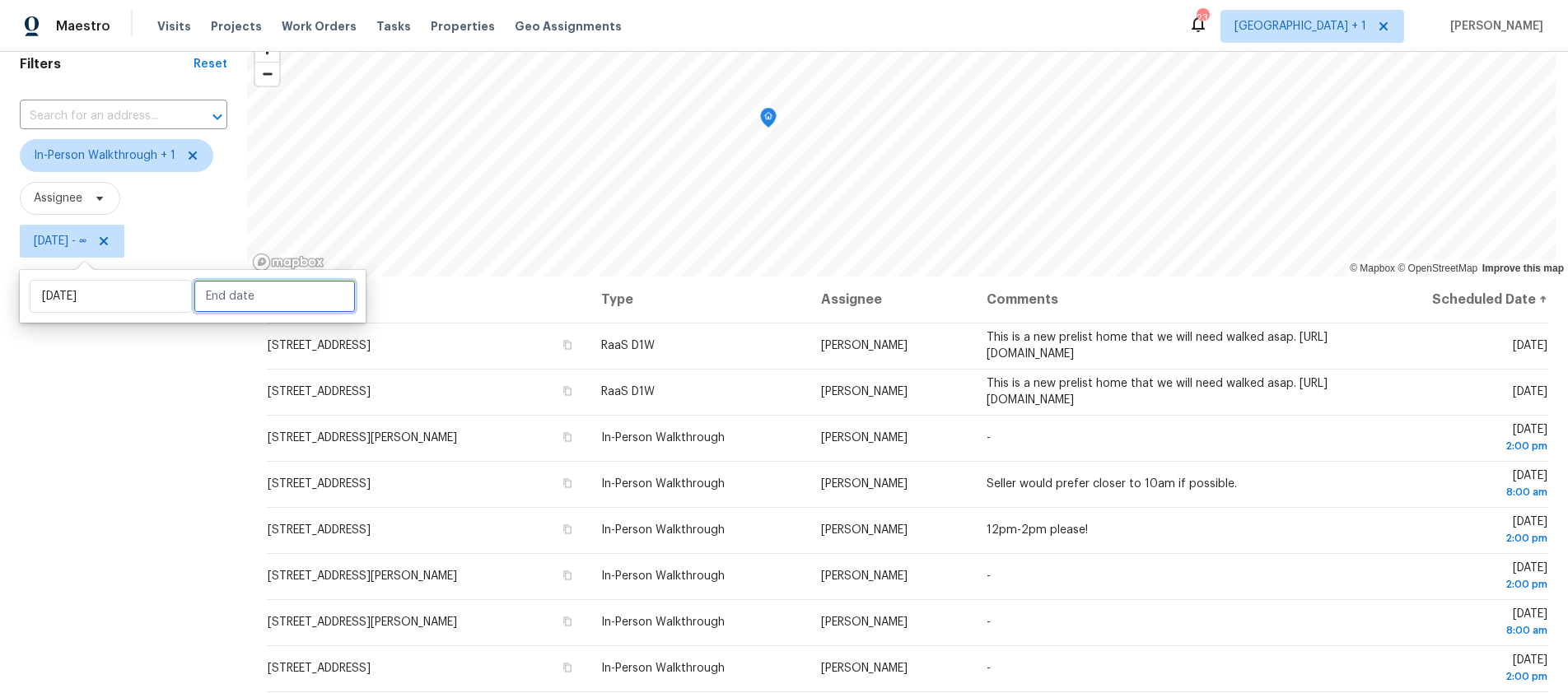
click at [248, 294] on input "text" at bounding box center [274, 297] width 162 height 33
select select "8"
select select "2025"
select select "9"
select select "2025"
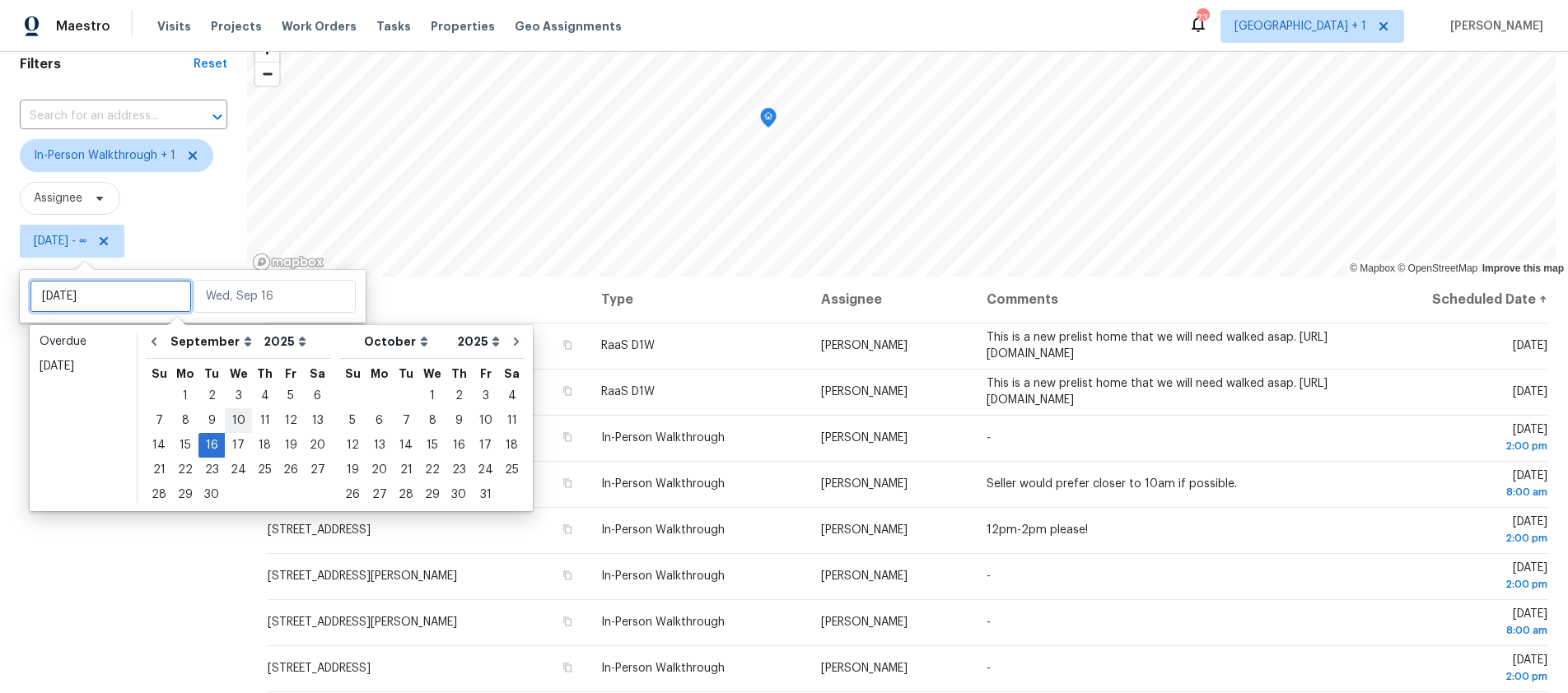
type input "[DATE]"
click at [204, 445] on div "16" at bounding box center [212, 445] width 27 height 23
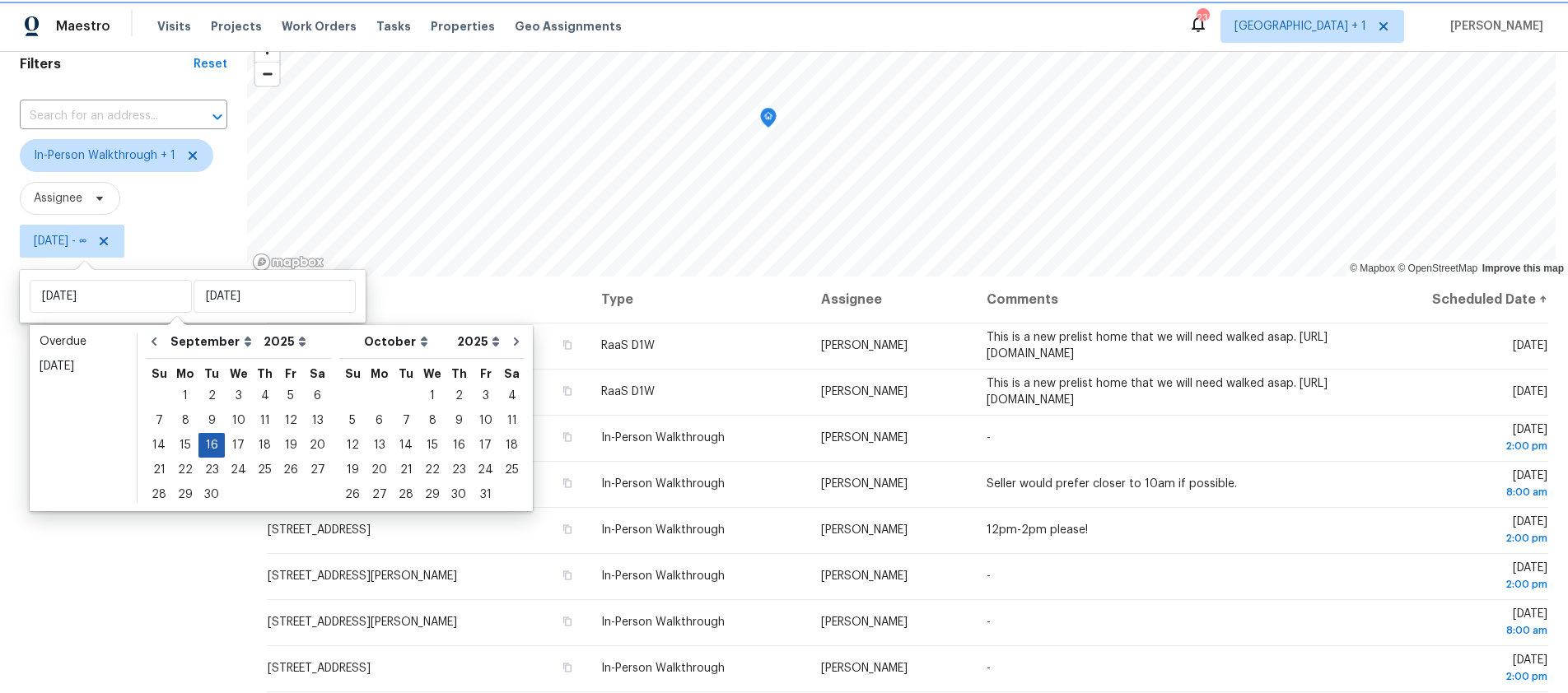
type input "[DATE]"
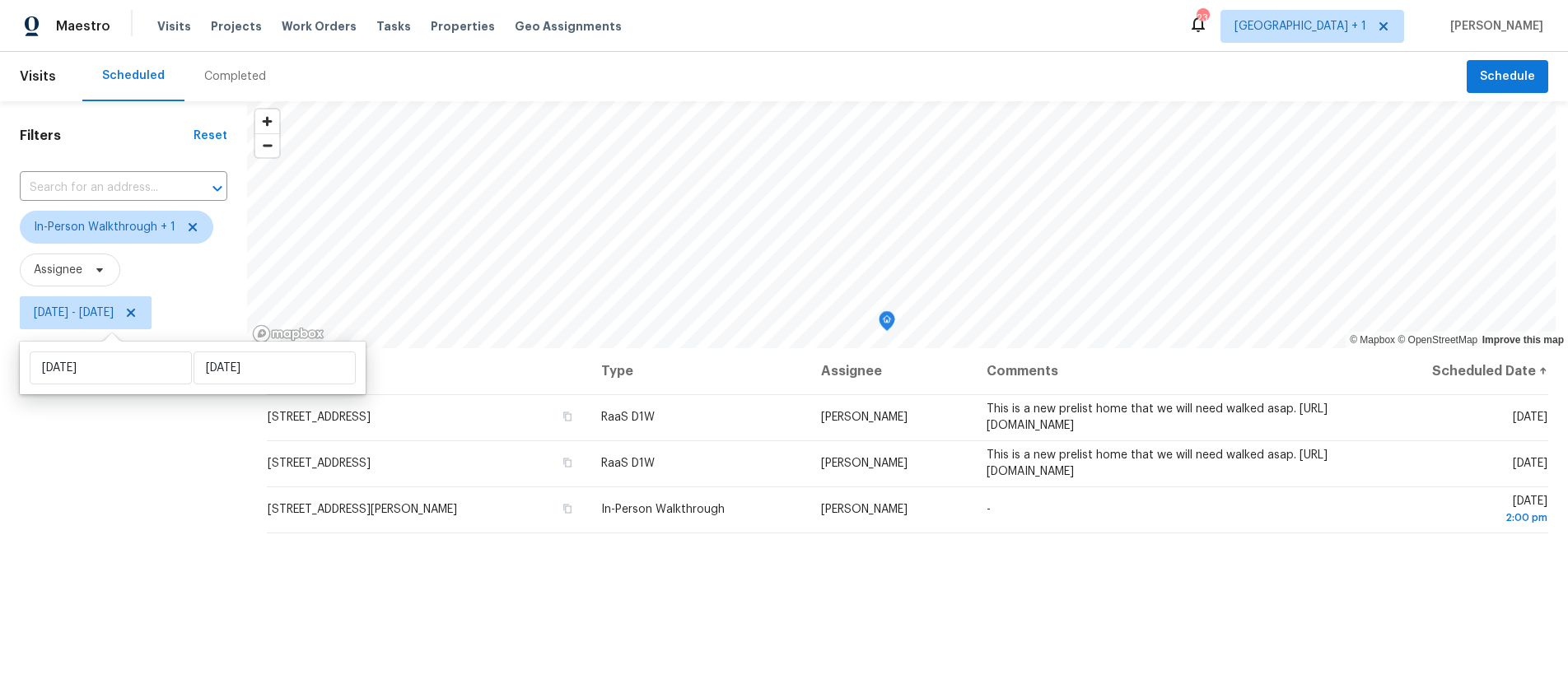
click at [106, 478] on div "Filters Reset ​ In-Person Walkthrough + 1 Assignee Tue, Sep 16 - Tue, Sep 16" at bounding box center [123, 502] width 247 height 802
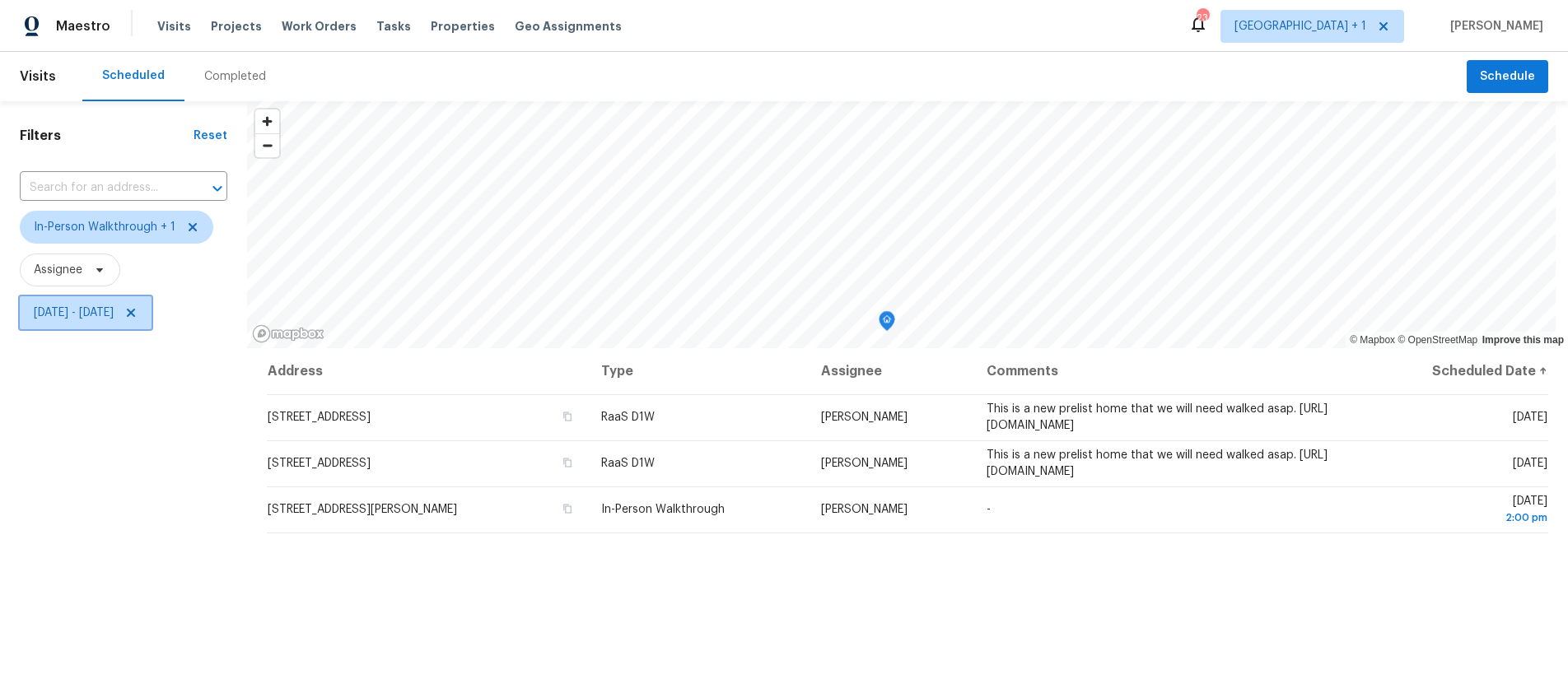
click at [114, 315] on span "Tue, Sep 16 - Tue, Sep 16" at bounding box center [74, 313] width 80 height 17
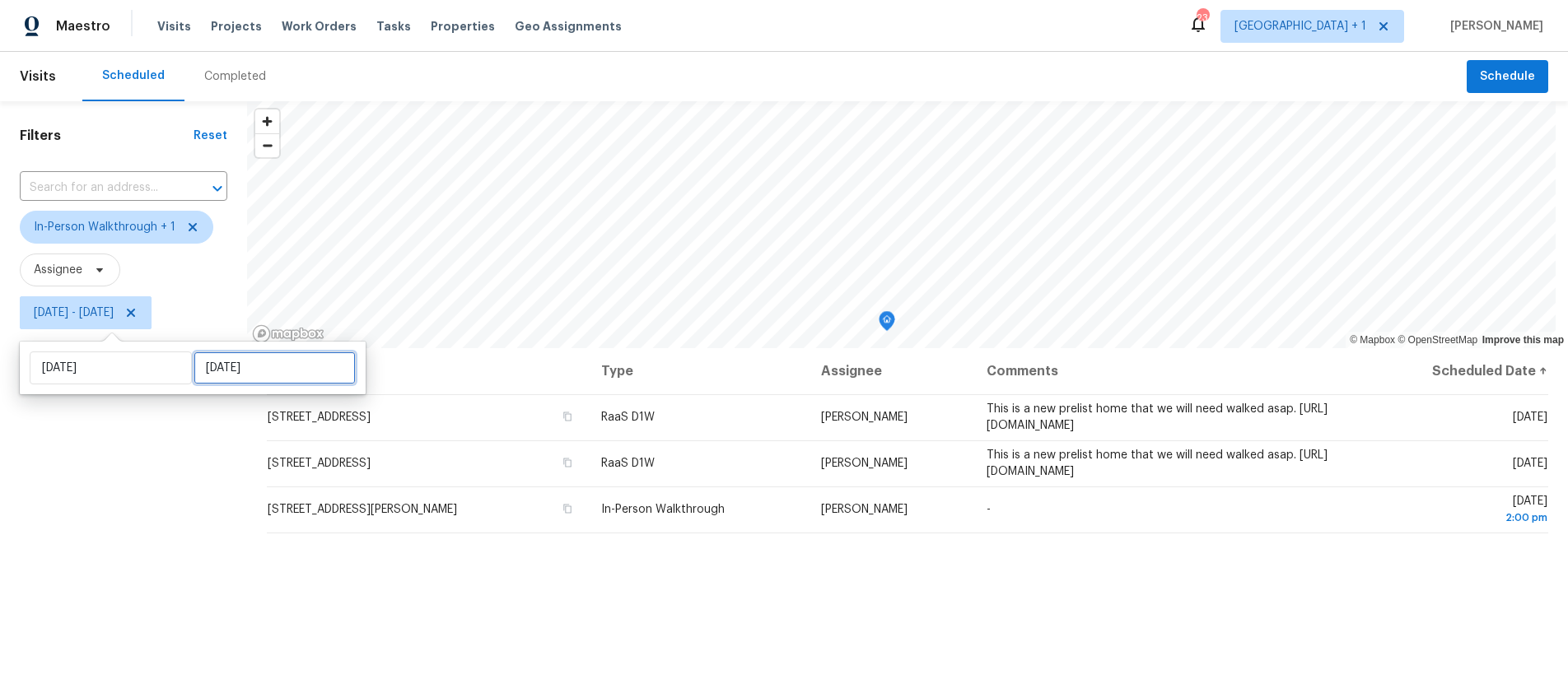
click at [234, 369] on input "[DATE]" at bounding box center [274, 368] width 162 height 33
select select "8"
select select "2025"
select select "9"
select select "2025"
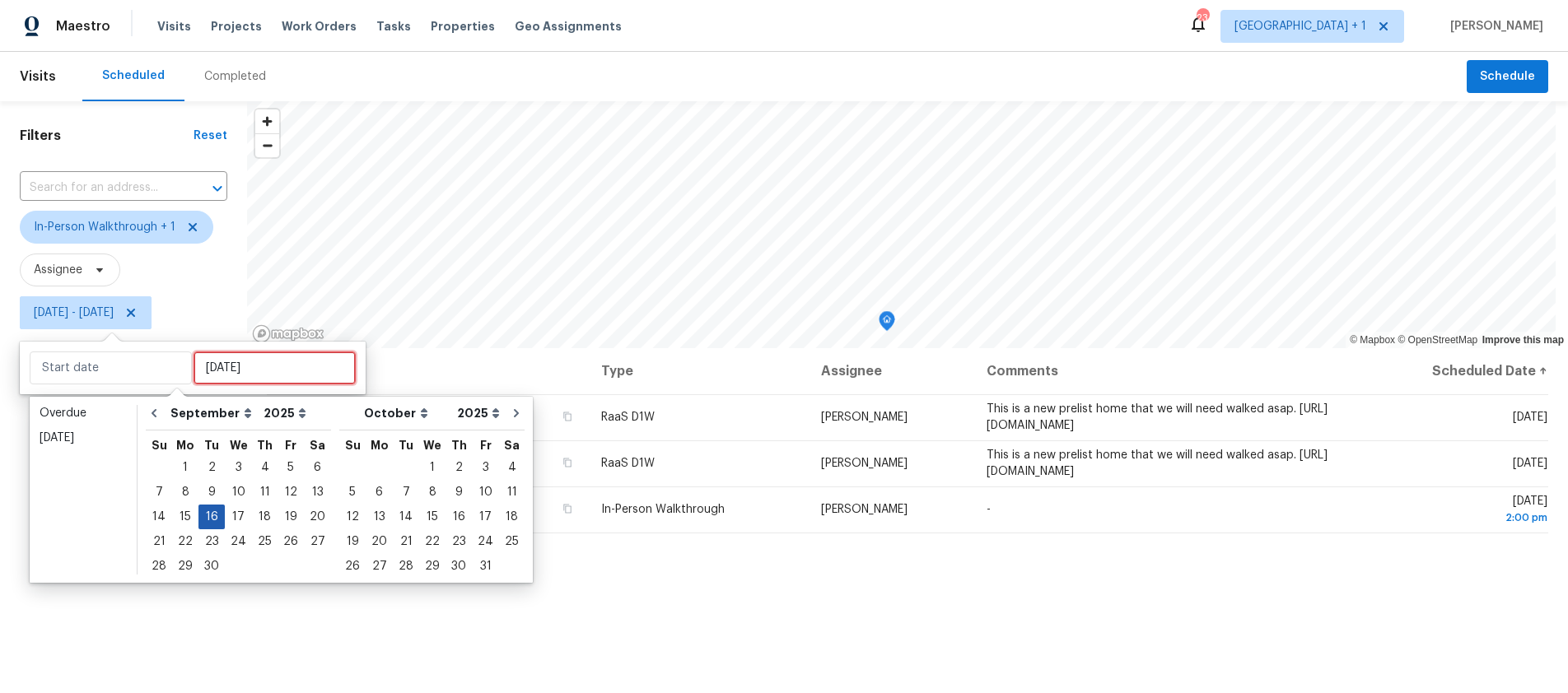
type input "[DATE]"
click at [230, 515] on div "17" at bounding box center [238, 517] width 27 height 23
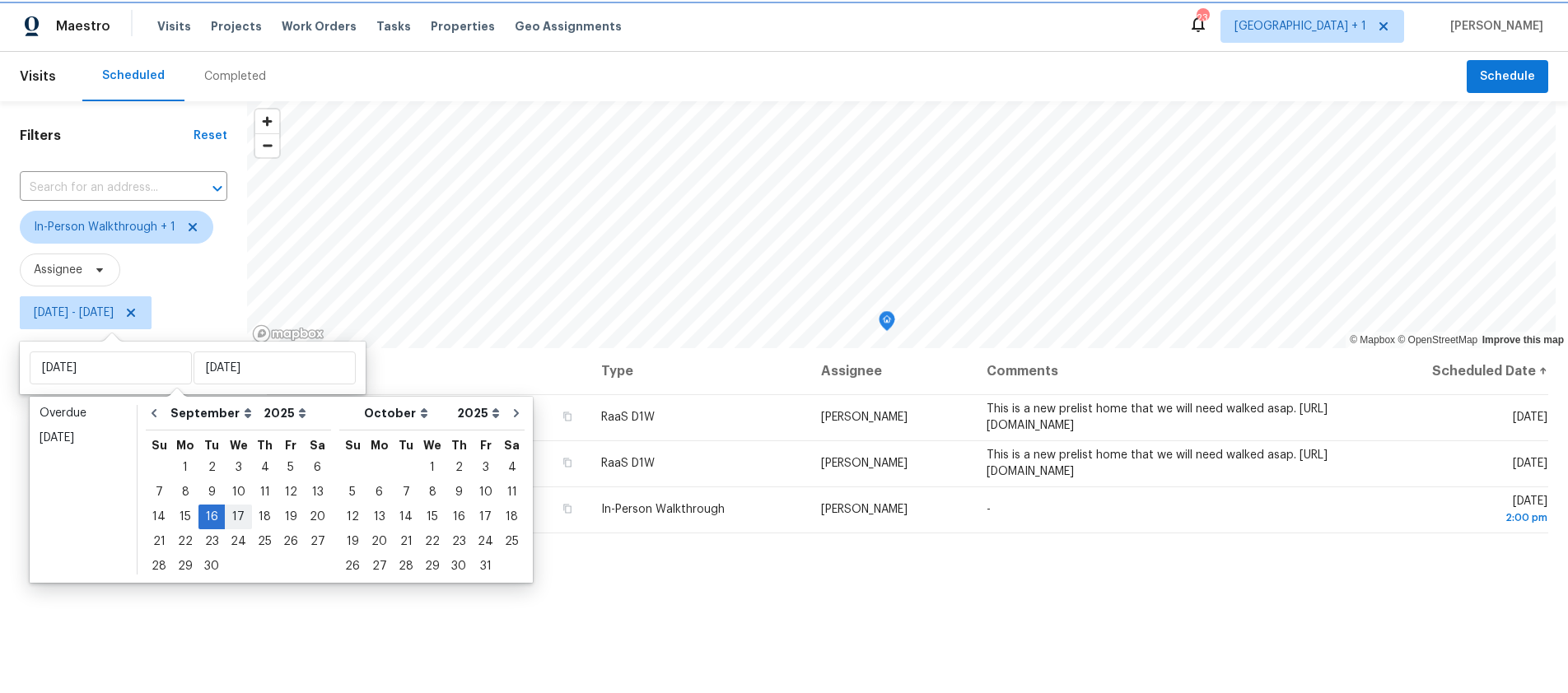
type input "[DATE]"
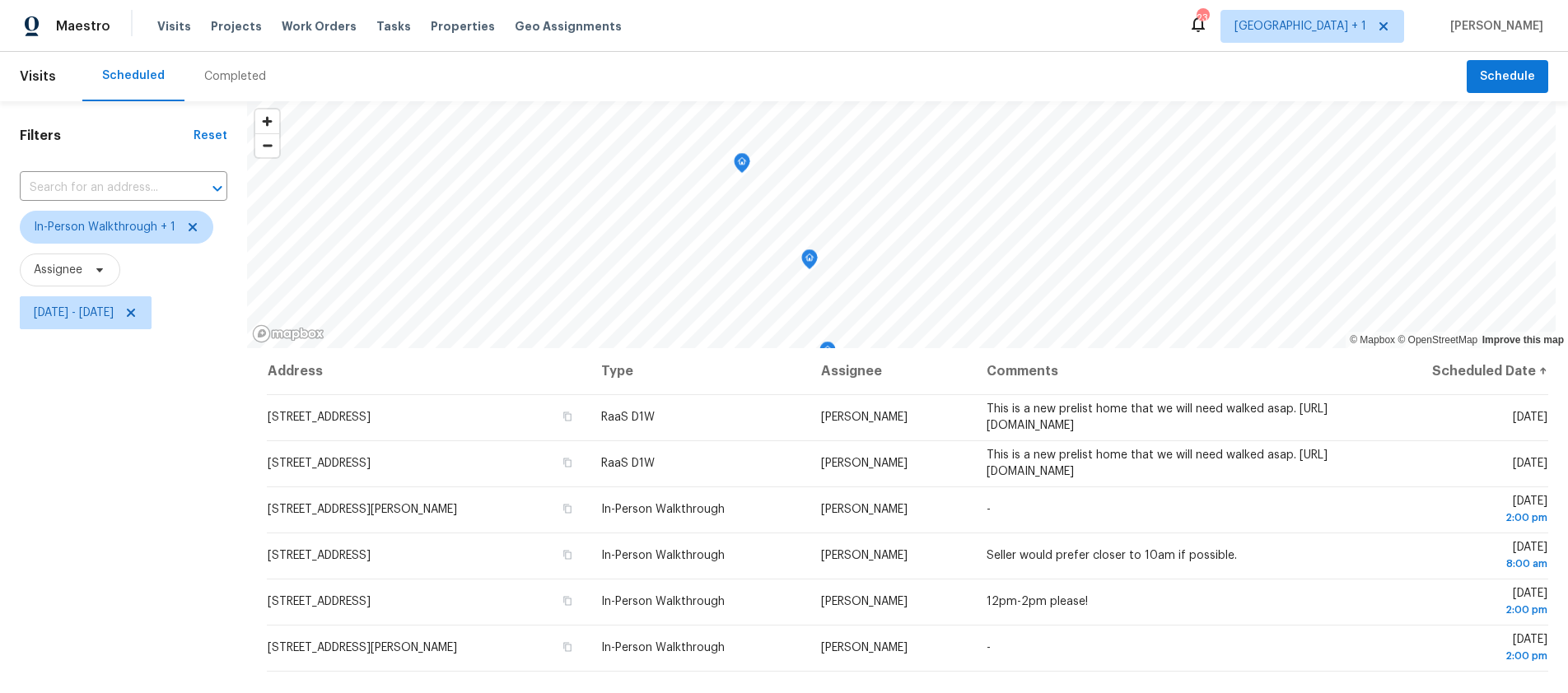
click at [73, 496] on div "Filters Reset ​ In-Person Walkthrough + 1 Assignee Tue, Sep 16 - Wed, Sep 17" at bounding box center [123, 502] width 247 height 802
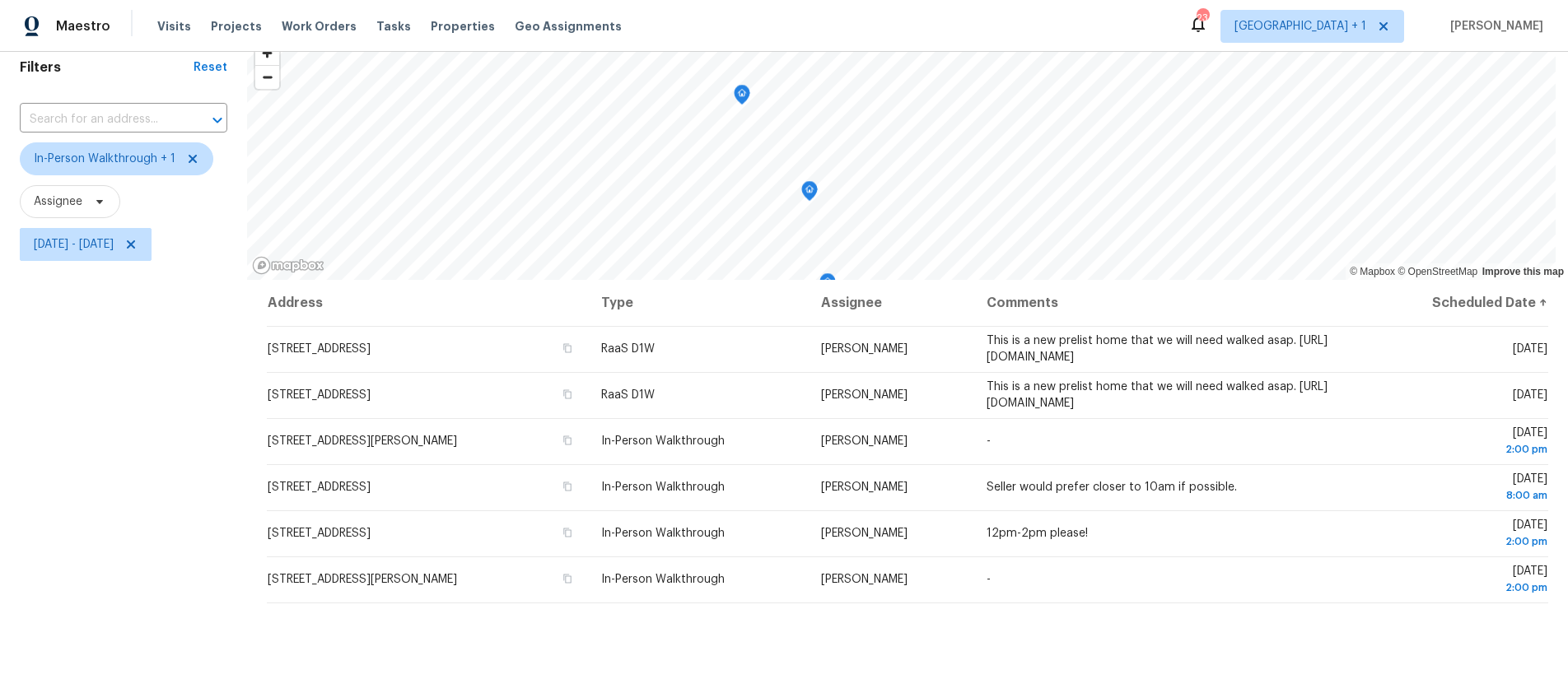
scroll to position [15, 0]
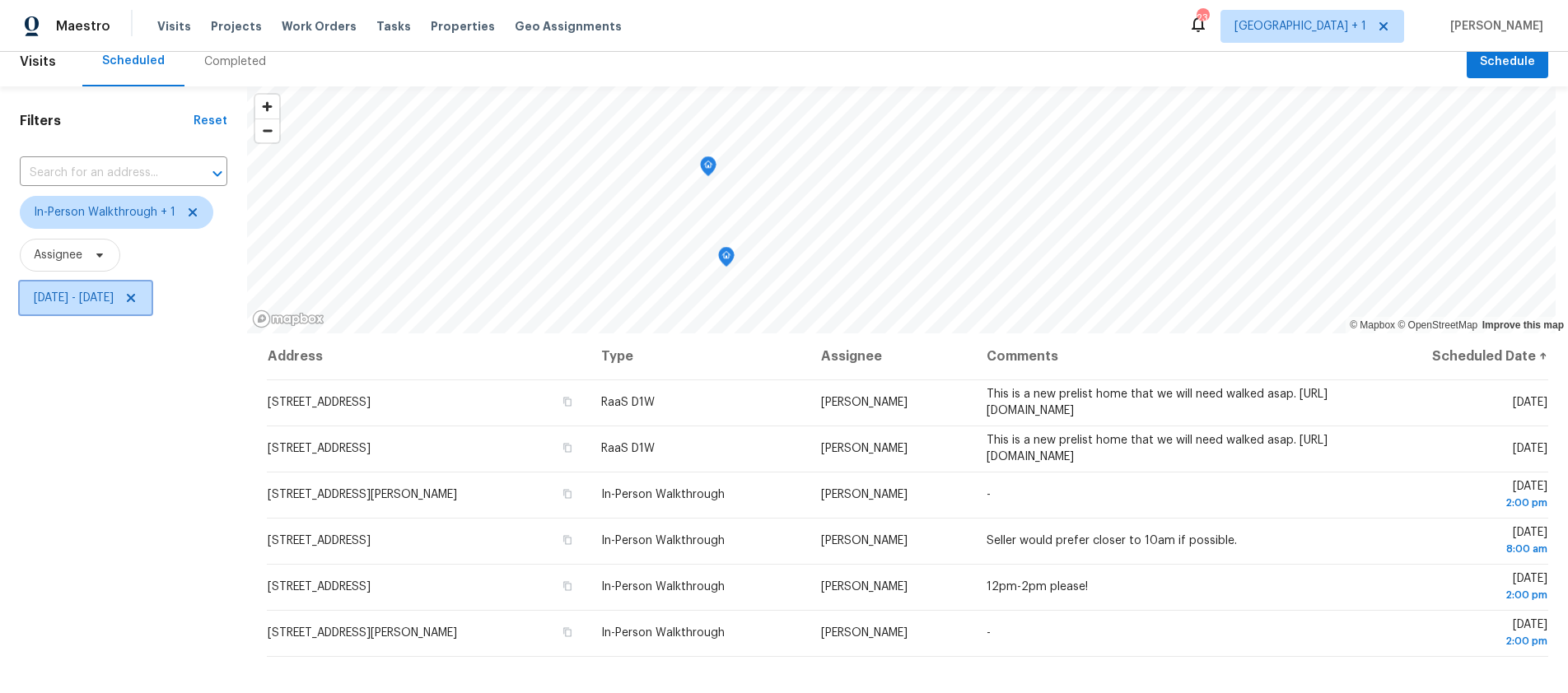
click at [114, 303] on span "[DATE] - [DATE]" at bounding box center [74, 298] width 80 height 17
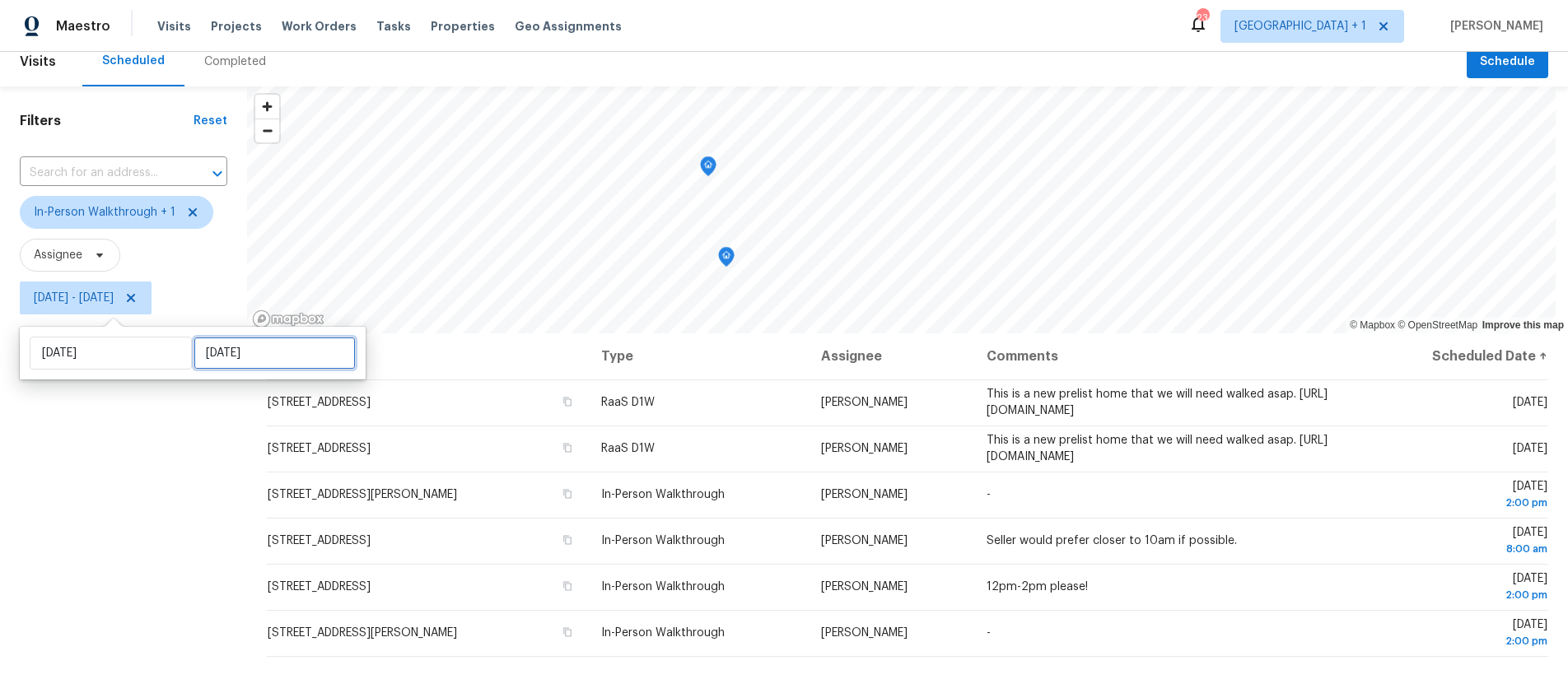
click at [244, 363] on input "[DATE]" at bounding box center [274, 353] width 162 height 33
select select "8"
select select "2025"
select select "9"
select select "2025"
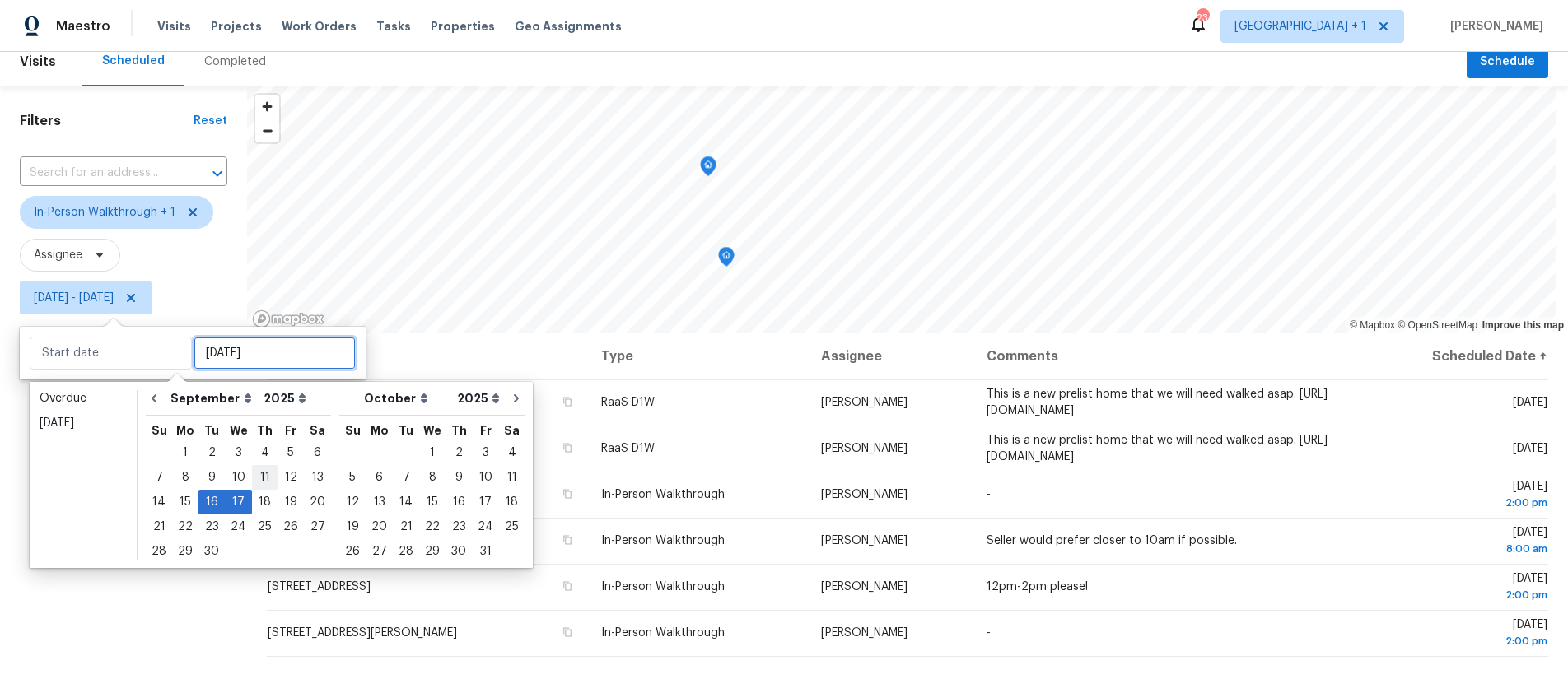
type input "[DATE]"
click at [267, 495] on div "18" at bounding box center [264, 503] width 26 height 23
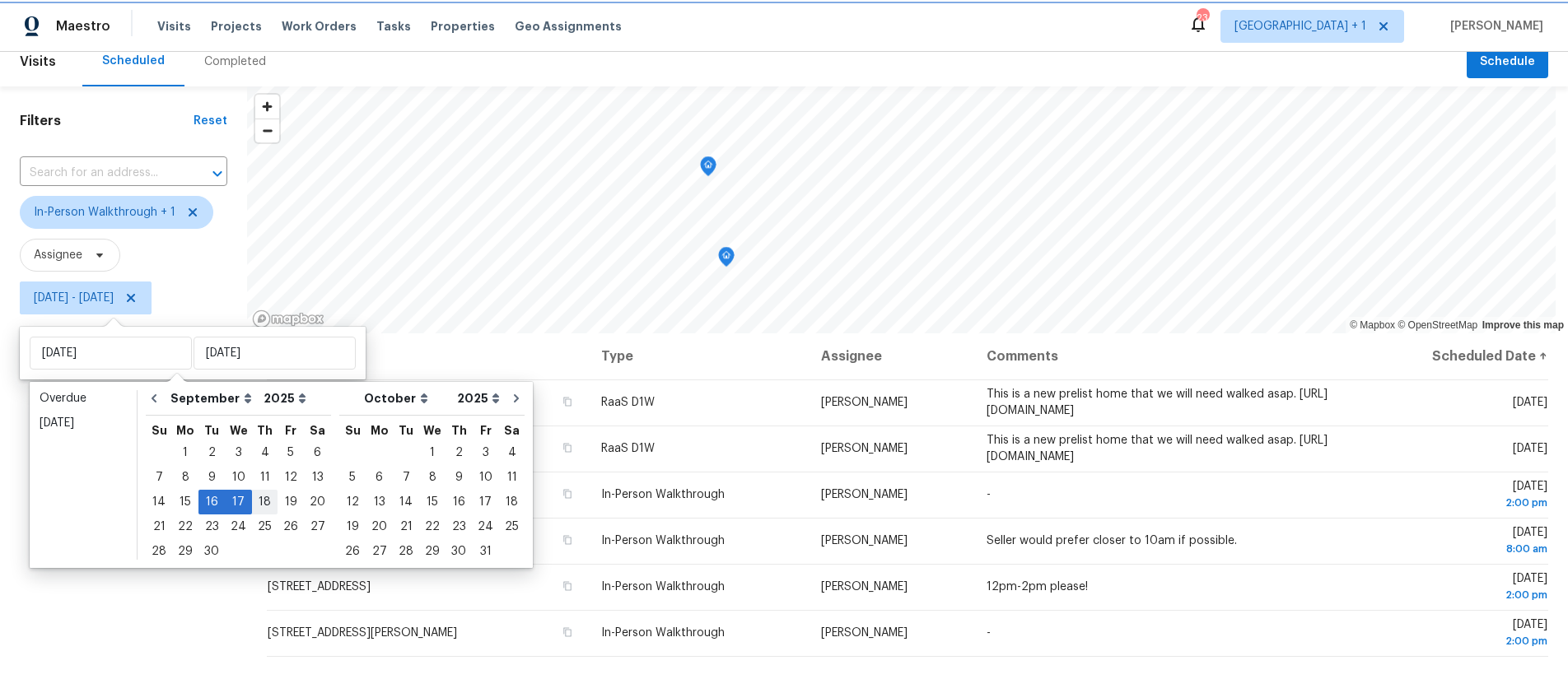
type input "[DATE]"
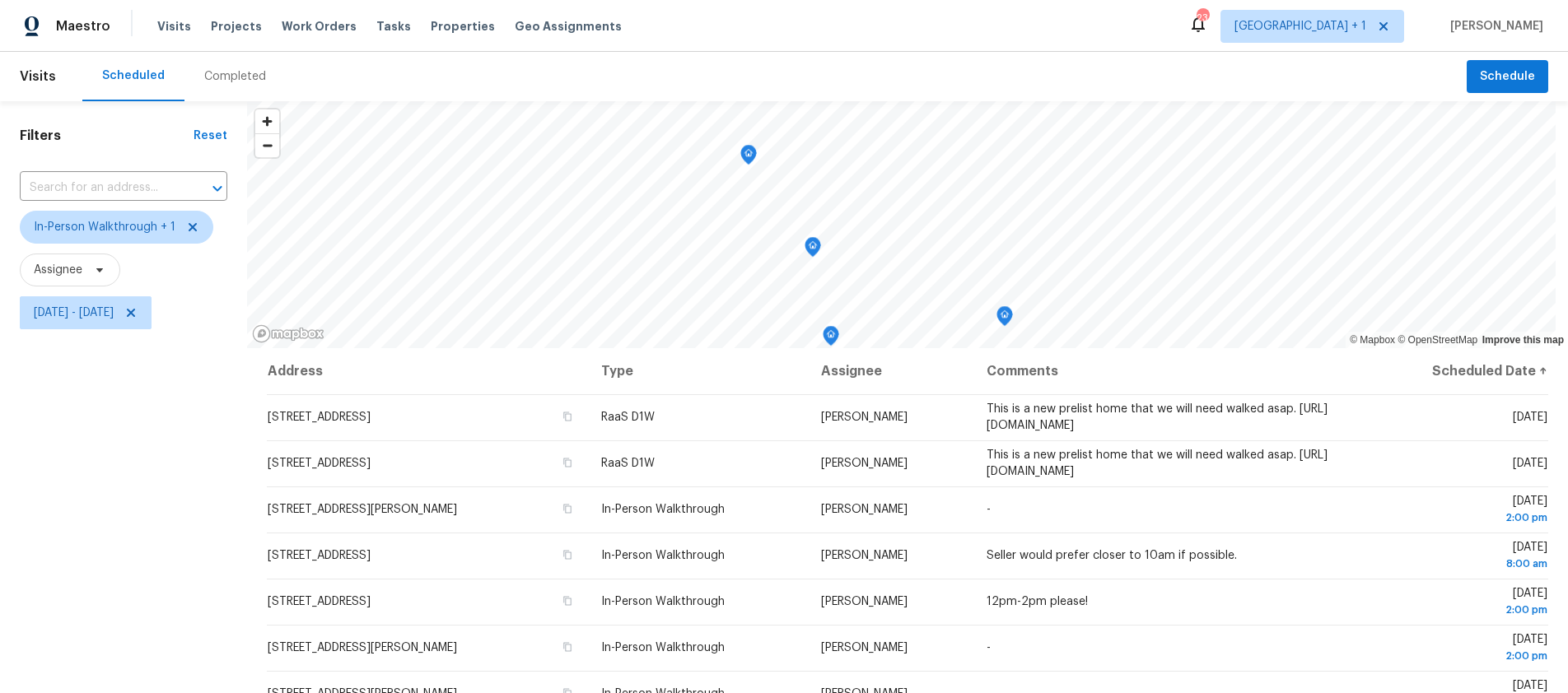
click at [91, 483] on div "Filters Reset ​ In-Person Walkthrough + 1 Assignee Tue, Sep 16 - Thu, Sep 18" at bounding box center [123, 502] width 247 height 802
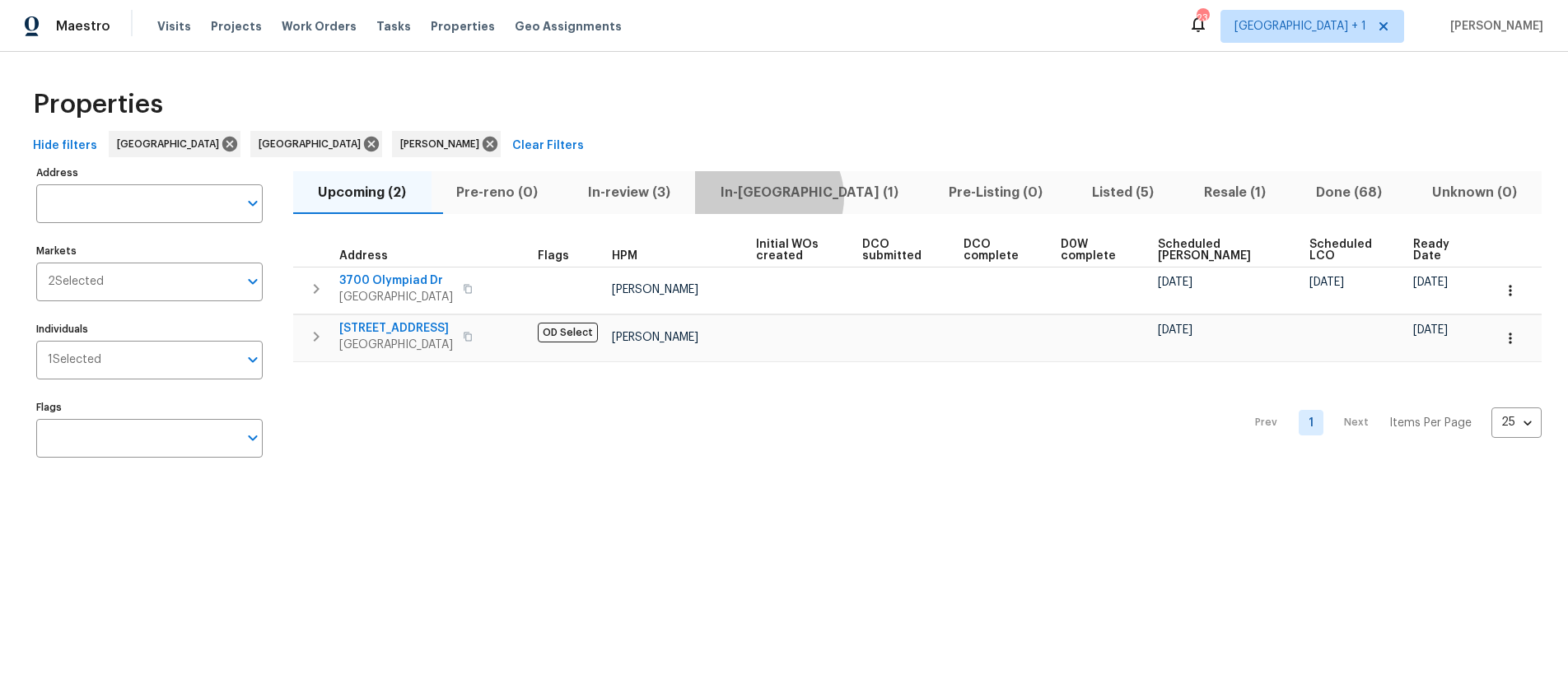
click at [799, 197] on span "In-reno (1)" at bounding box center [809, 193] width 209 height 23
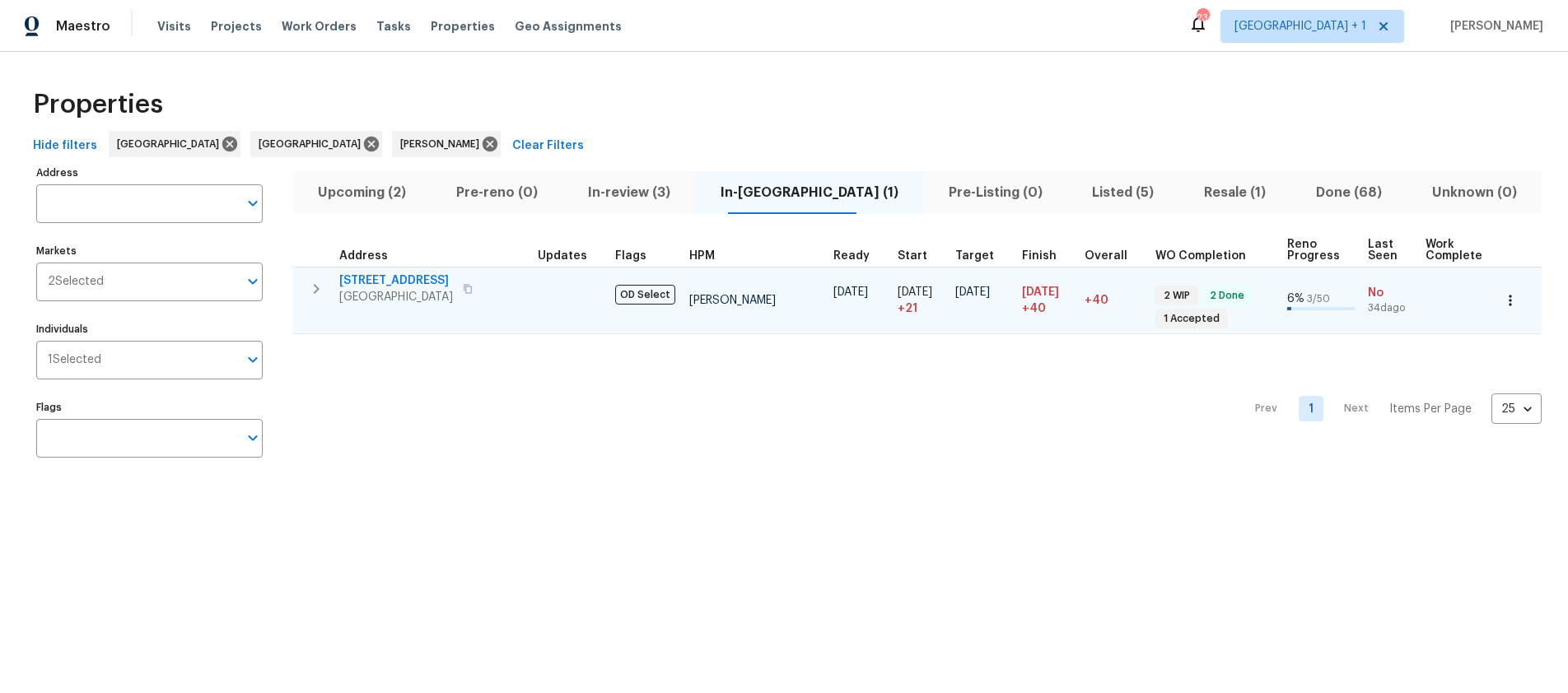
click at [473, 291] on icon "button" at bounding box center [468, 289] width 10 height 10
